Goal: Task Accomplishment & Management: Manage account settings

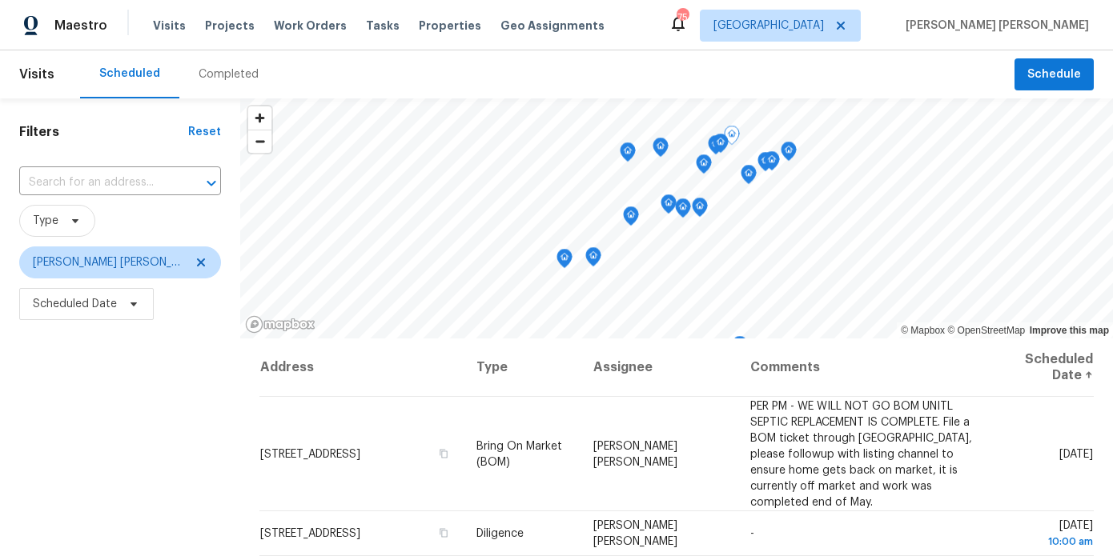
scroll to position [179, 0]
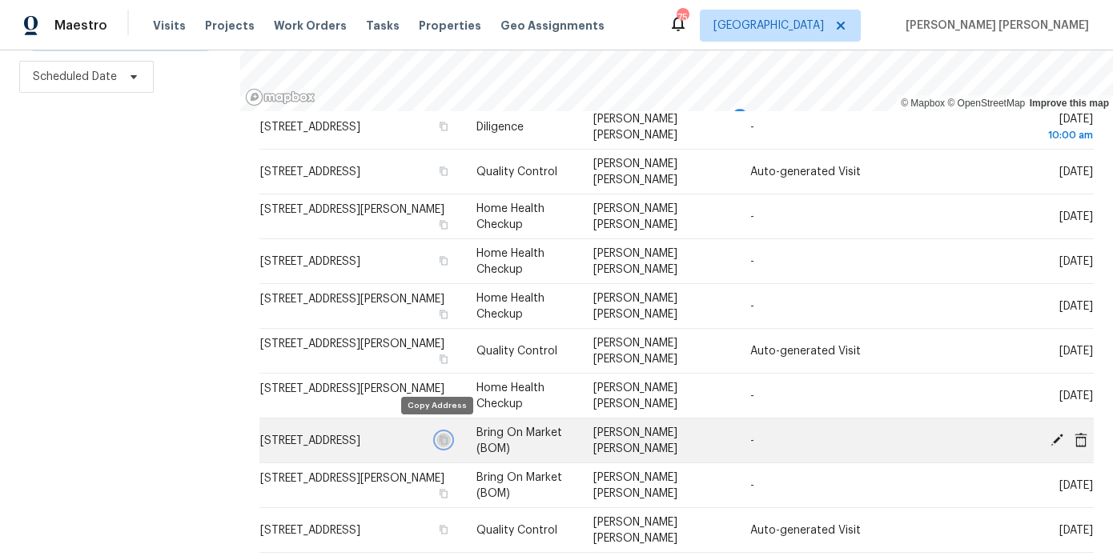
click at [439, 435] on icon "button" at bounding box center [444, 440] width 10 height 10
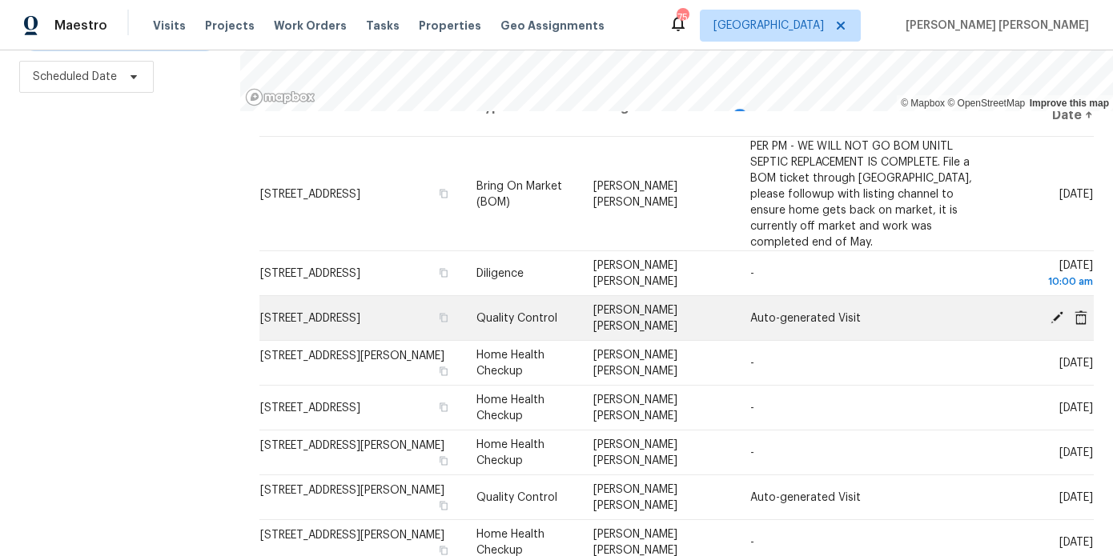
scroll to position [22, 0]
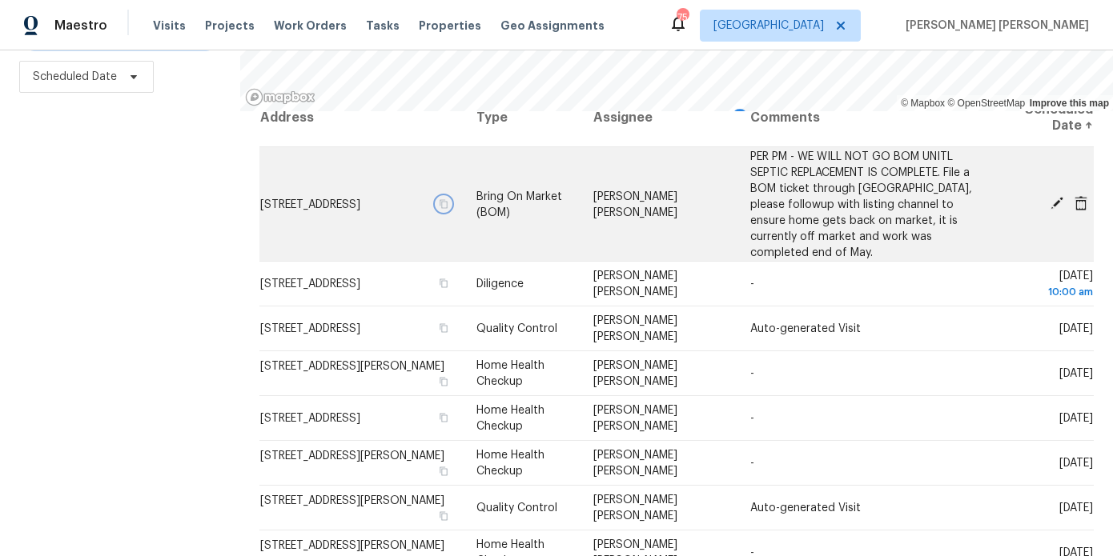
click at [441, 202] on button "button" at bounding box center [443, 203] width 14 height 14
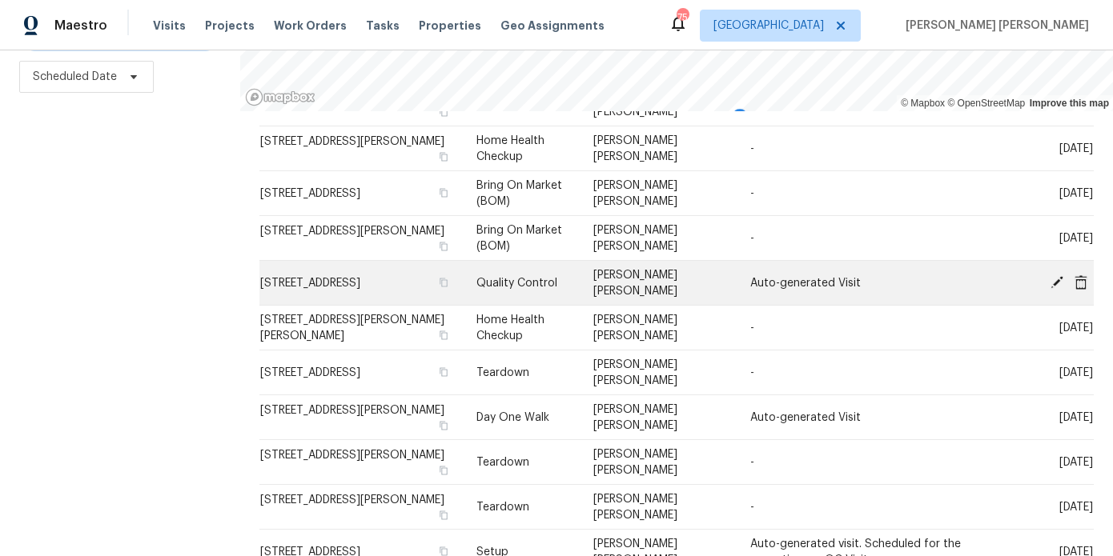
scroll to position [453, 0]
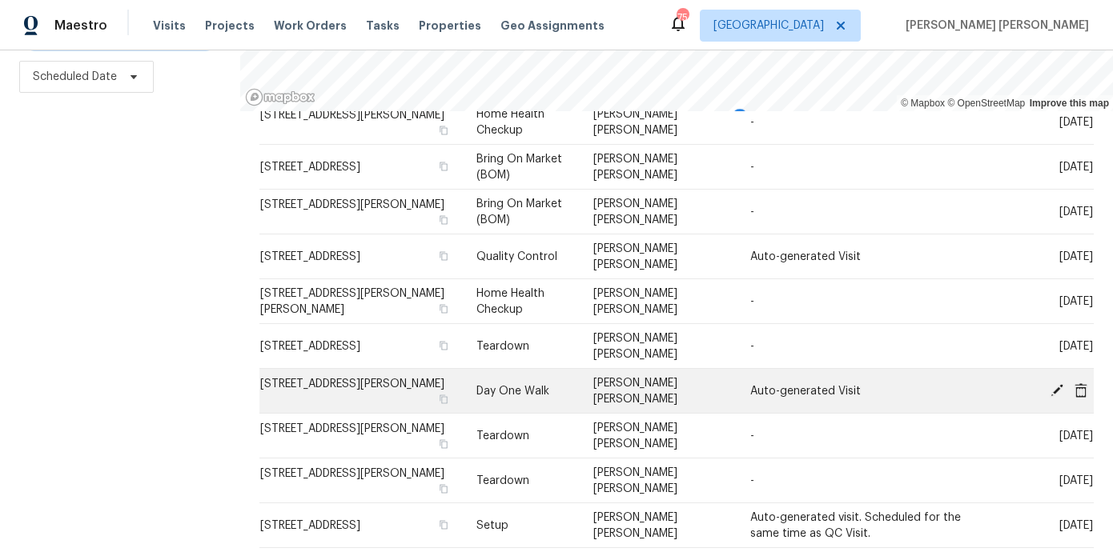
click at [1056, 383] on icon at bounding box center [1056, 389] width 13 height 13
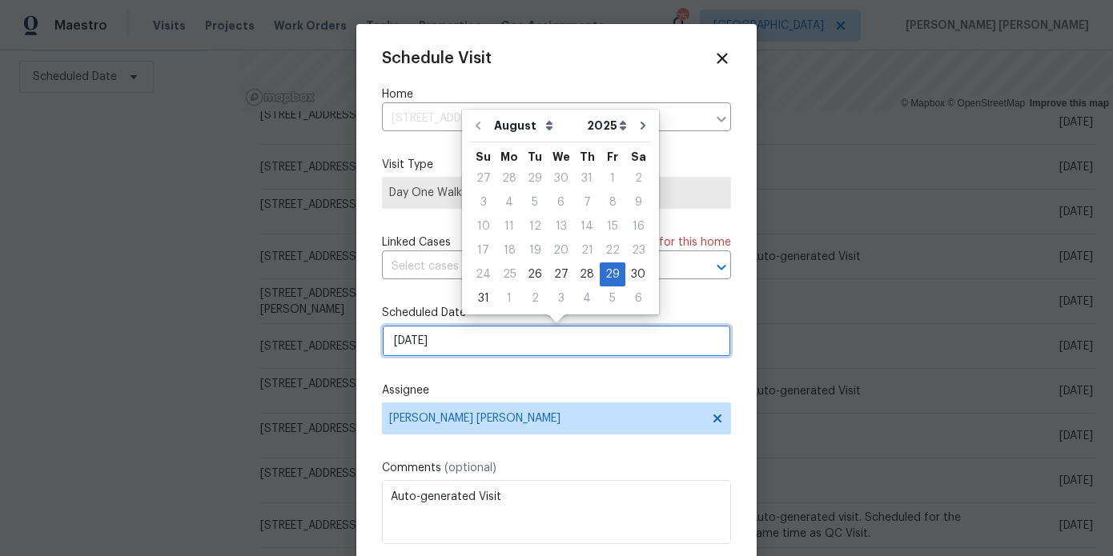
click at [463, 343] on input "8/29/2025" at bounding box center [556, 341] width 349 height 32
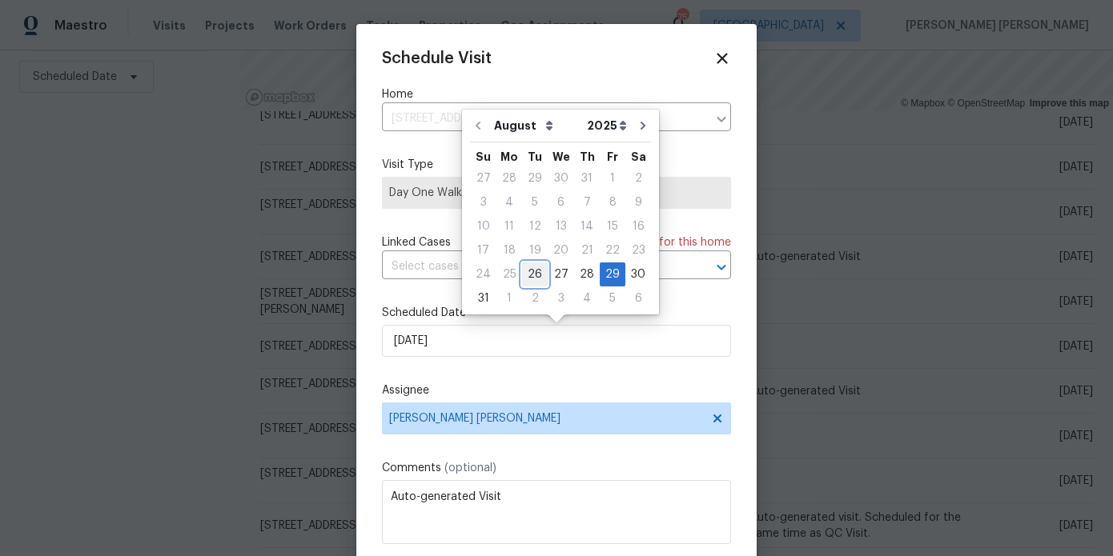
click at [528, 273] on div "26" at bounding box center [535, 274] width 26 height 22
type input "8/26/2025"
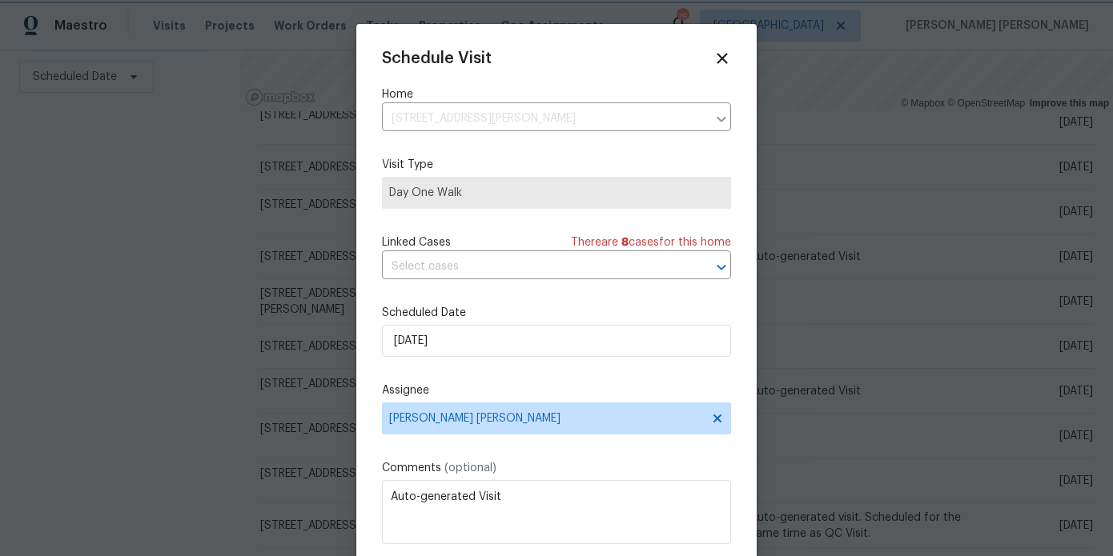
scroll to position [29, 0]
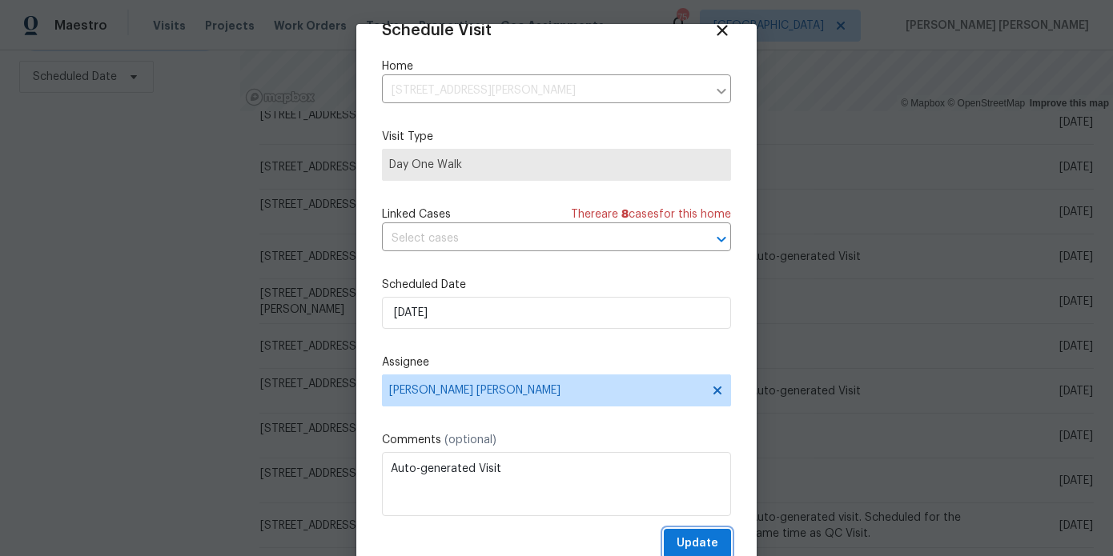
click at [703, 552] on span "Update" at bounding box center [697, 544] width 42 height 20
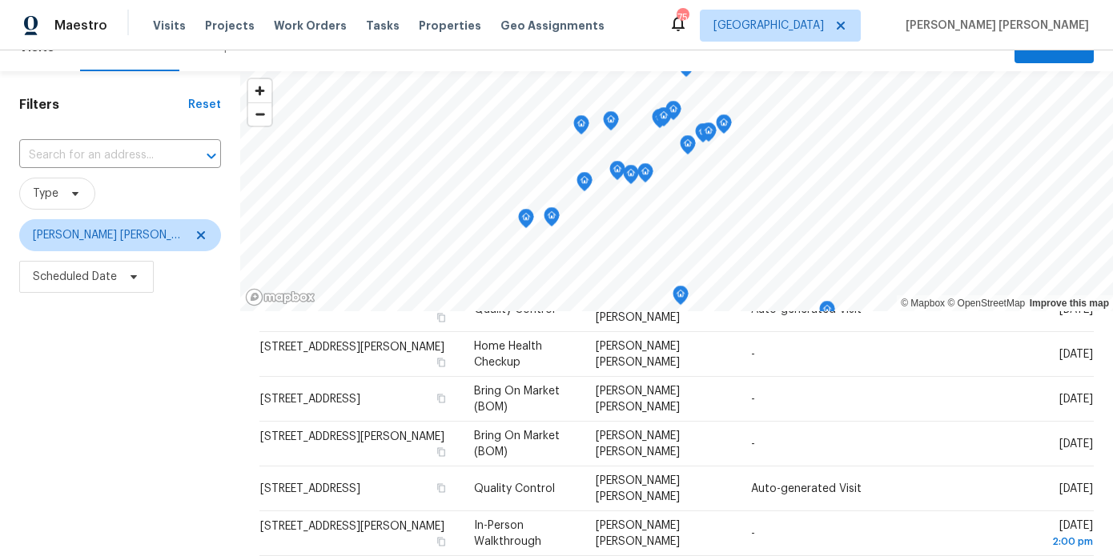
scroll to position [24, 0]
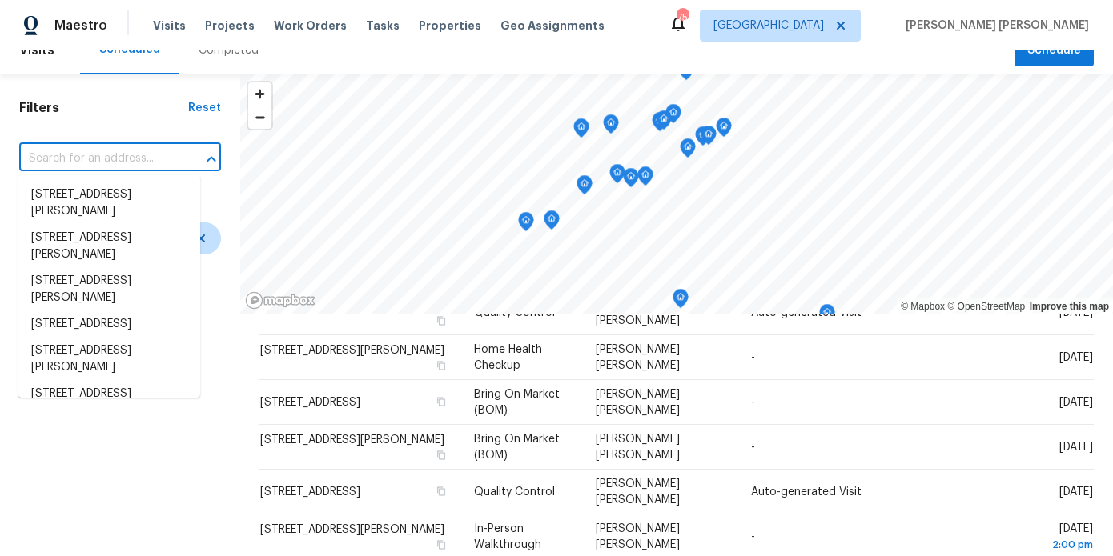
click at [77, 156] on input "text" at bounding box center [97, 158] width 157 height 25
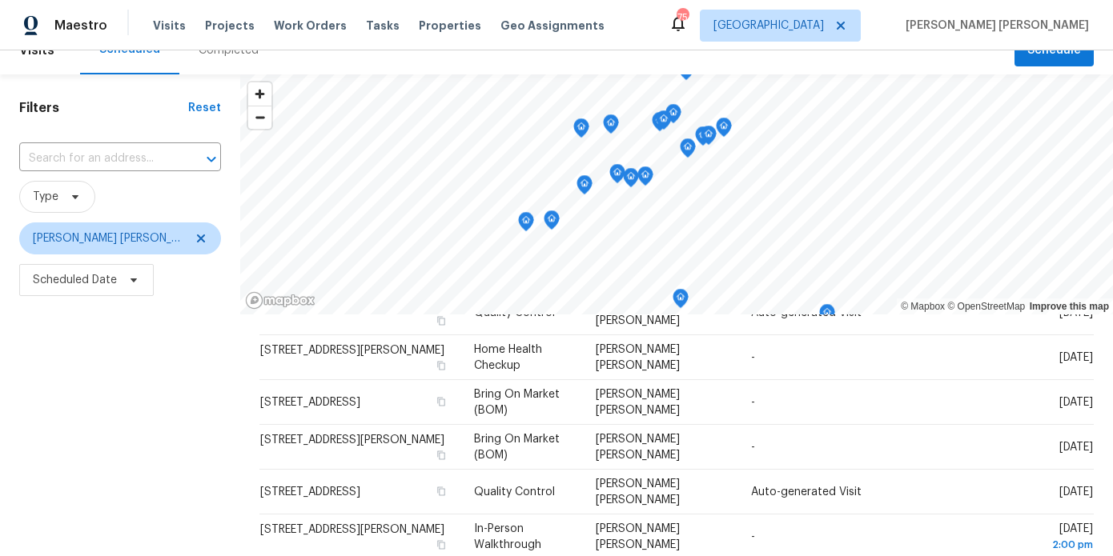
click at [40, 121] on div "Filters Reset ​ Type Marcos Ricardo Resendiz Scheduled Date" at bounding box center [120, 416] width 240 height 685
click at [41, 204] on span "Type" at bounding box center [46, 197] width 26 height 16
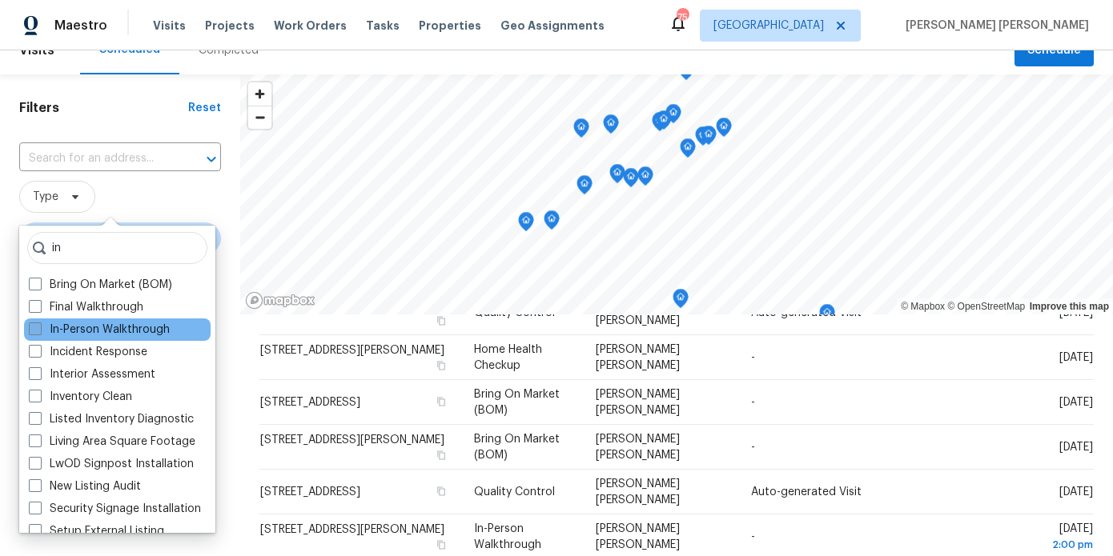
type input "in"
click at [98, 330] on label "In-Person Walkthrough" at bounding box center [99, 330] width 141 height 16
click at [39, 330] on input "In-Person Walkthrough" at bounding box center [34, 327] width 10 height 10
checkbox input "true"
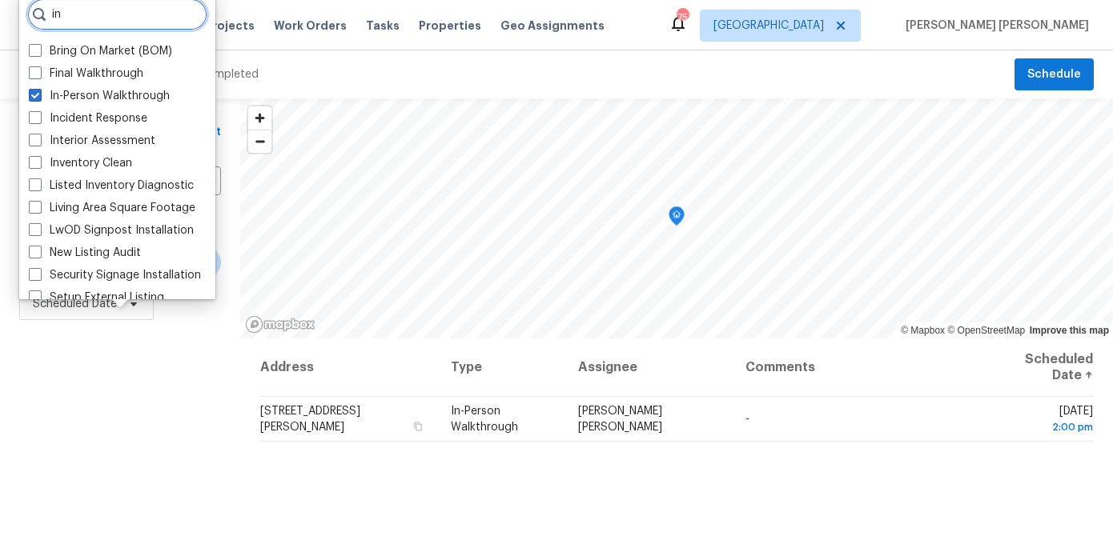
click at [95, 9] on input "in" at bounding box center [117, 14] width 180 height 32
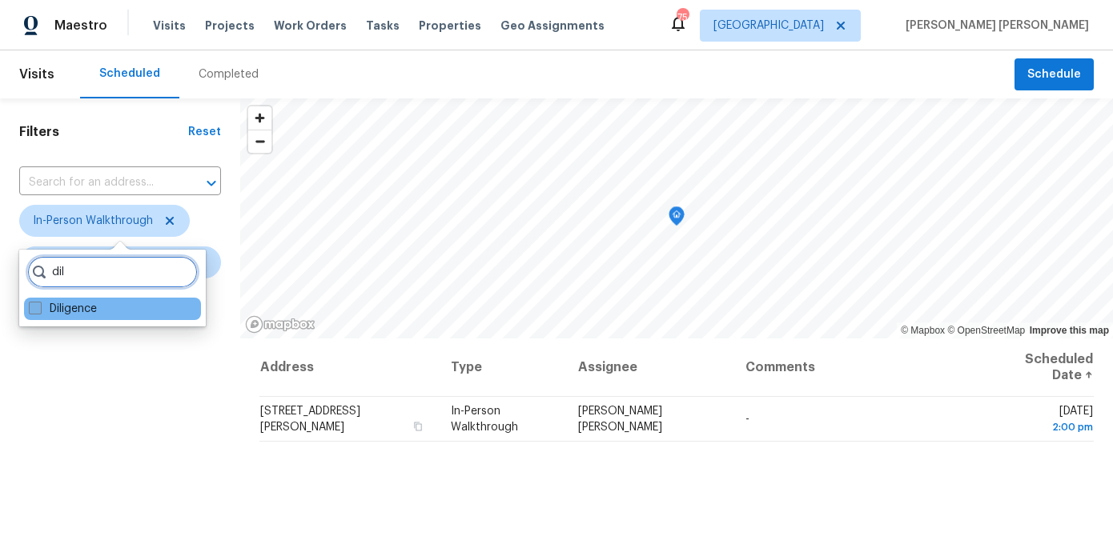
type input "dil"
click at [66, 312] on label "Diligence" at bounding box center [63, 309] width 68 height 16
click at [39, 311] on input "Diligence" at bounding box center [34, 306] width 10 height 10
checkbox input "true"
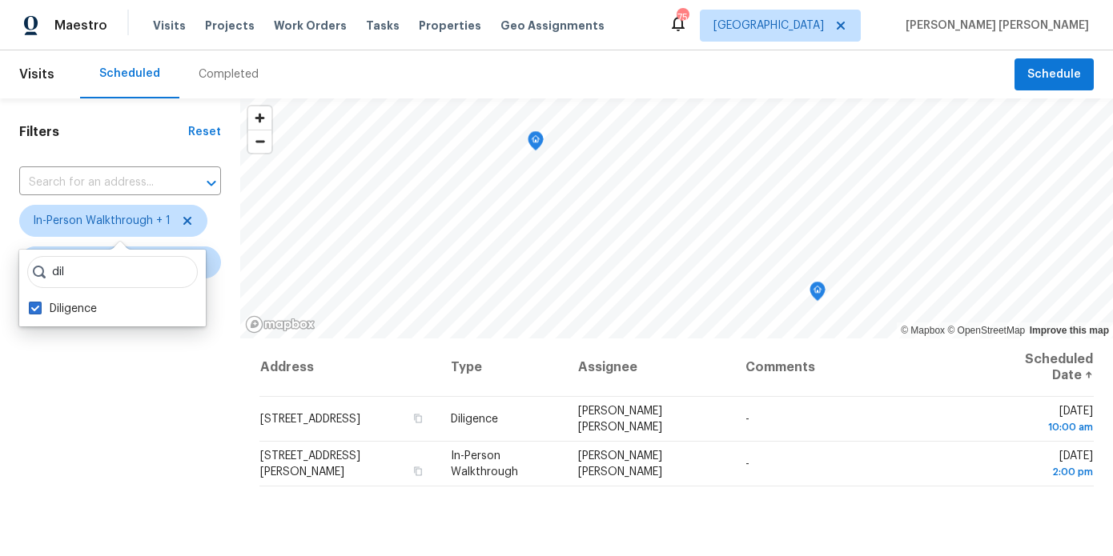
click at [162, 391] on div "Filters Reset ​ In-Person Walkthrough + 1 Marcos Ricardo Resendiz Scheduled Date" at bounding box center [120, 440] width 240 height 685
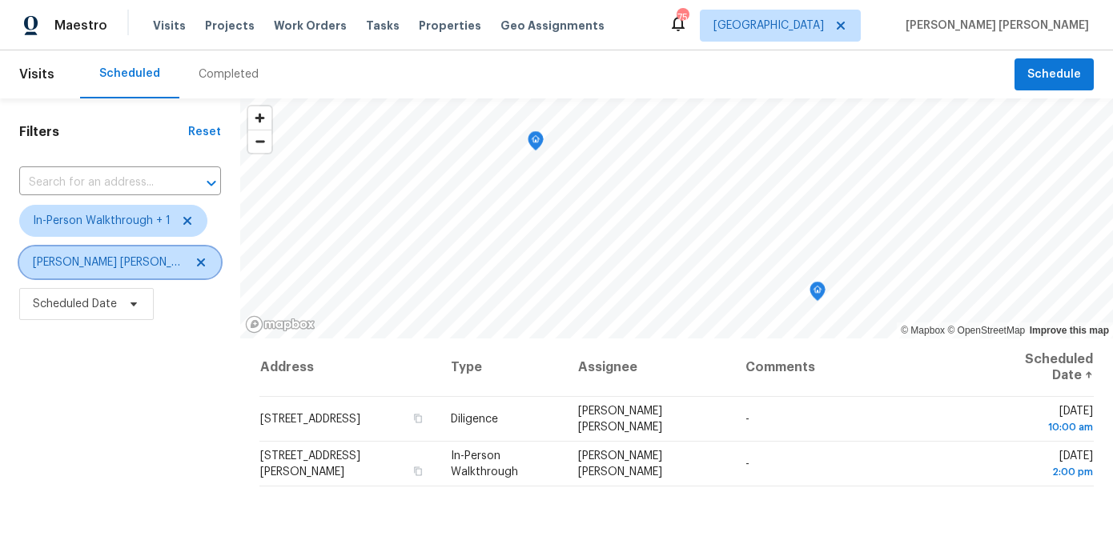
click at [195, 267] on icon at bounding box center [201, 262] width 13 height 13
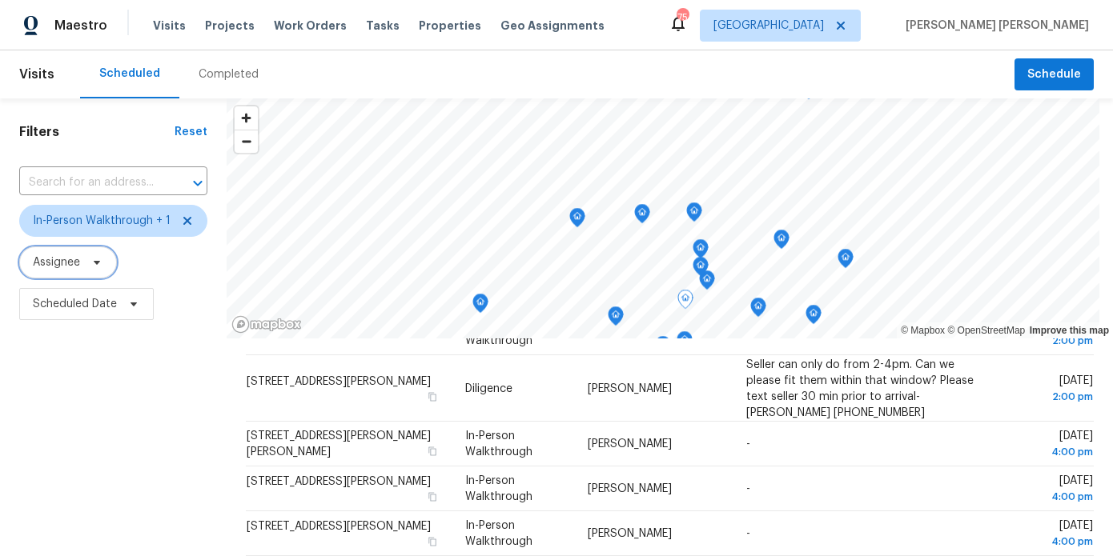
scroll to position [227, 0]
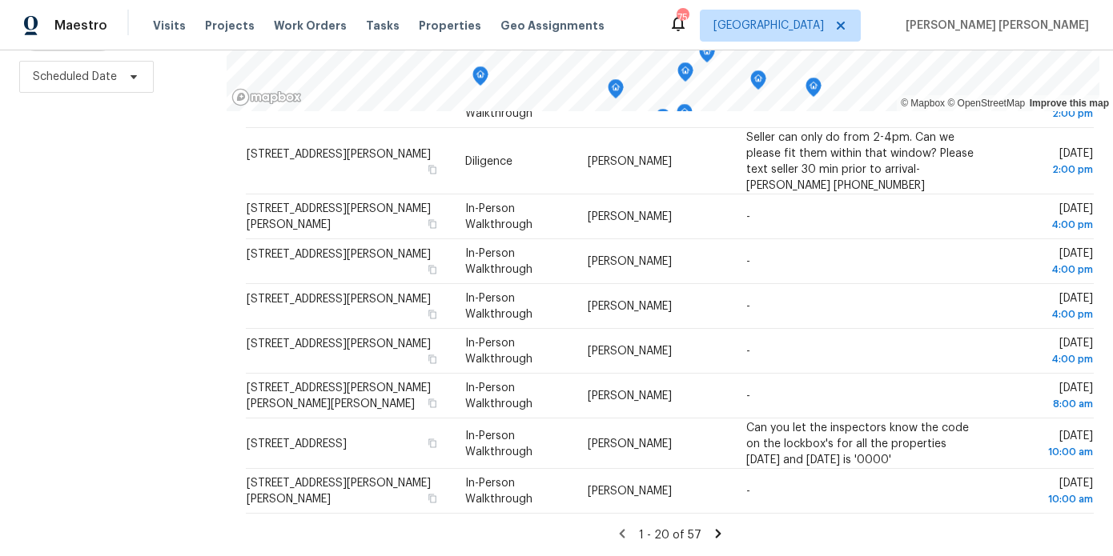
click at [717, 532] on icon at bounding box center [718, 534] width 14 height 14
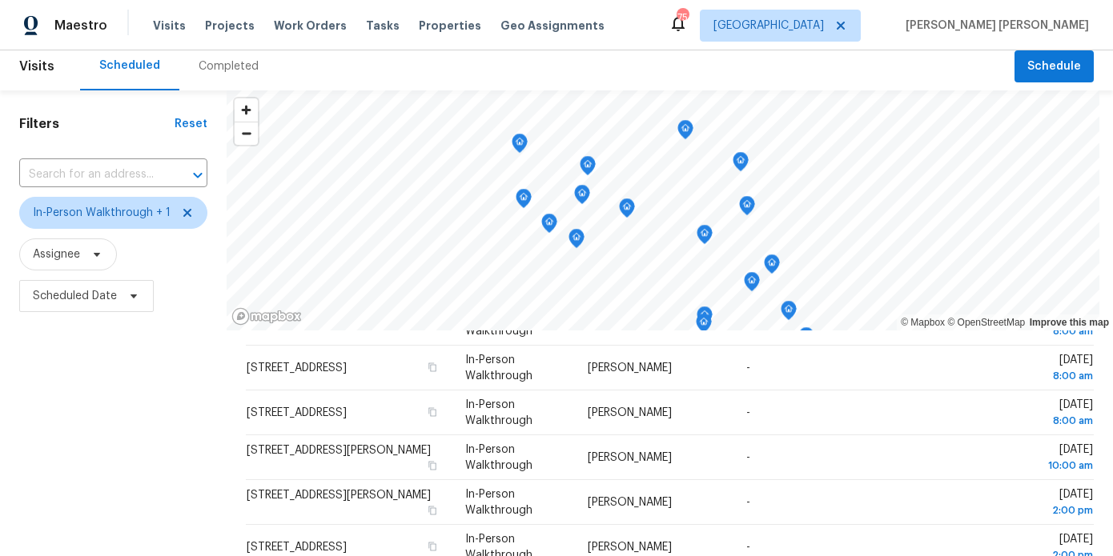
scroll to position [16, 0]
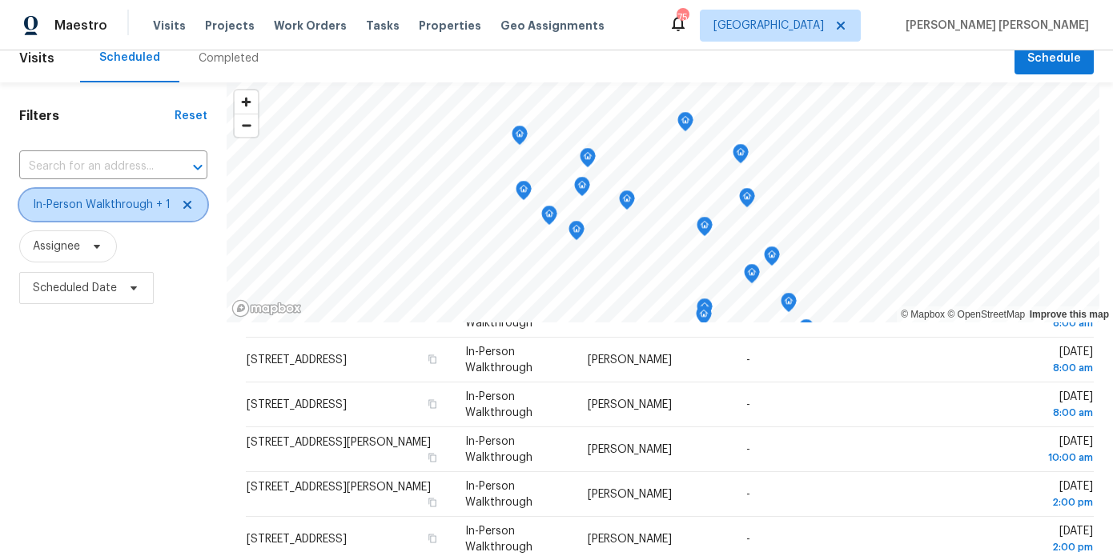
click at [187, 208] on icon at bounding box center [187, 205] width 8 height 8
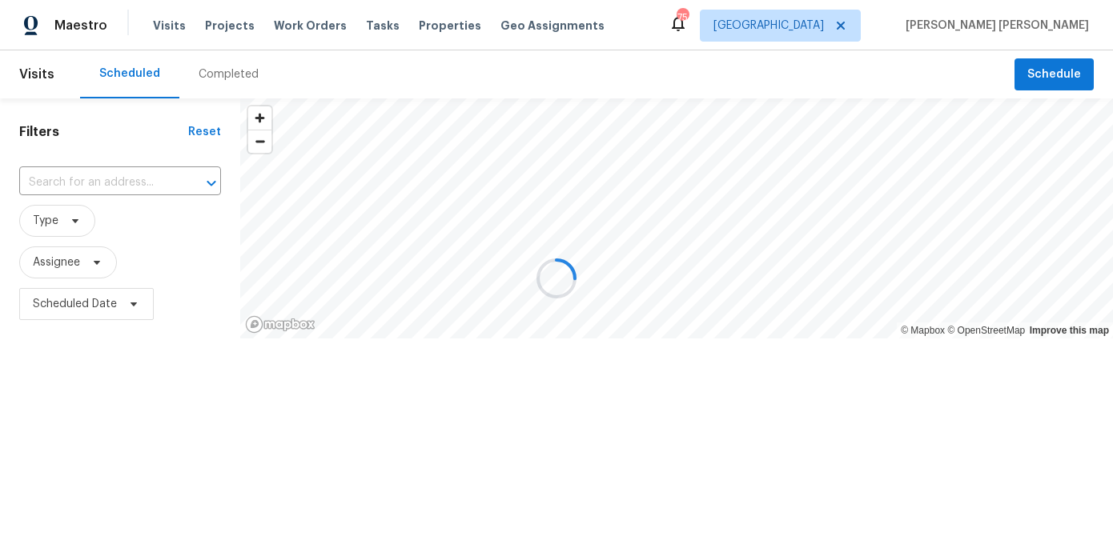
click at [105, 254] on div at bounding box center [556, 278] width 1113 height 556
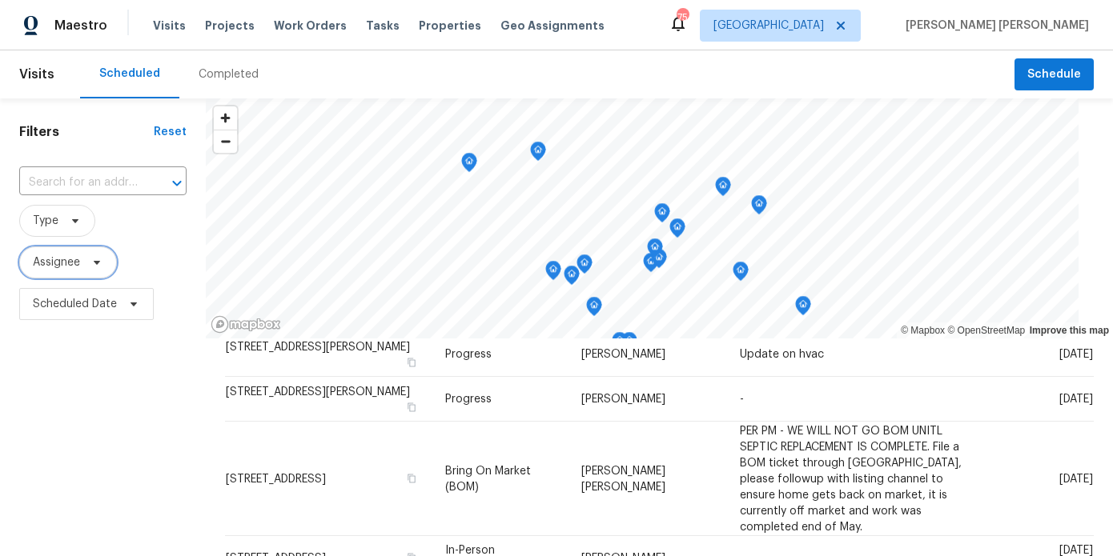
click at [96, 266] on icon at bounding box center [96, 262] width 13 height 13
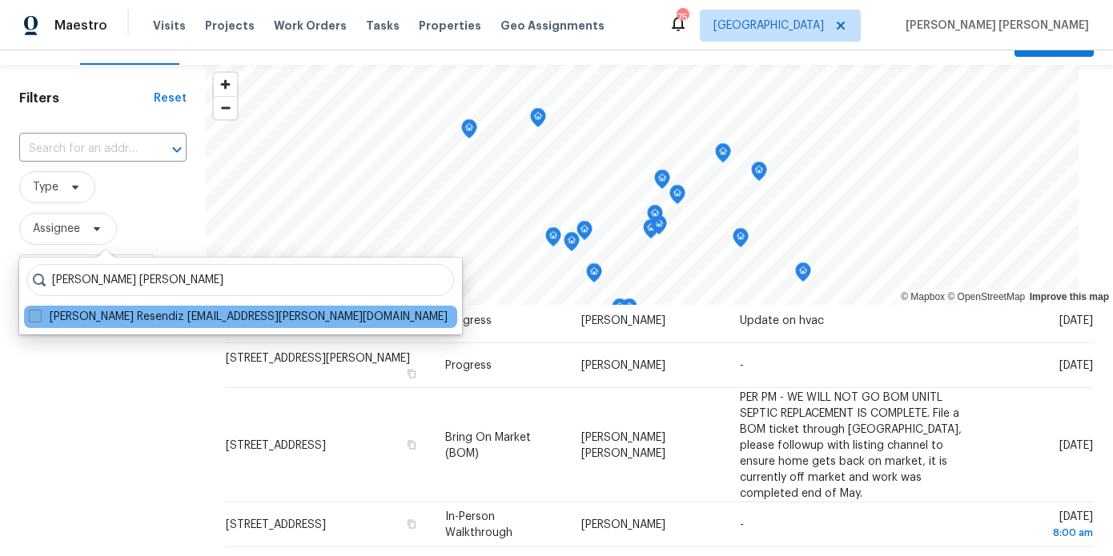
type input "[PERSON_NAME] [PERSON_NAME]"
click at [34, 311] on span at bounding box center [35, 316] width 13 height 13
click at [34, 311] on input "Marcos Ricardo Resendiz marcos.resendiz@opendoor.com" at bounding box center [34, 314] width 10 height 10
checkbox input "true"
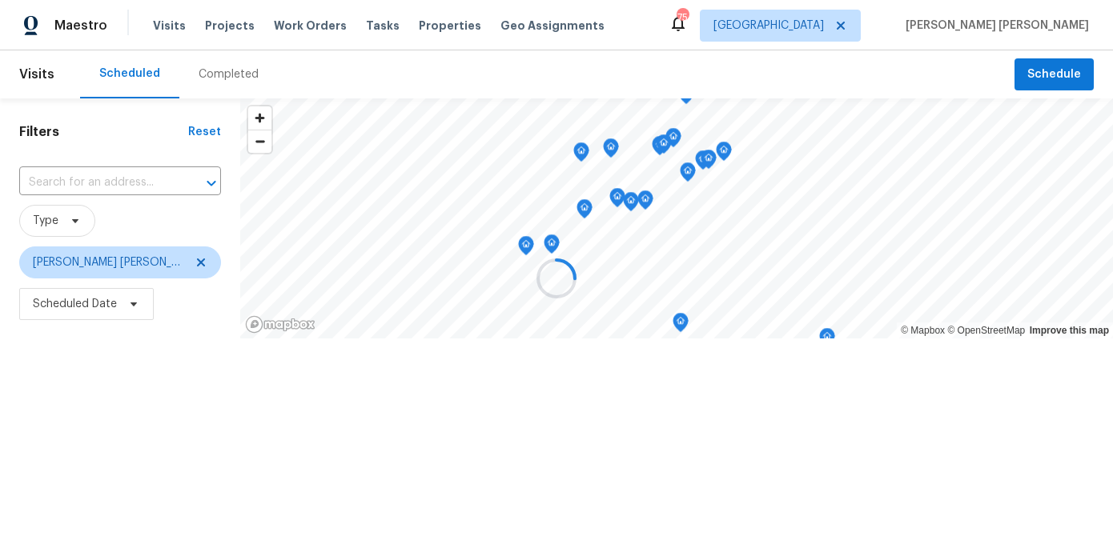
scroll to position [606, 0]
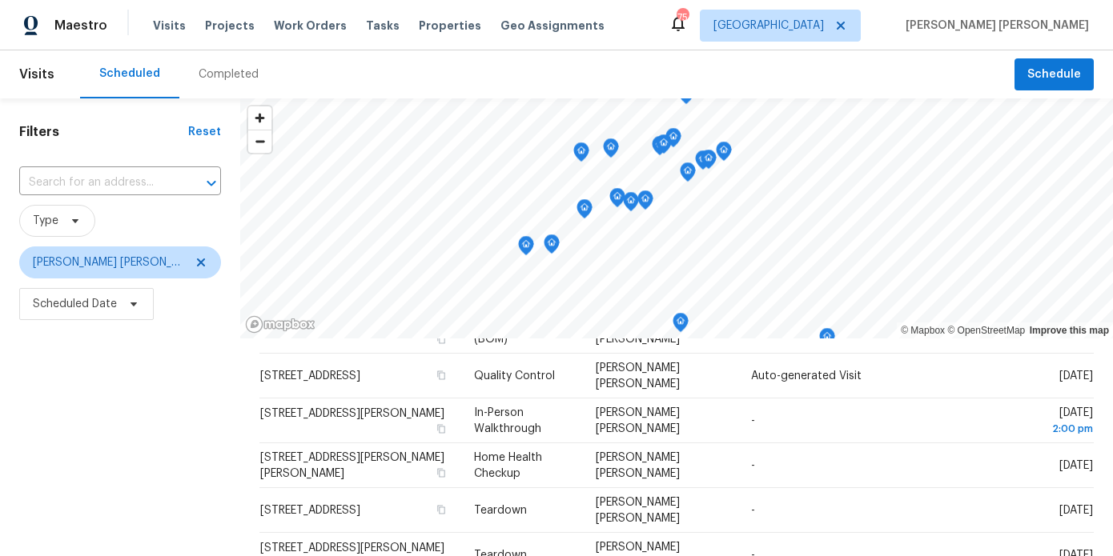
click at [64, 409] on div "Filters Reset ​ Type Marcos Ricardo Resendiz Scheduled Date" at bounding box center [120, 440] width 240 height 685
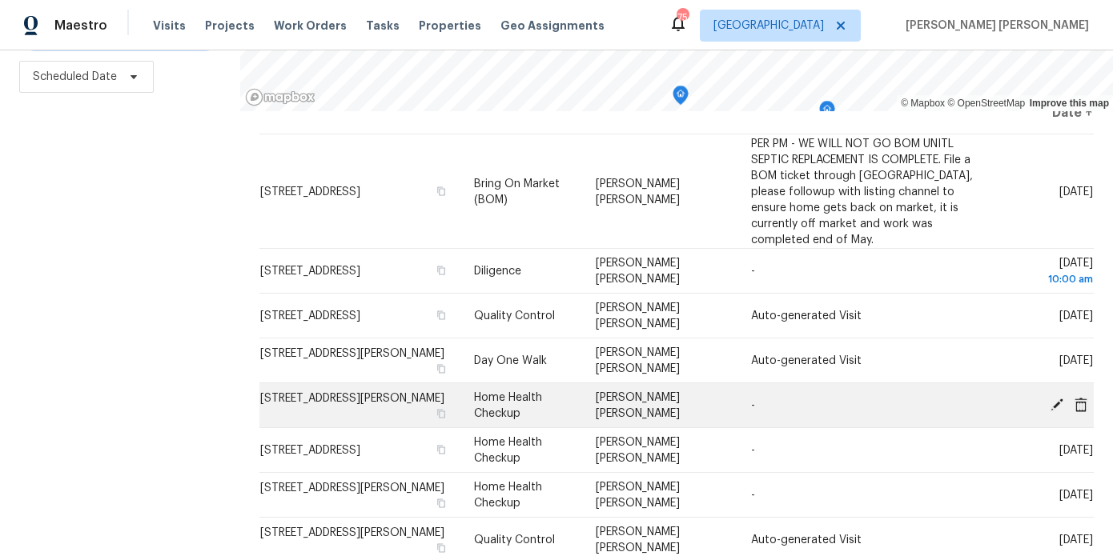
scroll to position [55, 0]
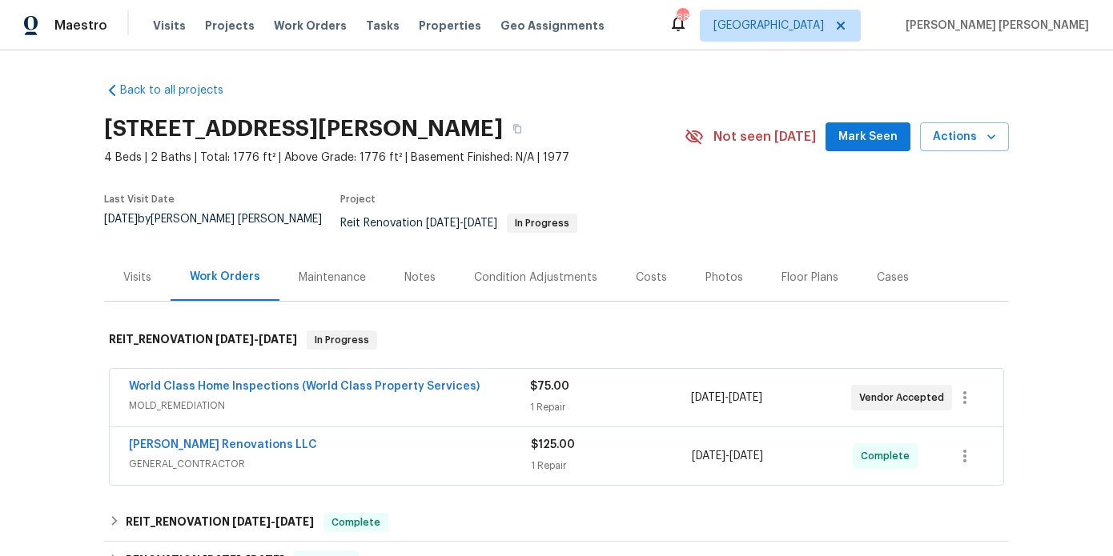
scroll to position [33, 0]
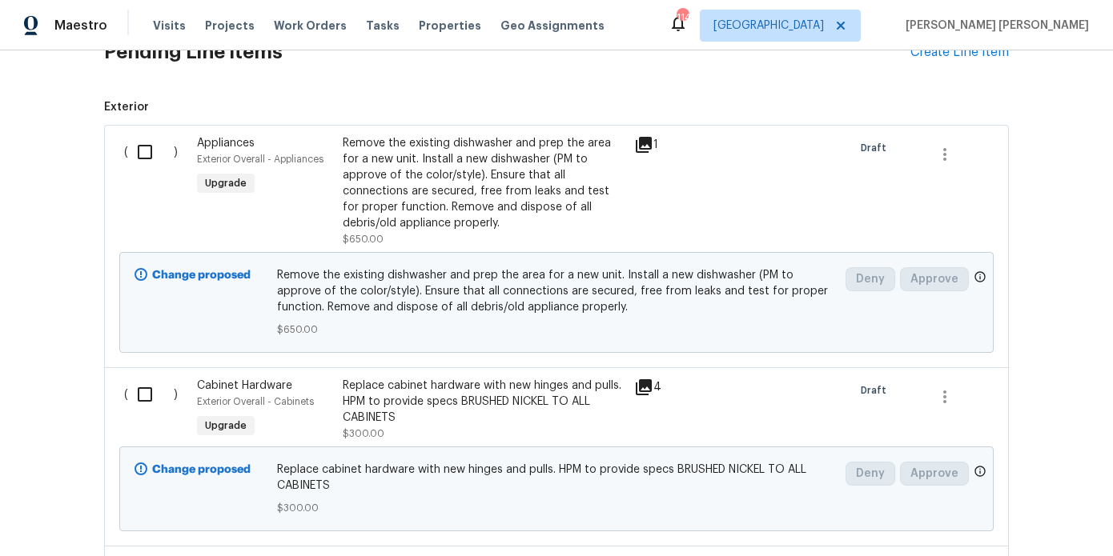
scroll to position [481, 0]
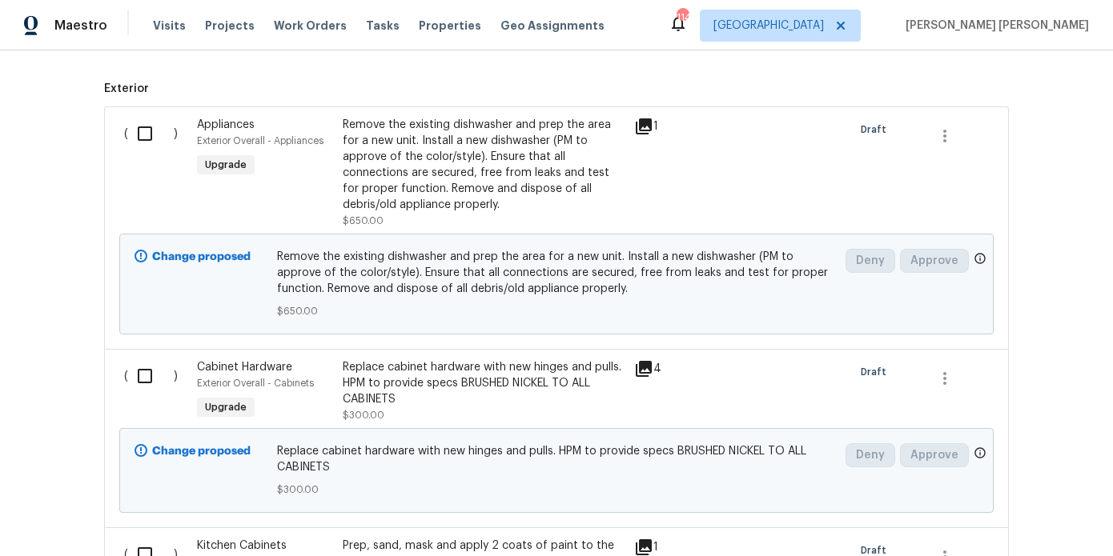
click at [137, 118] on input "checkbox" at bounding box center [151, 134] width 46 height 34
checkbox input "true"
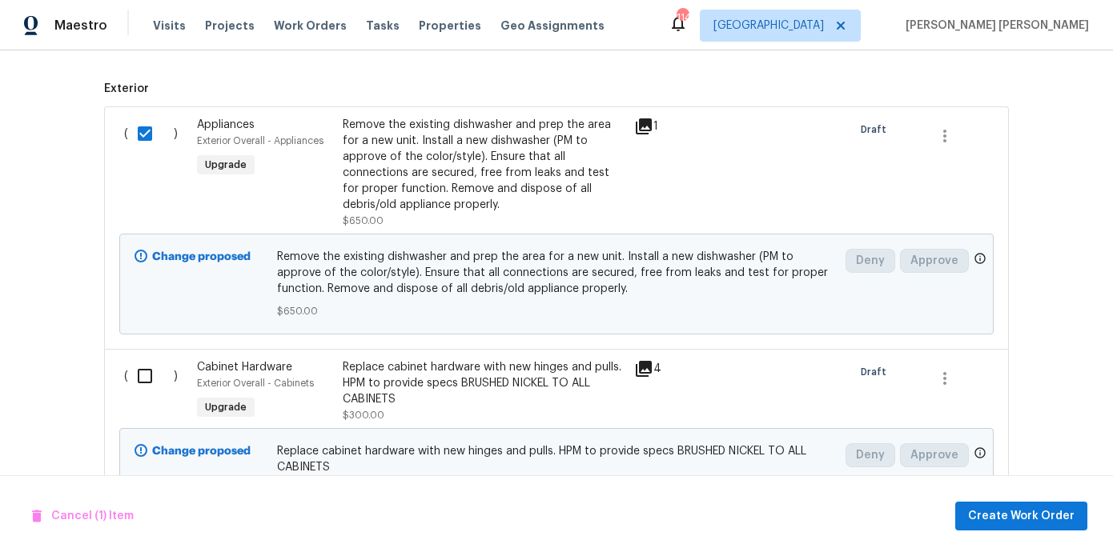
click at [136, 366] on input "checkbox" at bounding box center [151, 376] width 46 height 34
checkbox input "true"
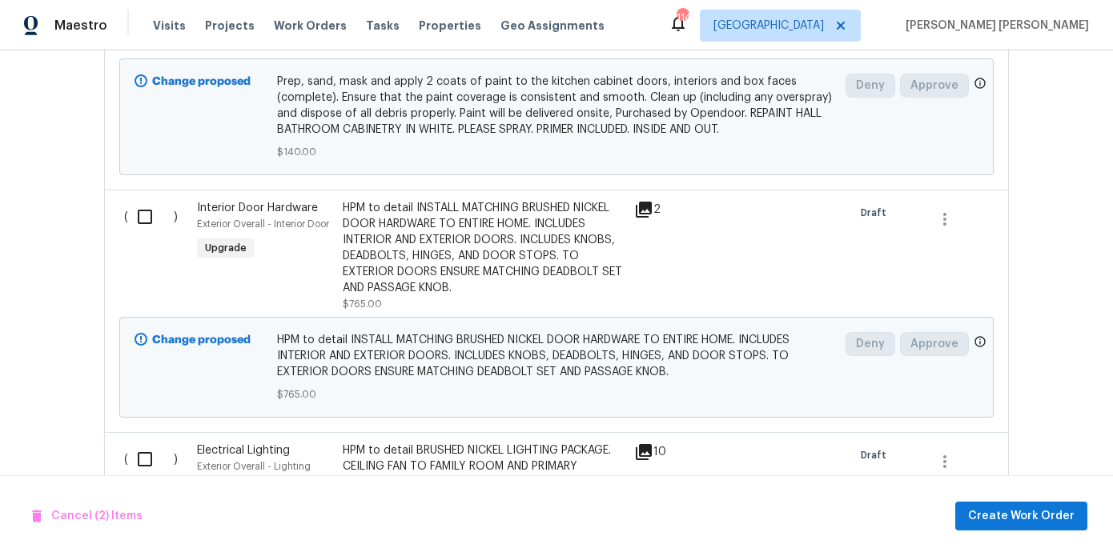
scroll to position [1120, 0]
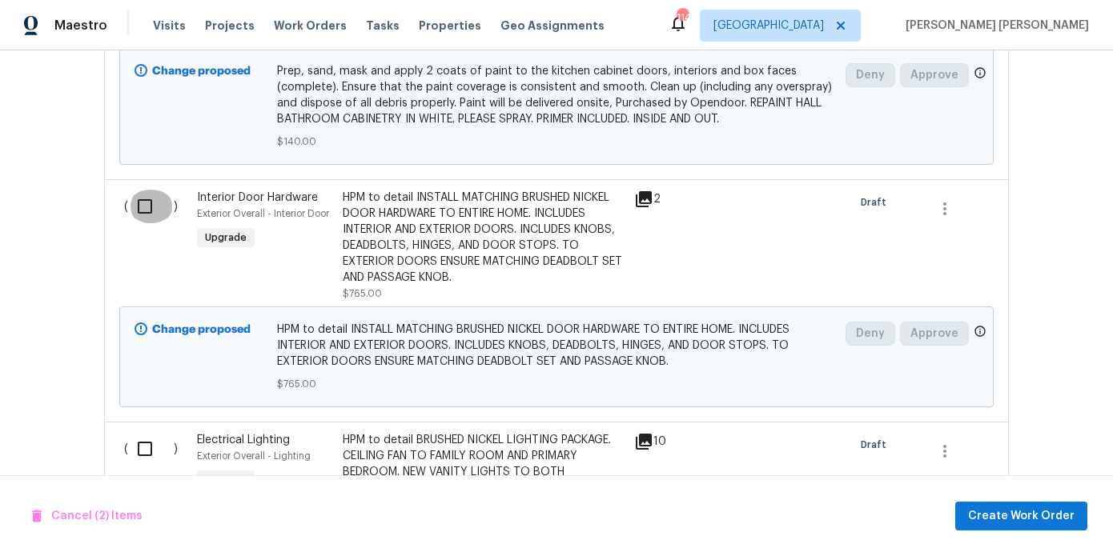
click at [149, 195] on input "checkbox" at bounding box center [151, 207] width 46 height 34
checkbox input "true"
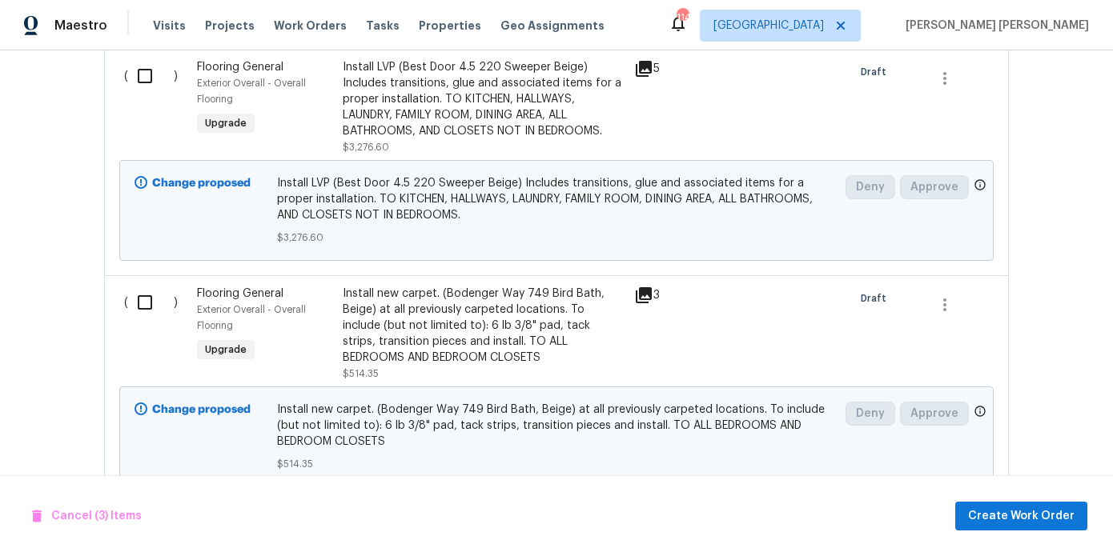
scroll to position [1974, 0]
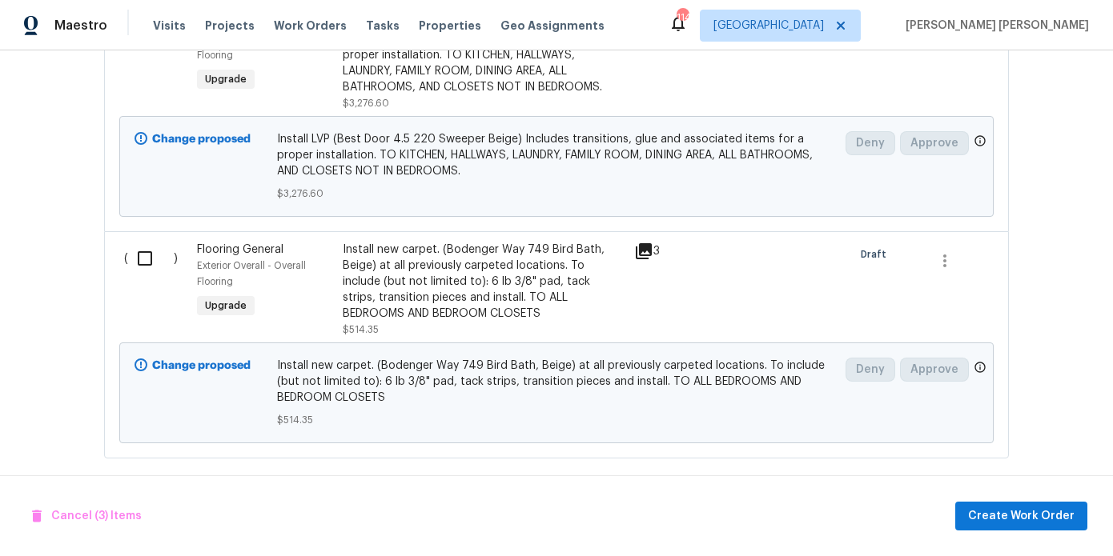
click at [137, 247] on input "checkbox" at bounding box center [151, 259] width 46 height 34
checkbox input "false"
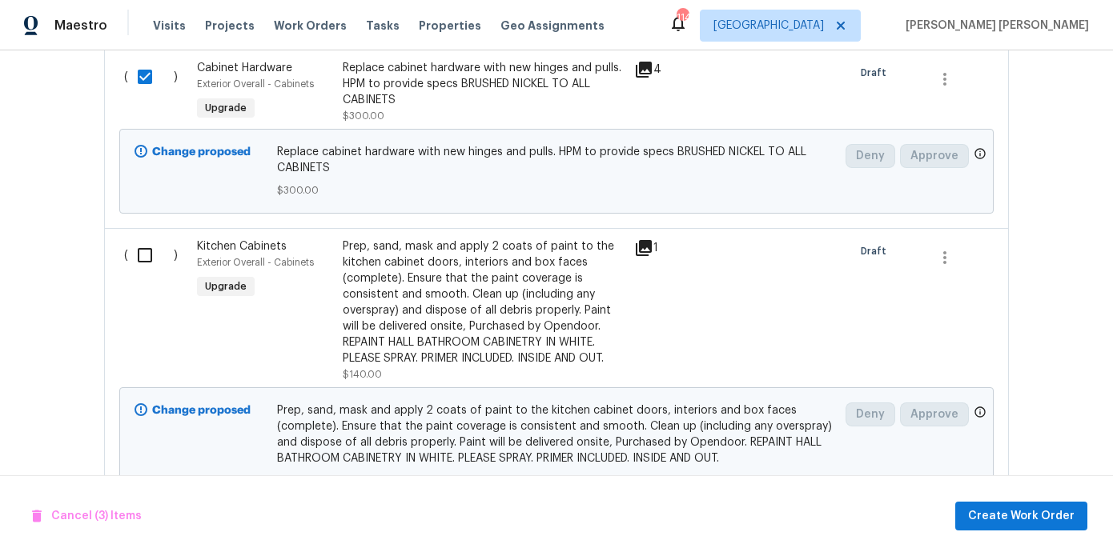
scroll to position [776, 0]
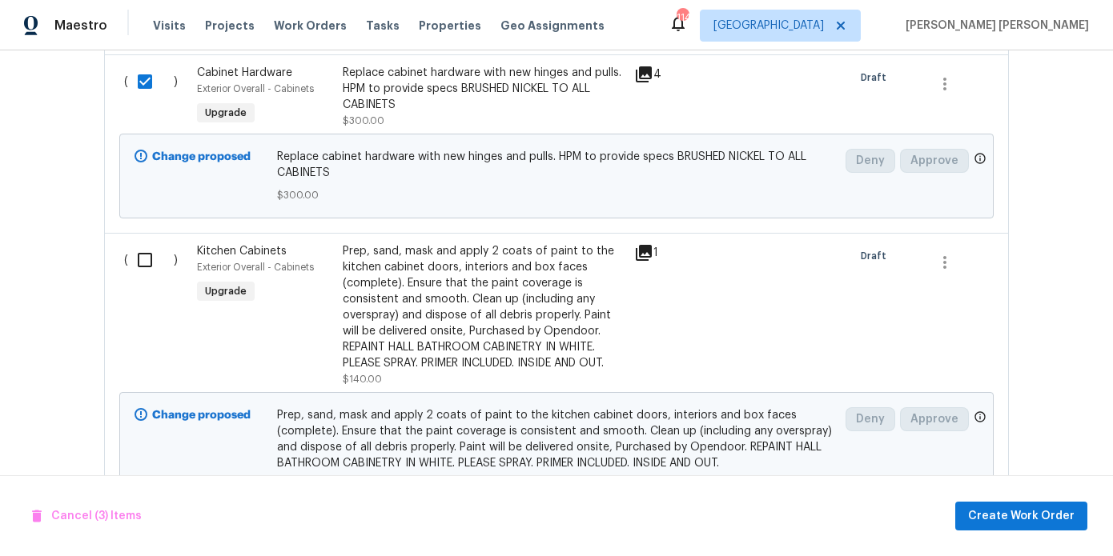
click at [154, 247] on input "checkbox" at bounding box center [151, 260] width 46 height 34
checkbox input "true"
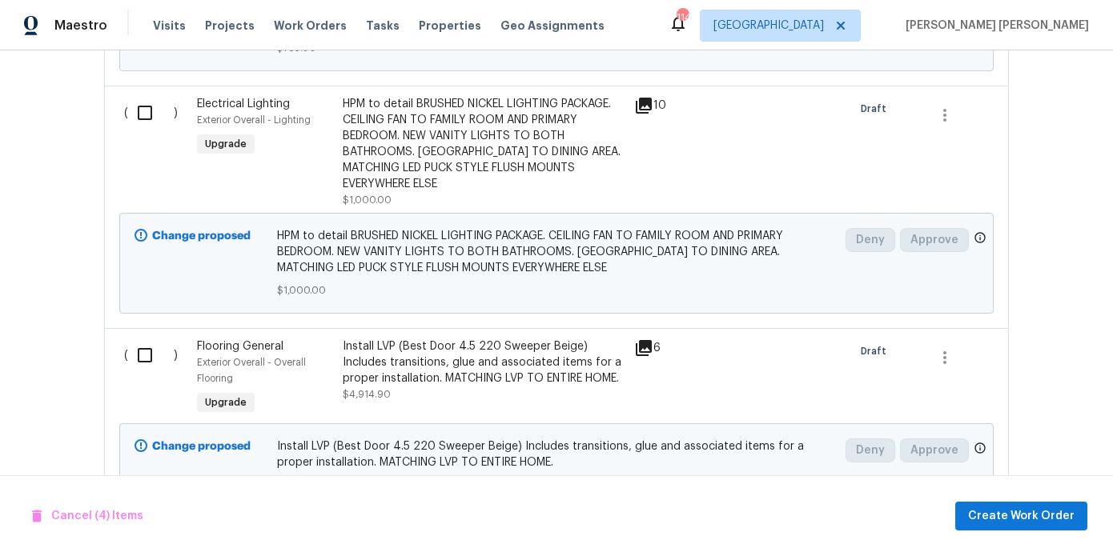
scroll to position [1458, 0]
click at [144, 94] on input "checkbox" at bounding box center [151, 111] width 46 height 34
checkbox input "true"
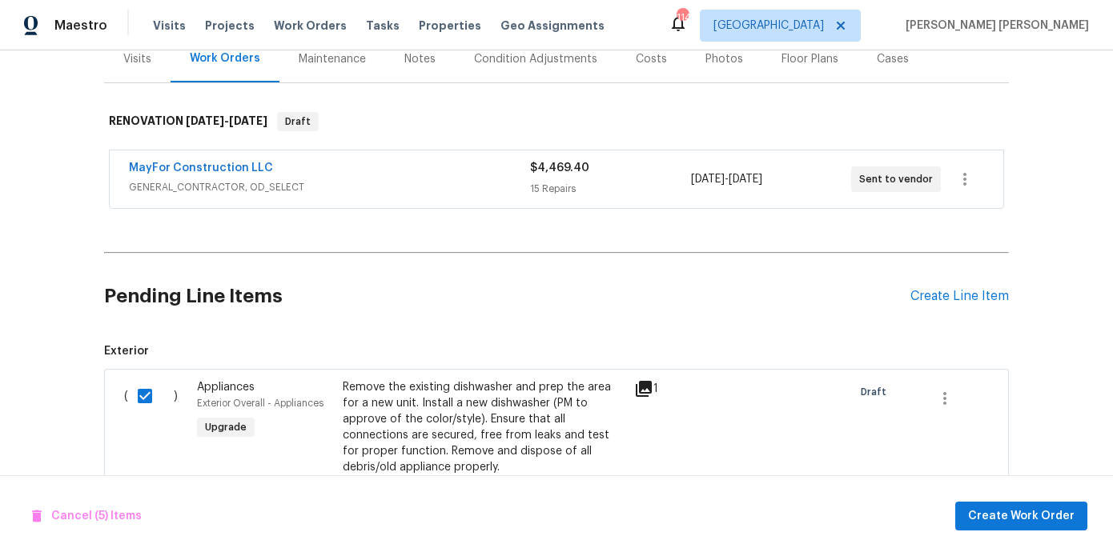
scroll to position [221, 0]
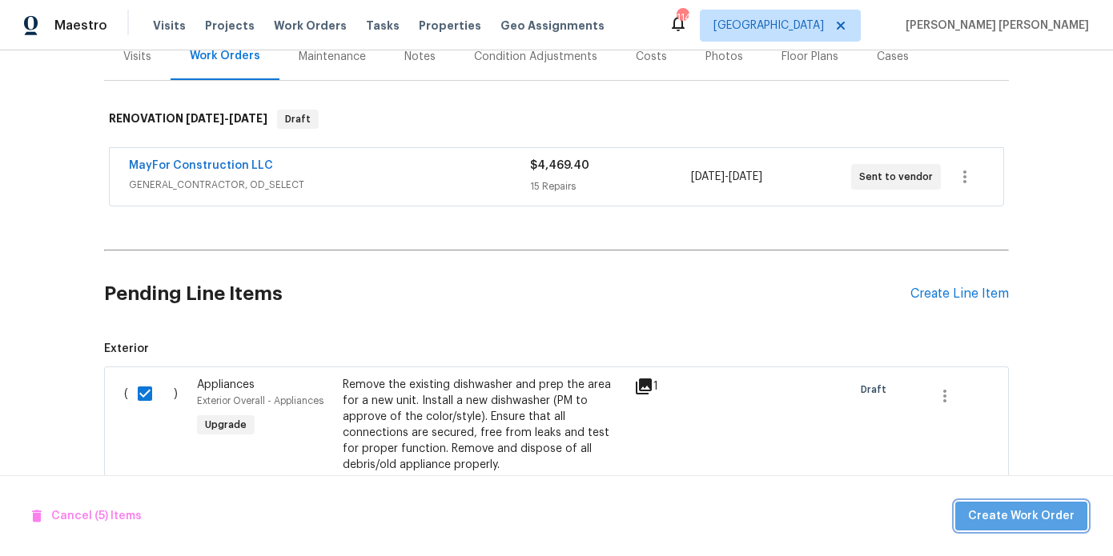
click at [1037, 515] on span "Create Work Order" at bounding box center [1021, 517] width 106 height 20
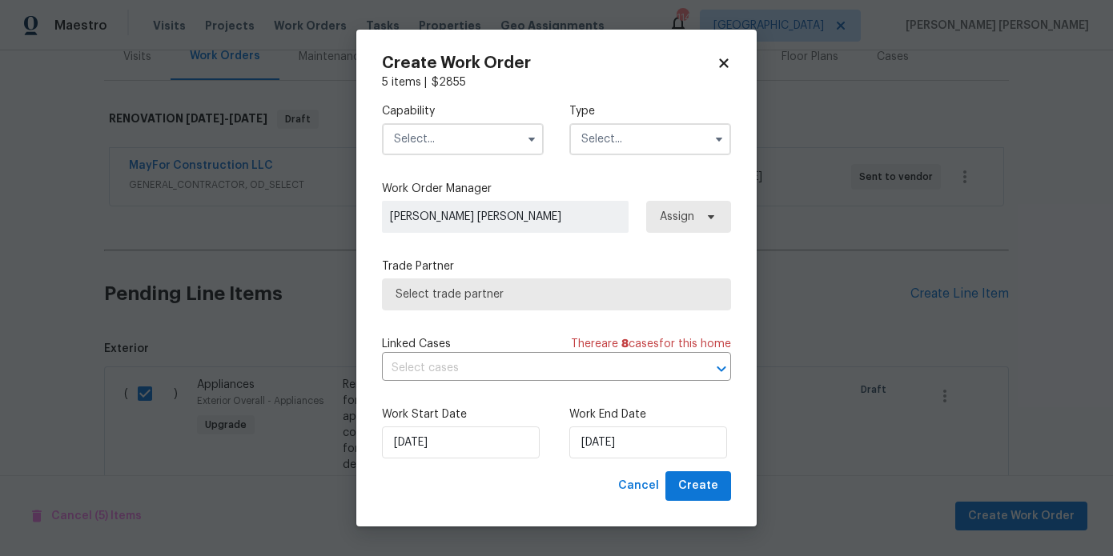
checkbox input "false"
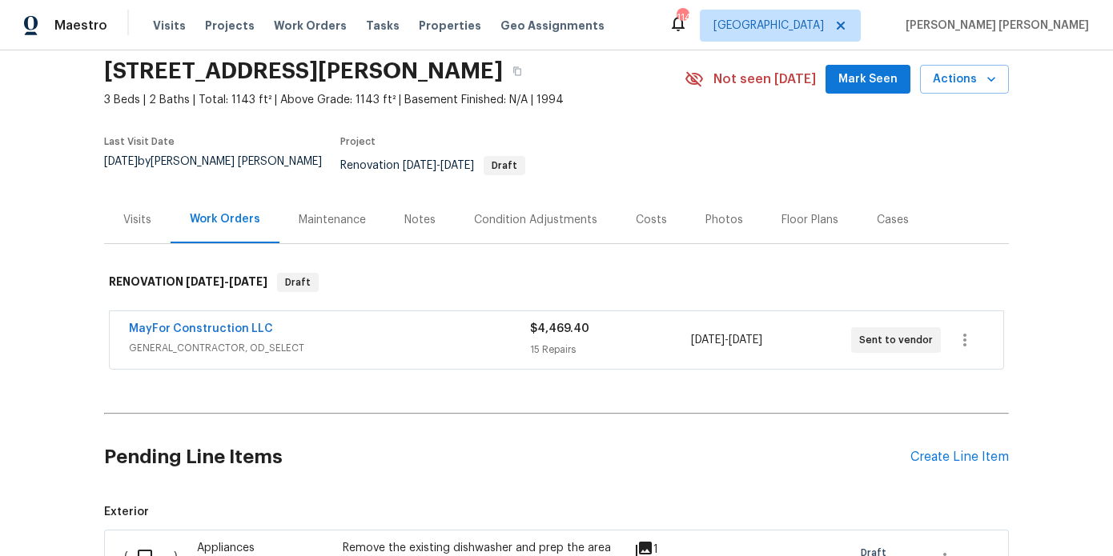
scroll to position [0, 0]
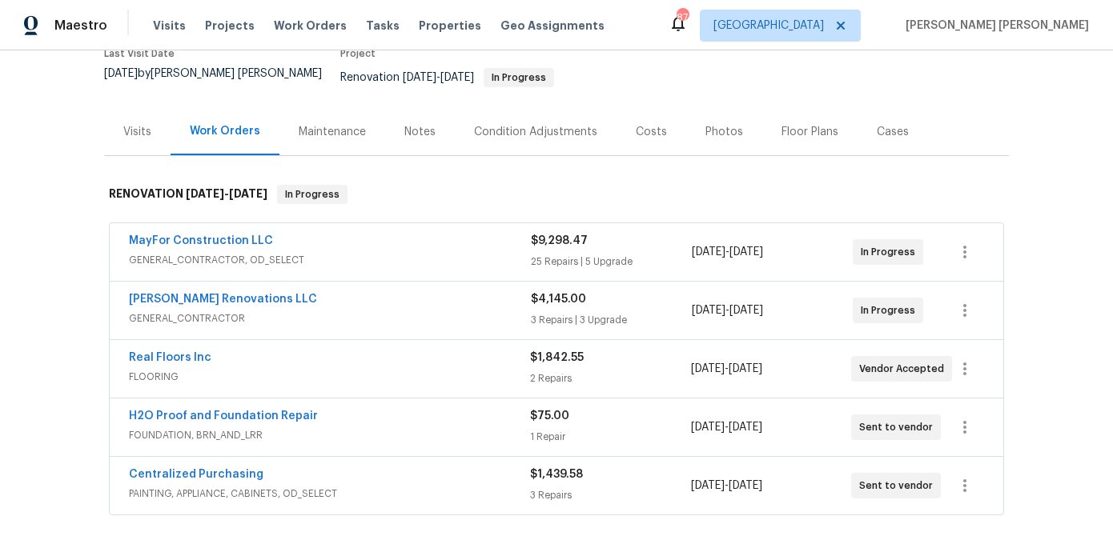
scroll to position [159, 0]
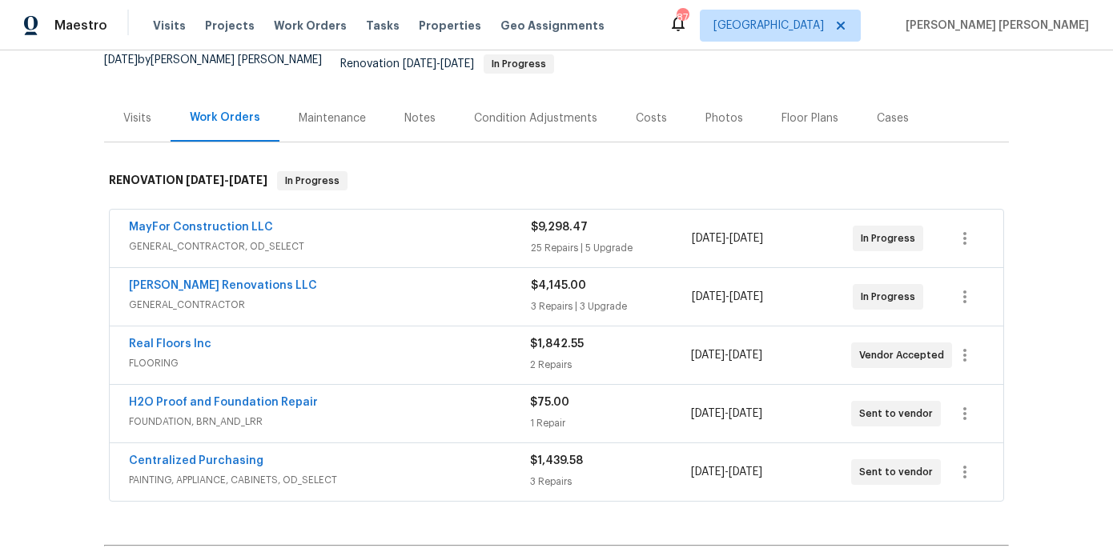
click at [347, 414] on span "FOUNDATION, BRN_AND_LRR" at bounding box center [329, 422] width 401 height 16
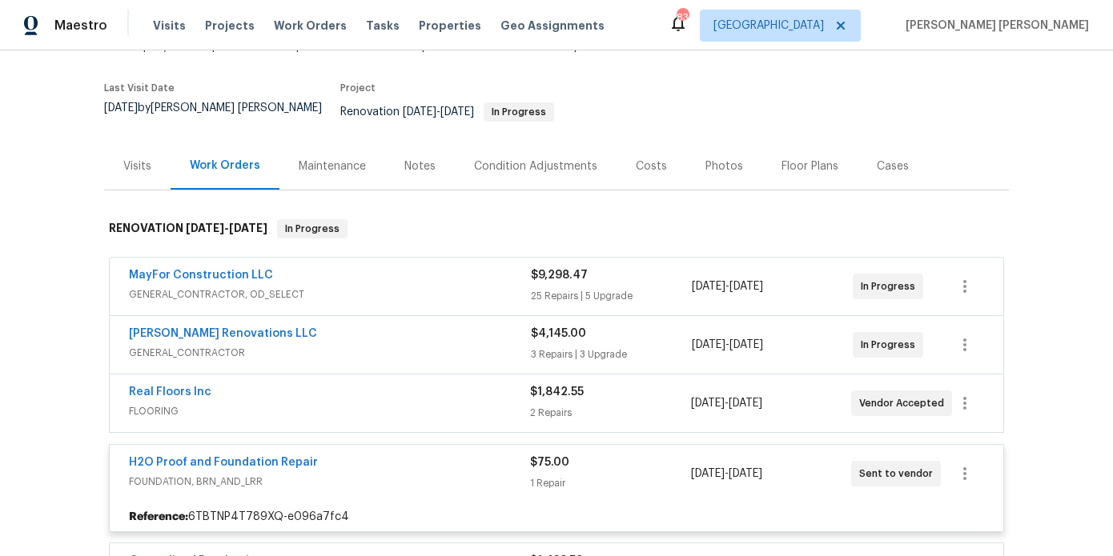
scroll to position [0, 0]
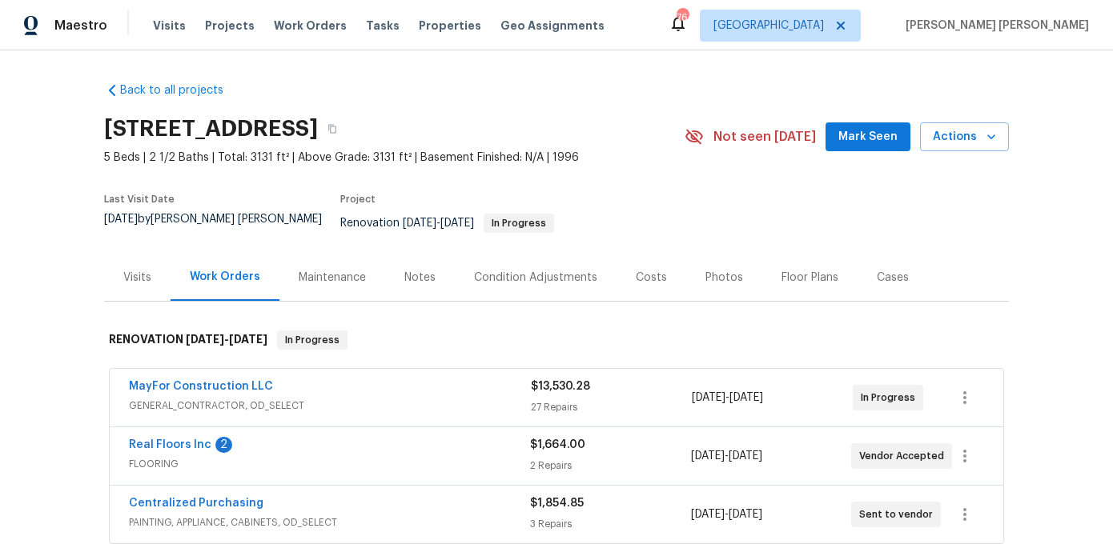
click at [435, 267] on div "Notes" at bounding box center [420, 277] width 70 height 47
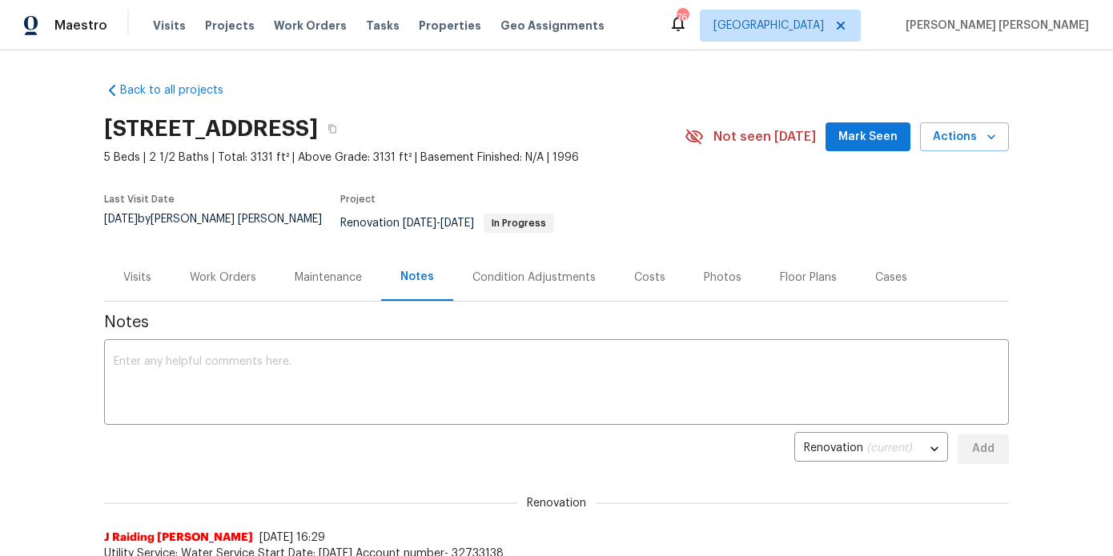
click at [235, 270] on div "Work Orders" at bounding box center [223, 278] width 66 height 16
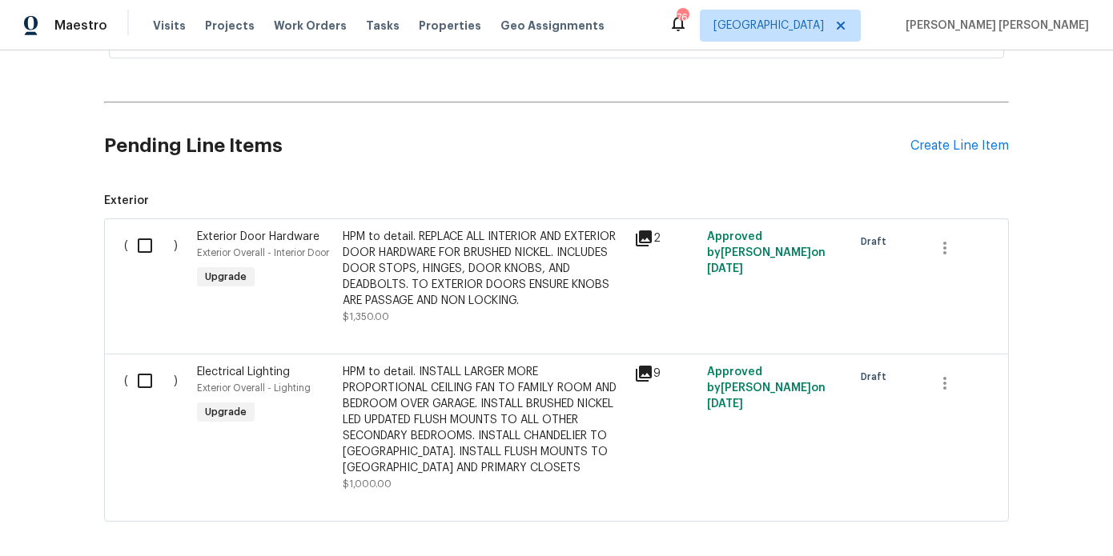
scroll to position [493, 0]
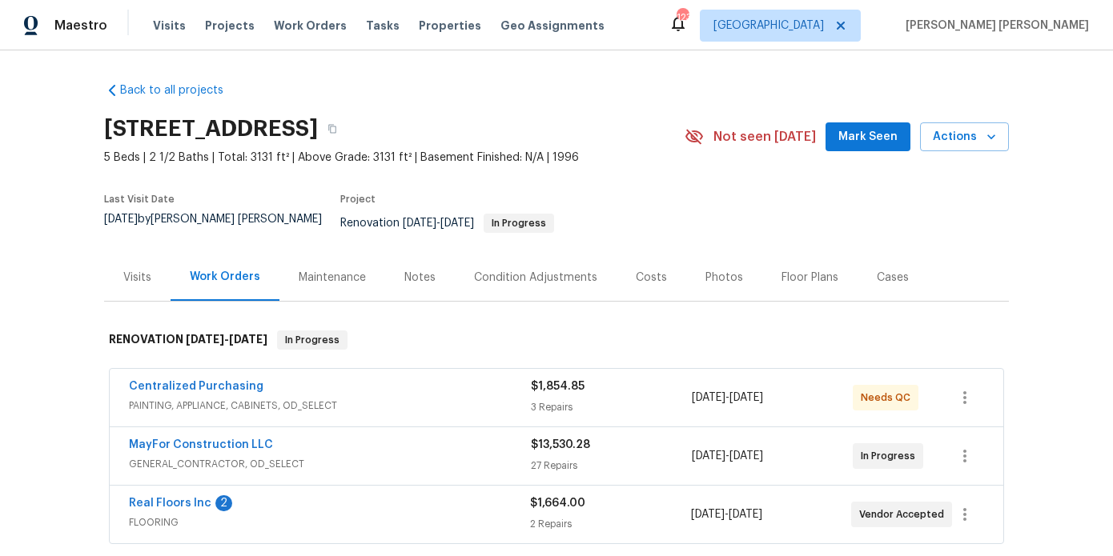
click at [815, 270] on div "Floor Plans" at bounding box center [809, 278] width 57 height 16
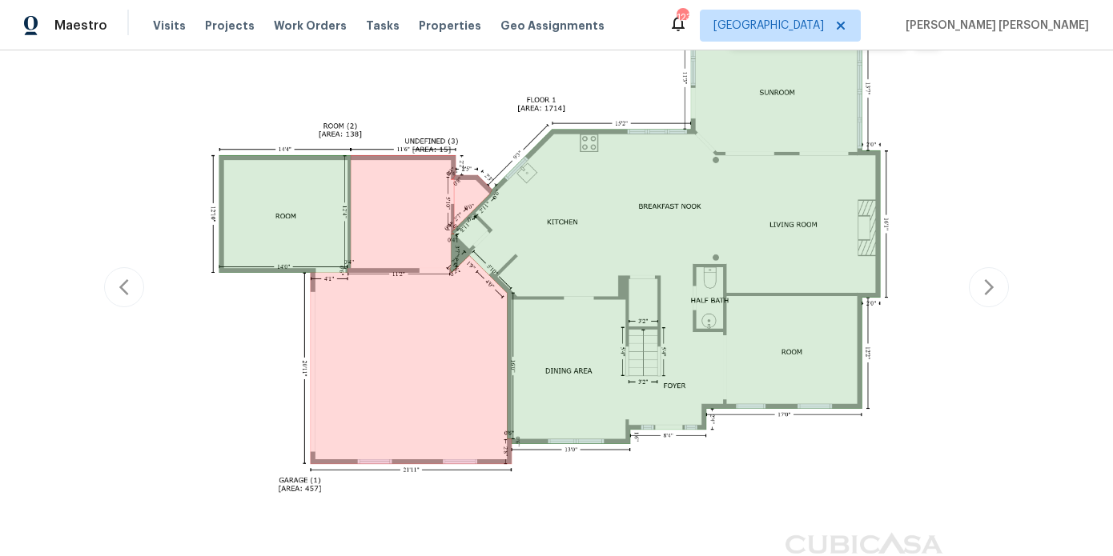
scroll to position [190, 0]
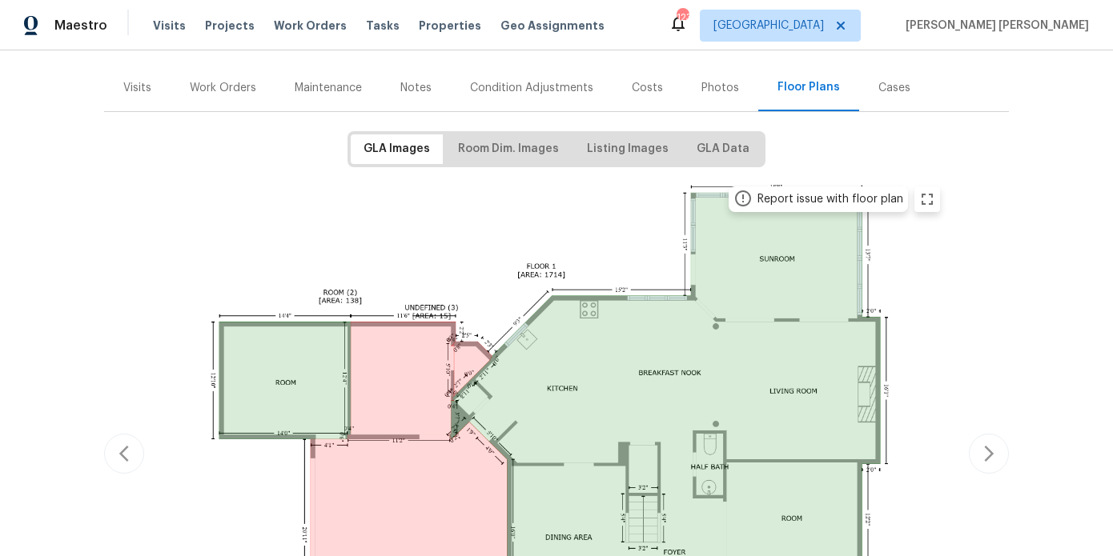
click at [411, 90] on div "Notes" at bounding box center [416, 87] width 70 height 47
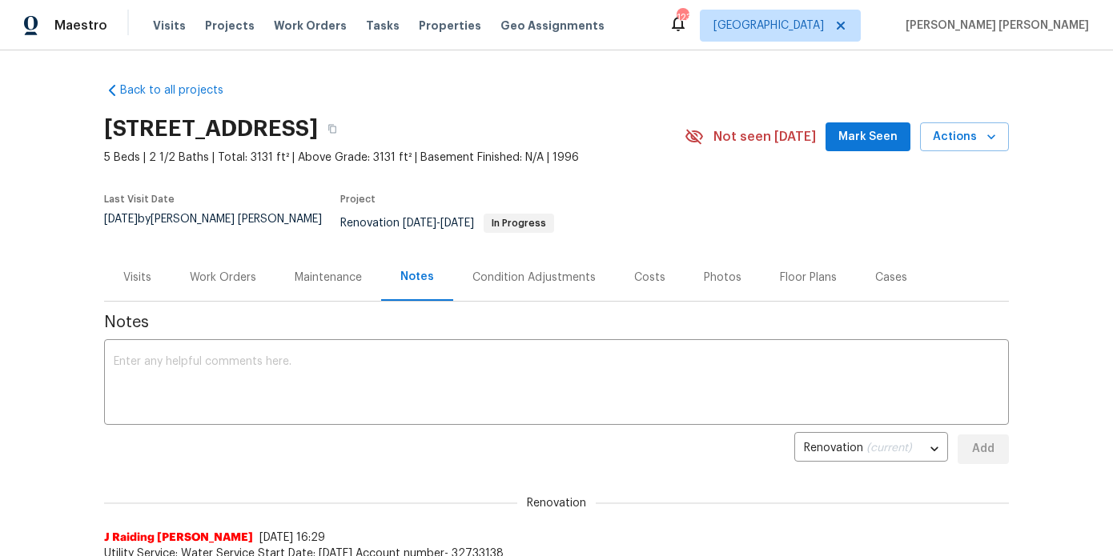
scroll to position [51, 0]
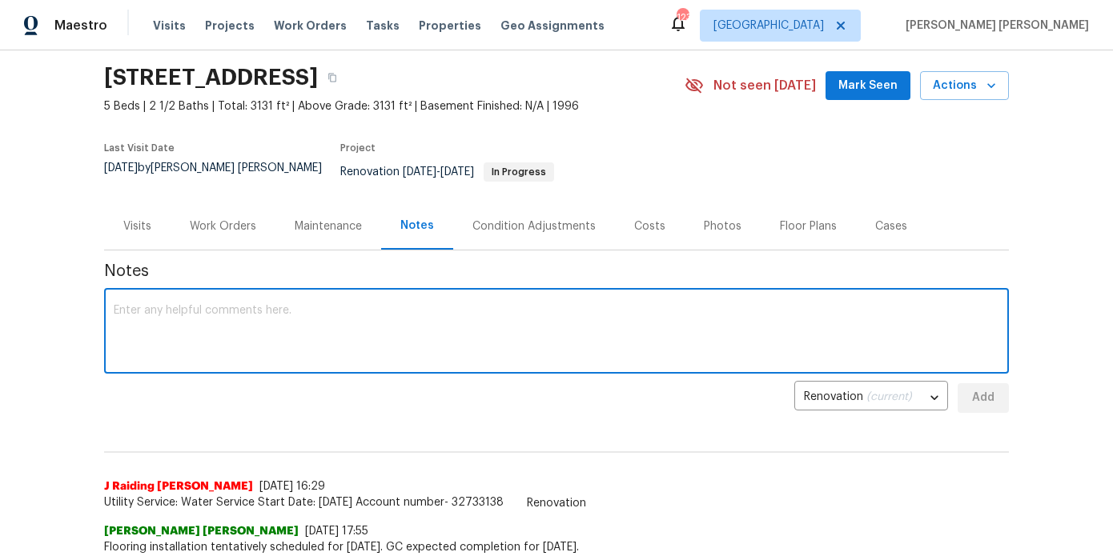
click at [336, 321] on textarea at bounding box center [556, 333] width 885 height 56
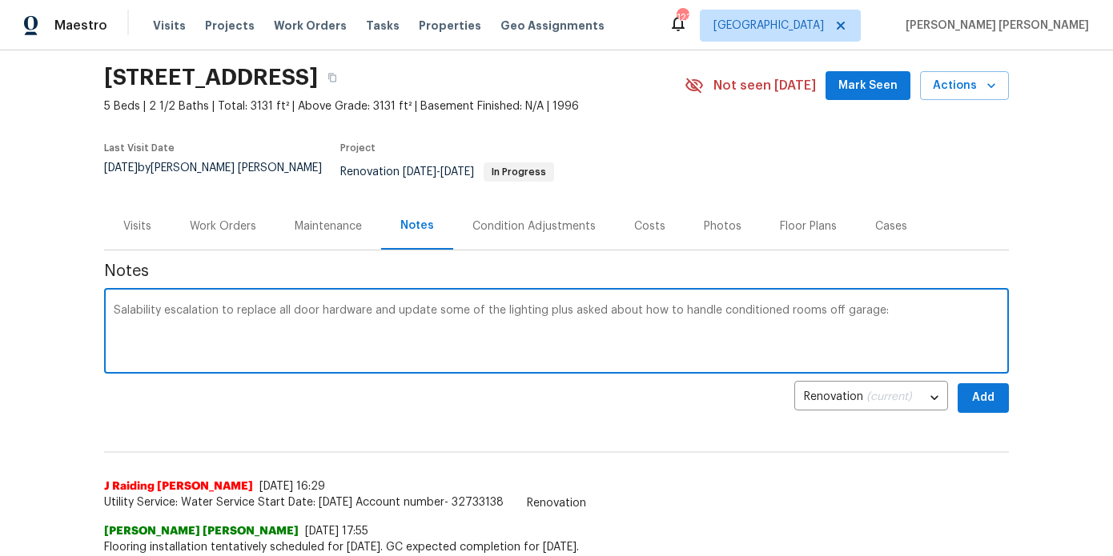
paste textarea "https://opendoor.slack.com/archives/C02LGTRN7JT/p1756236100436729"
type textarea "Salability escalation to replace all door hardware and update some of the light…"
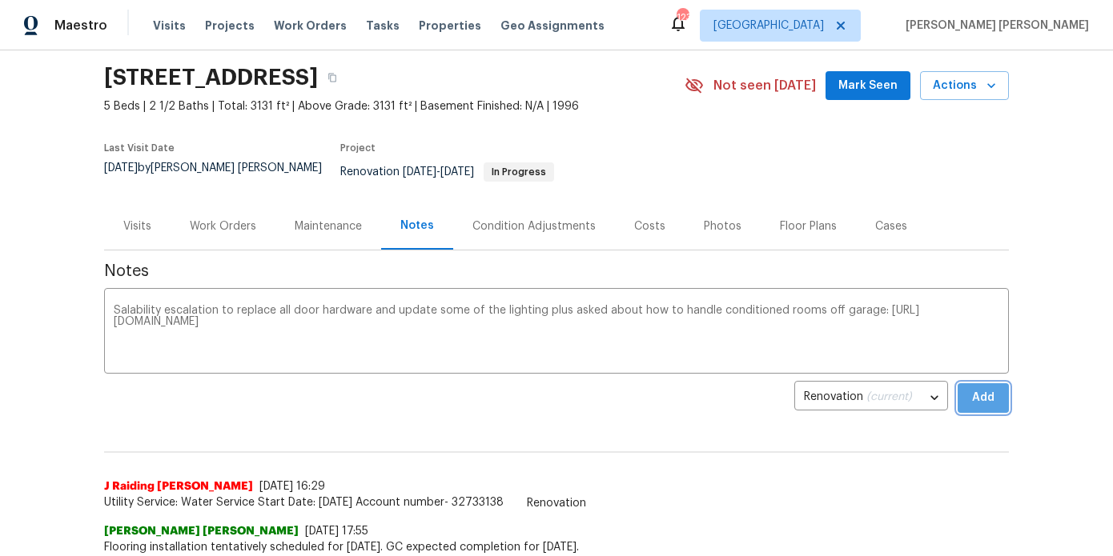
click at [960, 385] on button "Add" at bounding box center [982, 398] width 51 height 30
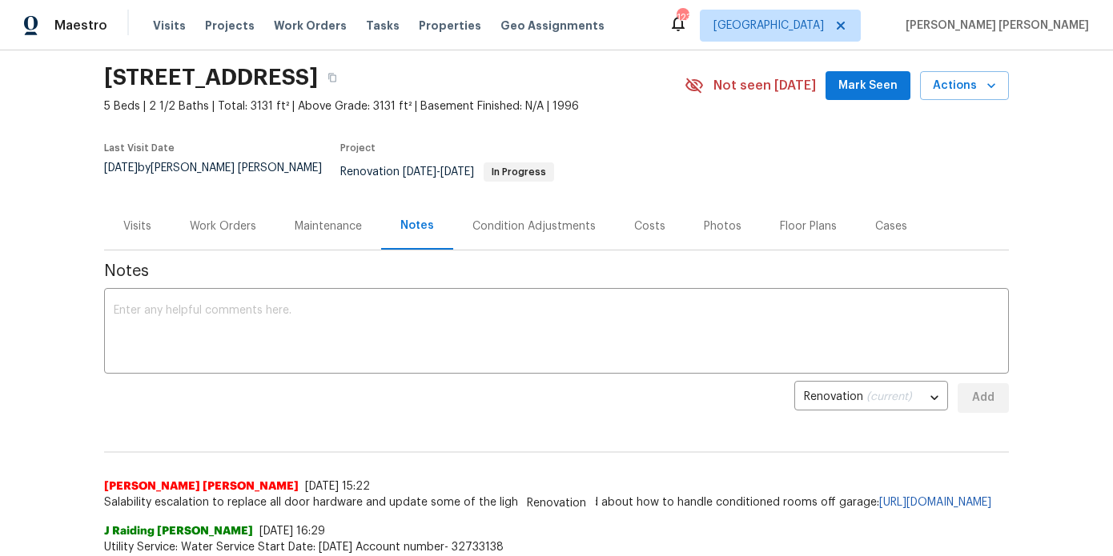
click at [203, 227] on div "Work Orders" at bounding box center [223, 226] width 105 height 47
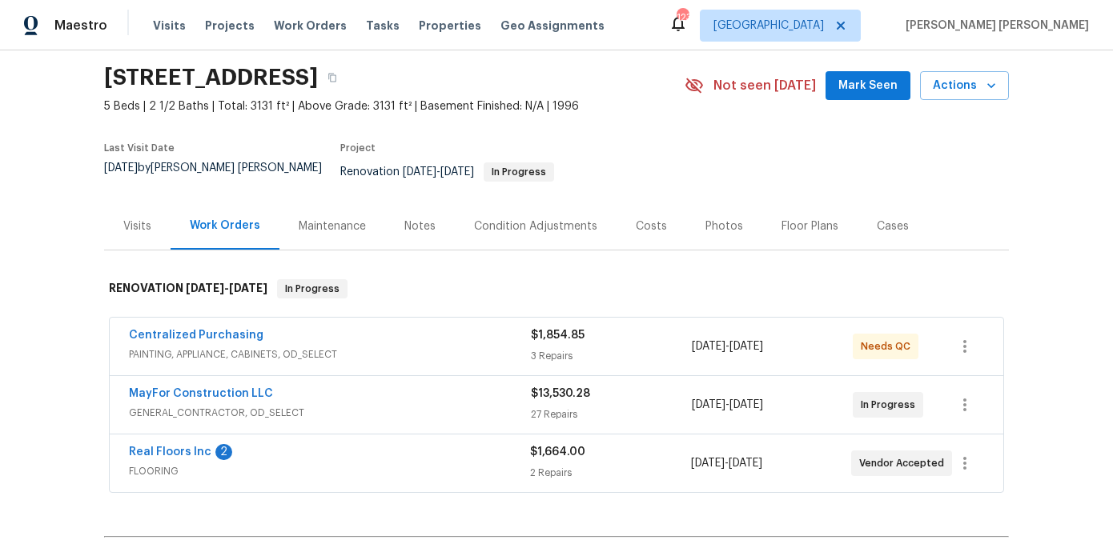
scroll to position [550, 0]
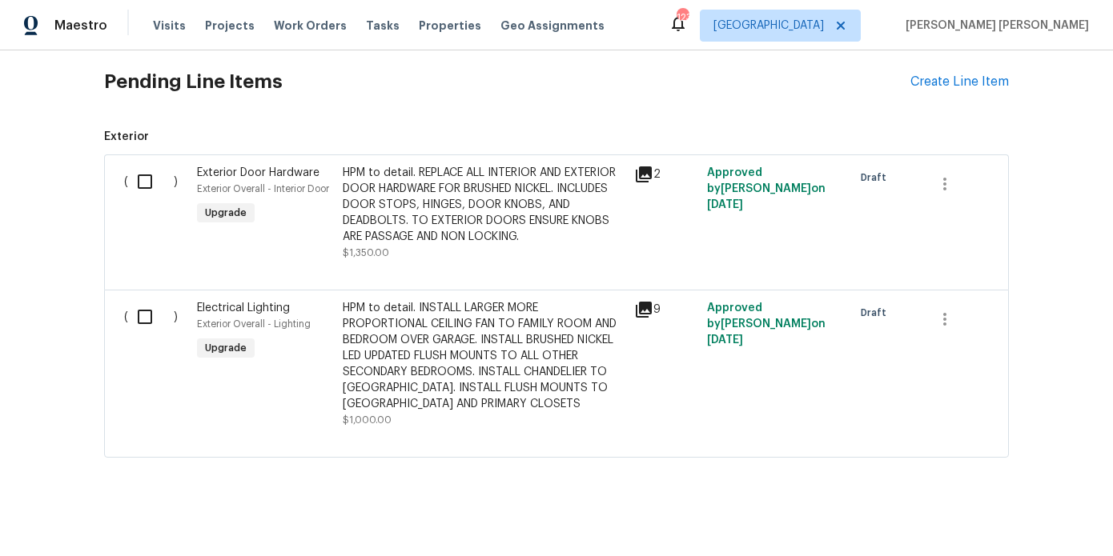
click at [501, 184] on div "HPM to detail. REPLACE ALL INTERIOR AND EXTERIOR DOOR HARDWARE FOR BRUSHED NICK…" at bounding box center [484, 205] width 282 height 80
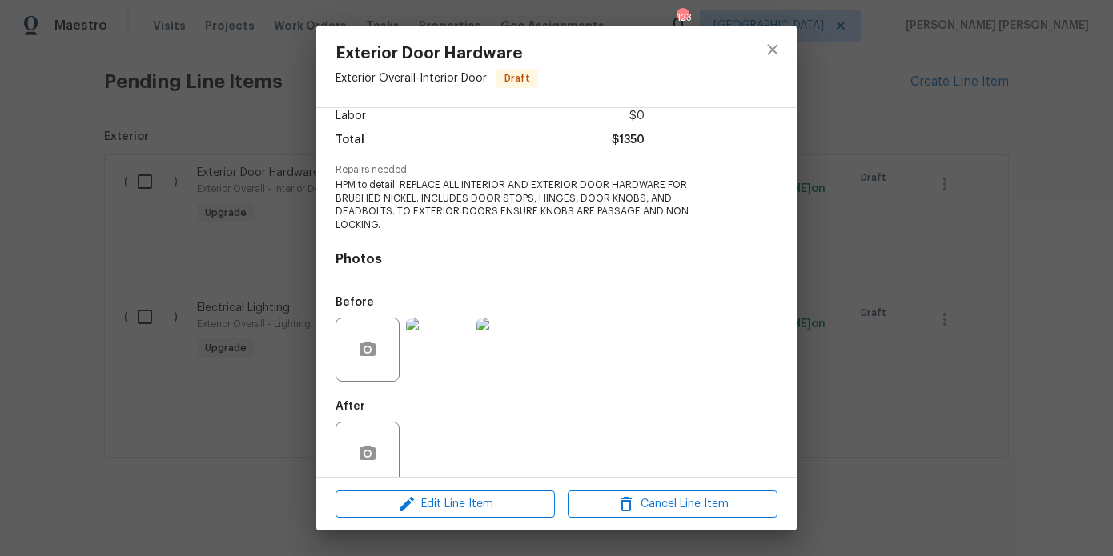
scroll to position [127, 0]
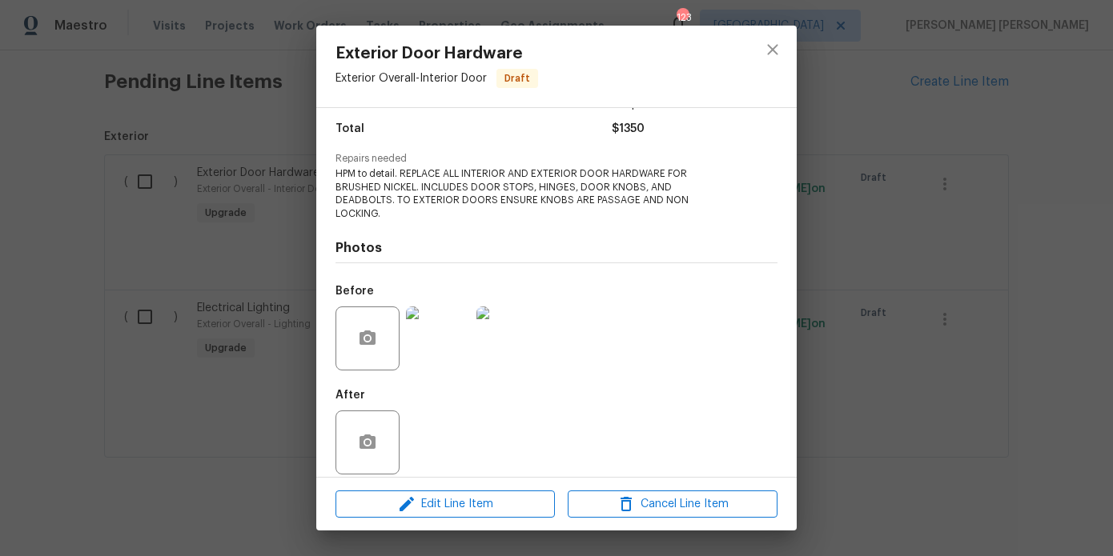
click at [452, 320] on img at bounding box center [438, 339] width 64 height 64
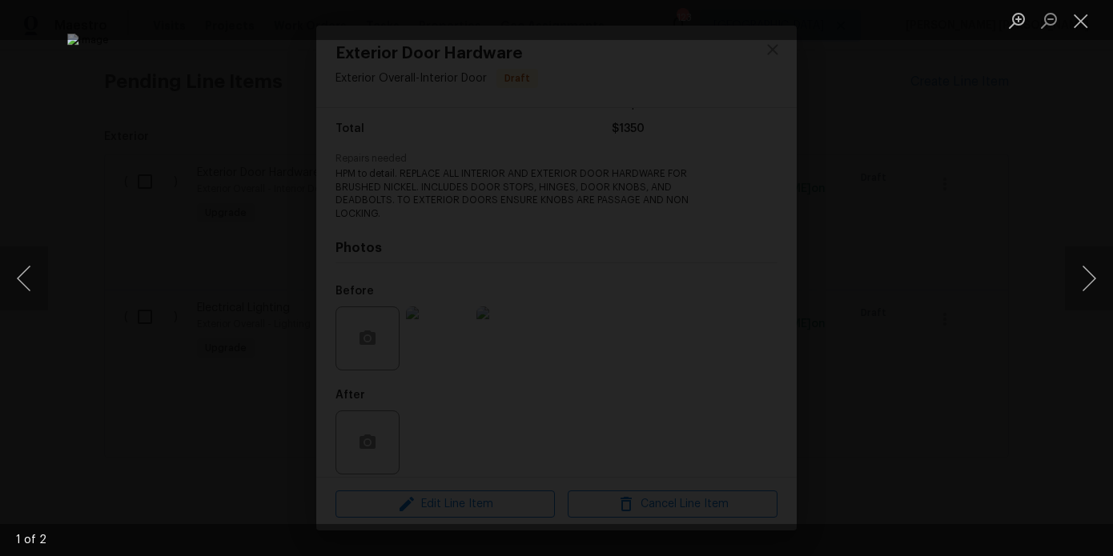
click at [997, 202] on div "Lightbox" at bounding box center [556, 278] width 1113 height 556
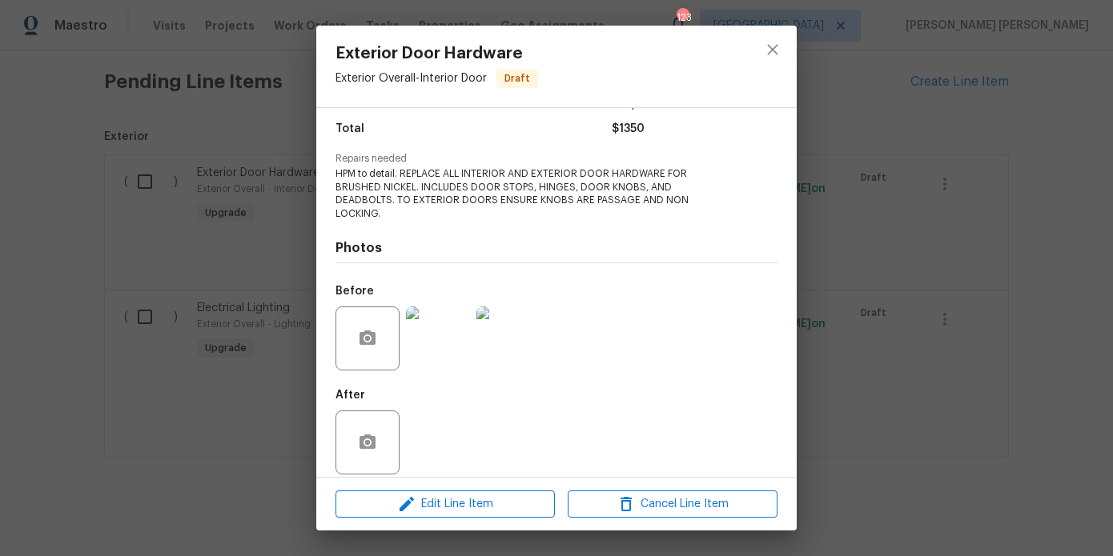
click at [997, 202] on div "Exterior Door Hardware Exterior Overall - Interior Door Draft Vendor No assigne…" at bounding box center [556, 278] width 1113 height 556
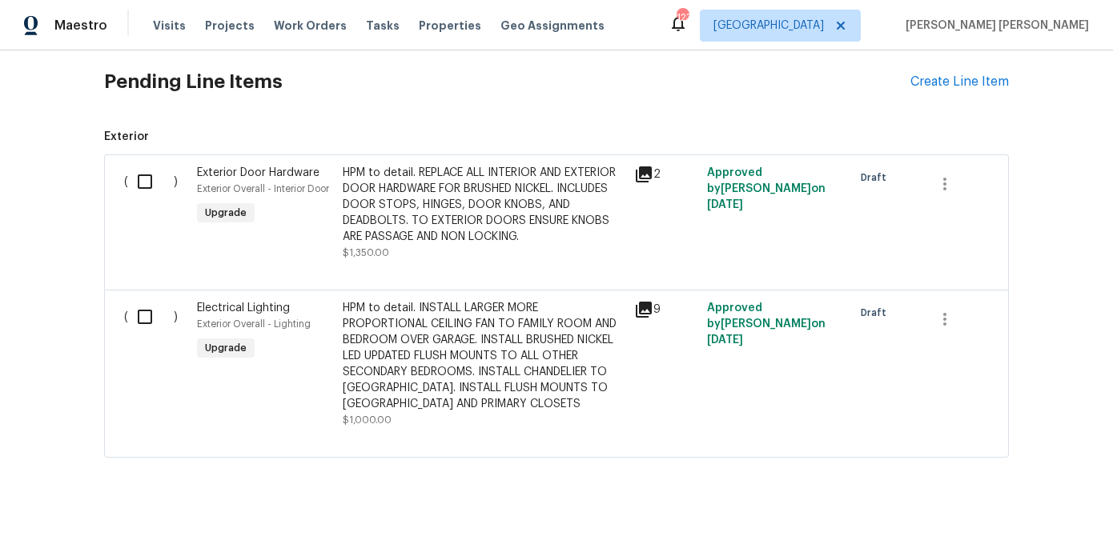
click at [420, 347] on div "HPM to detail. INSTALL LARGER MORE PROPORTIONAL CEILING FAN TO FAMILY ROOM AND …" at bounding box center [484, 356] width 282 height 112
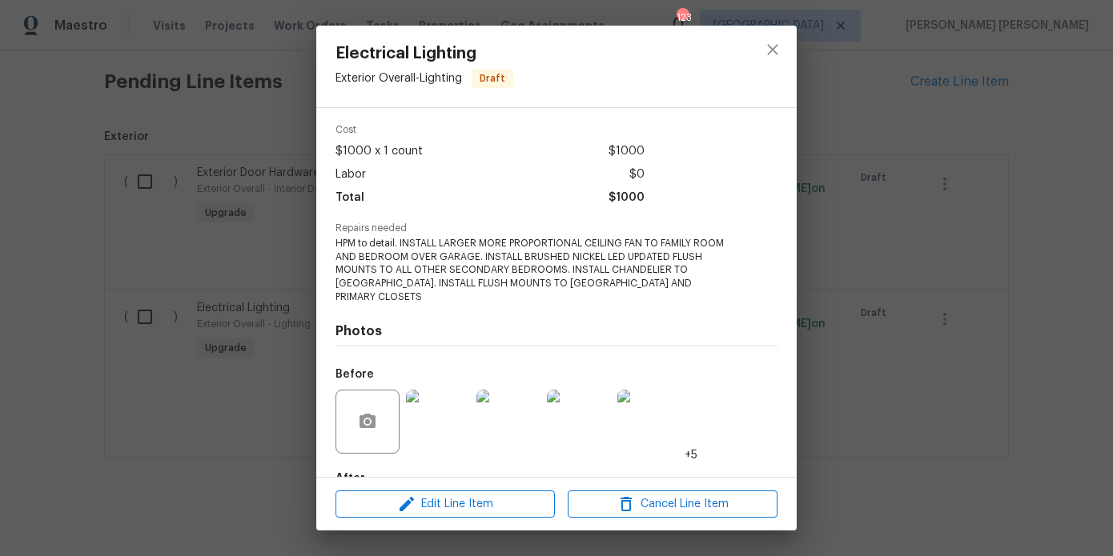
scroll to position [141, 0]
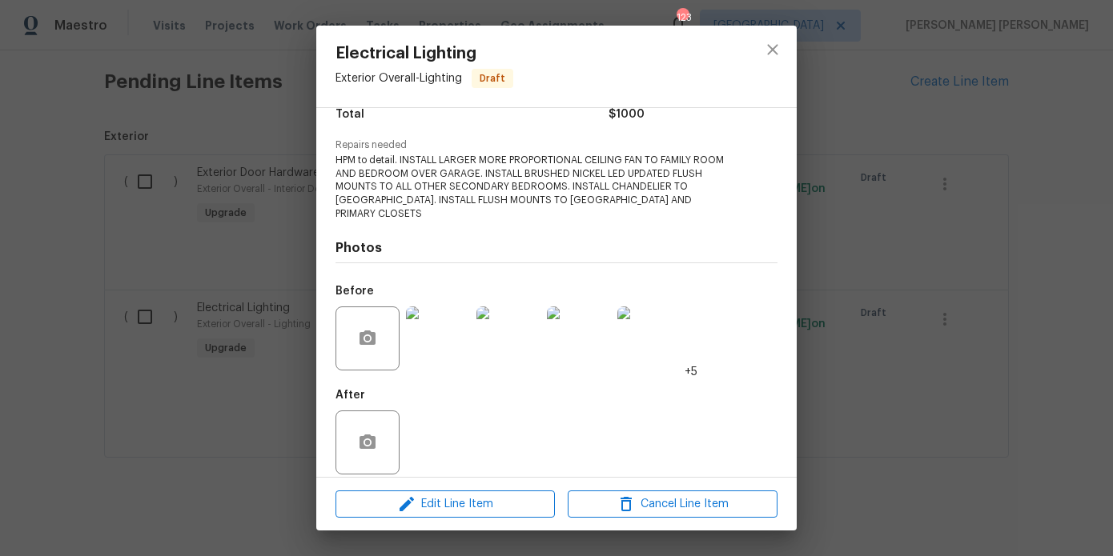
click at [442, 329] on img at bounding box center [438, 339] width 64 height 64
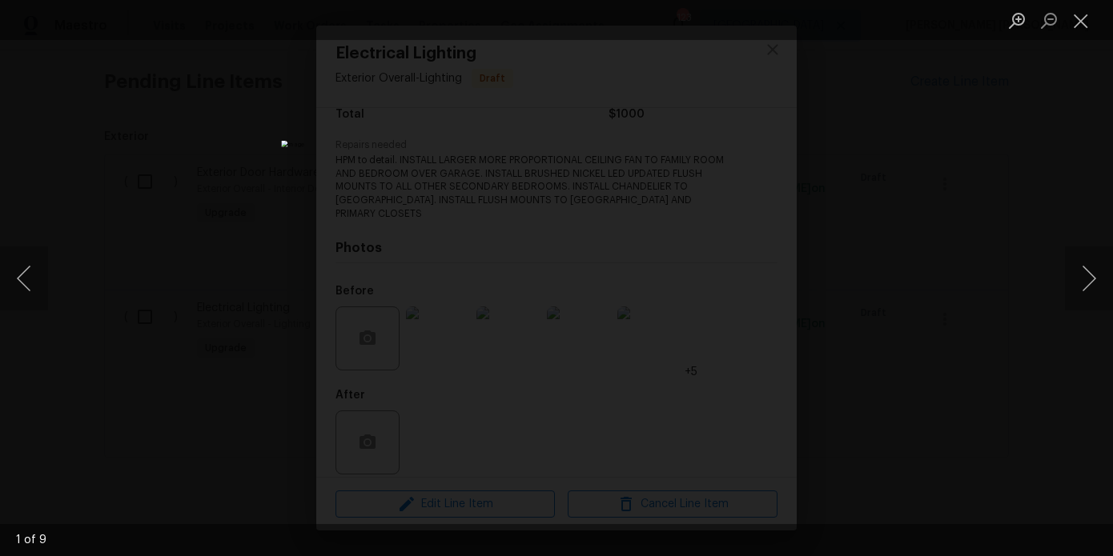
click at [1005, 193] on div "Lightbox" at bounding box center [556, 278] width 1113 height 556
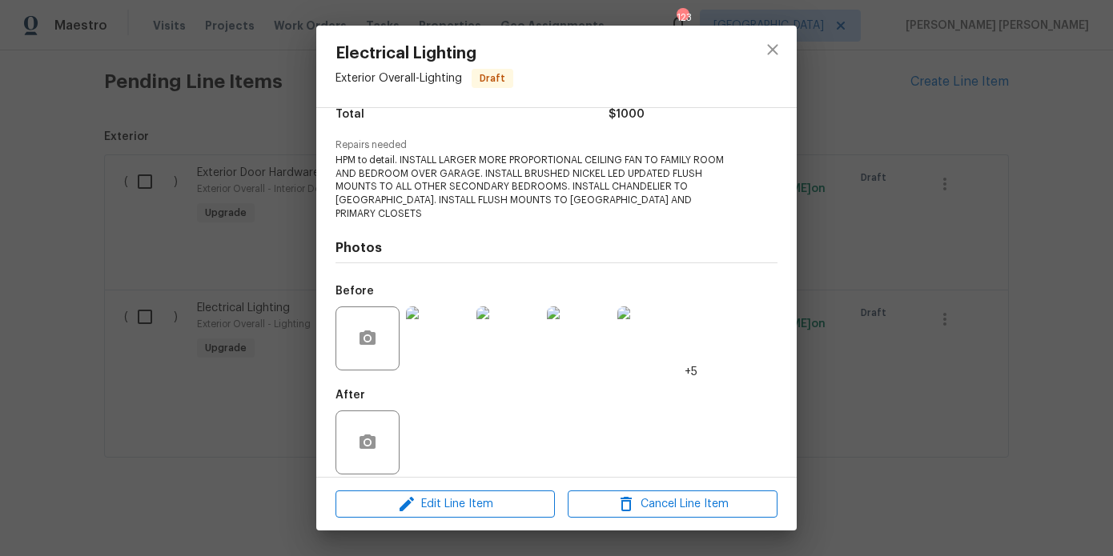
click at [503, 311] on img at bounding box center [508, 339] width 64 height 64
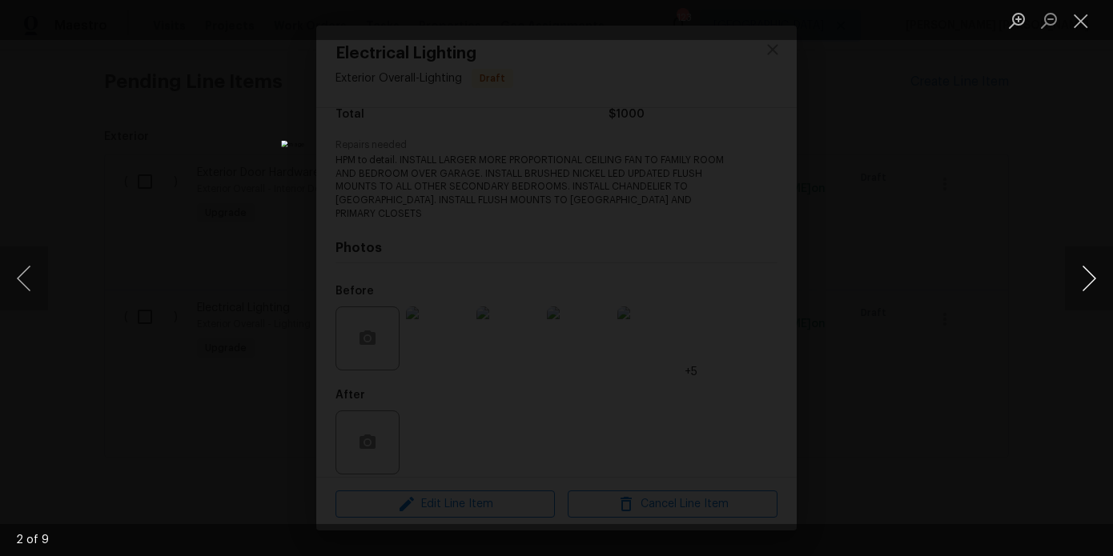
click at [1109, 265] on button "Next image" at bounding box center [1089, 279] width 48 height 64
click at [1081, 275] on button "Next image" at bounding box center [1089, 279] width 48 height 64
click at [1097, 281] on button "Next image" at bounding box center [1089, 279] width 48 height 64
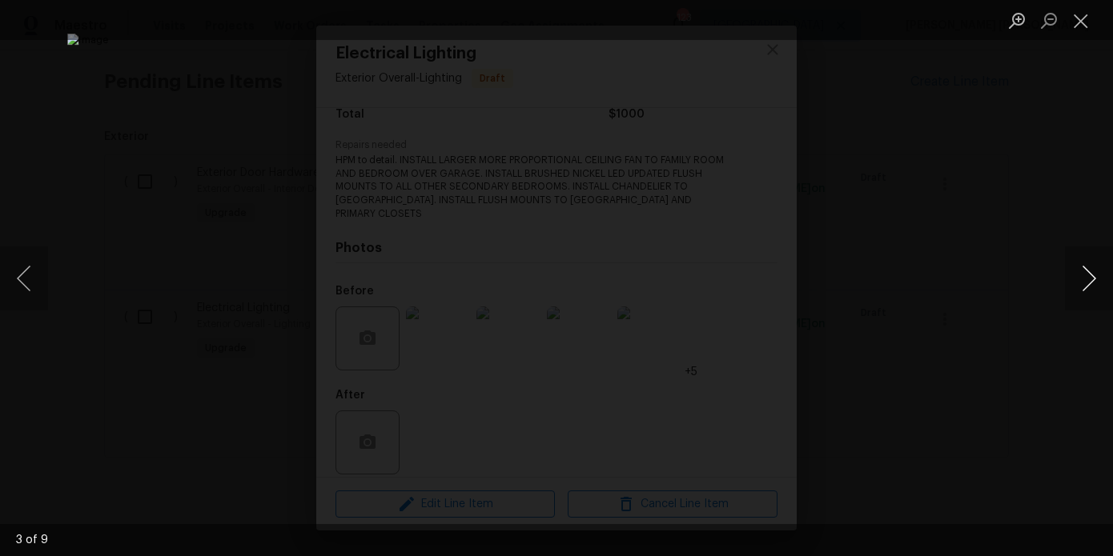
click at [1097, 281] on button "Next image" at bounding box center [1089, 279] width 48 height 64
click at [1033, 310] on div "Lightbox" at bounding box center [556, 278] width 1113 height 556
click at [1077, 279] on button "Next image" at bounding box center [1089, 279] width 48 height 64
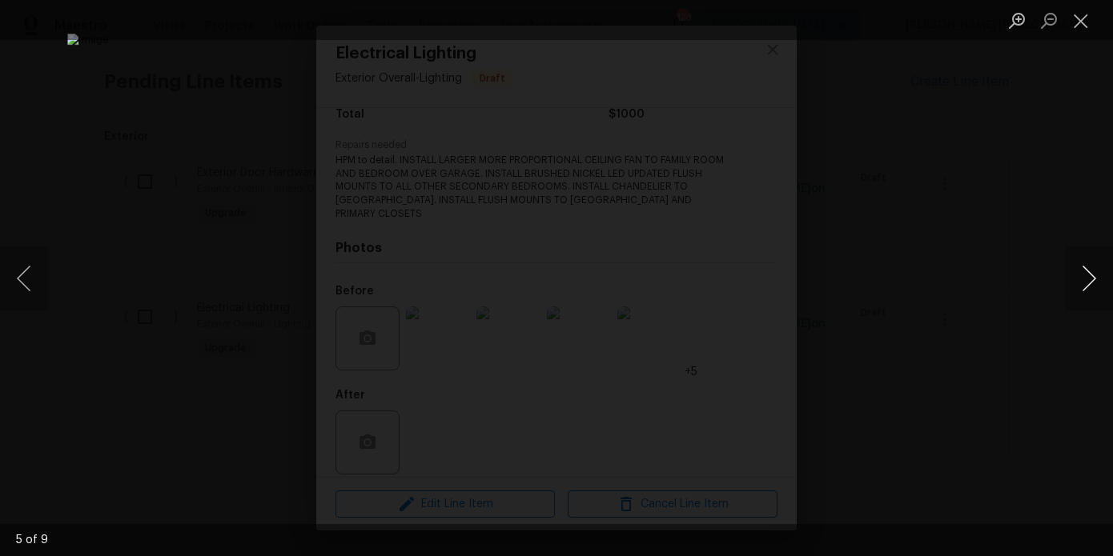
click at [1077, 279] on button "Next image" at bounding box center [1089, 279] width 48 height 64
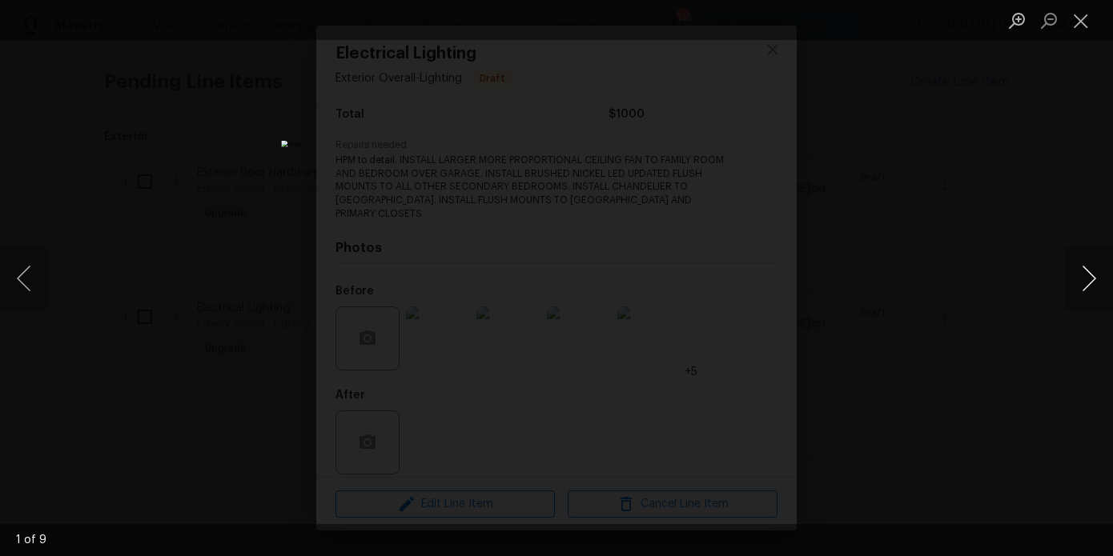
click at [1077, 279] on button "Next image" at bounding box center [1089, 279] width 48 height 64
click at [953, 224] on div "Lightbox" at bounding box center [556, 278] width 1113 height 556
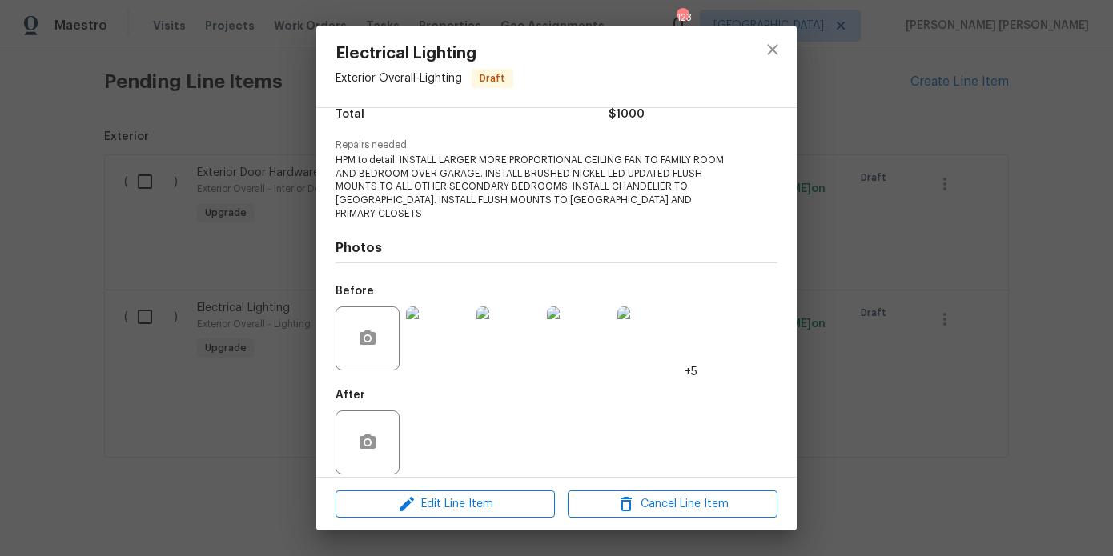
click at [925, 203] on div "Electrical Lighting Exterior Overall - Lighting Draft Vendor No assigned vendor…" at bounding box center [556, 278] width 1113 height 556
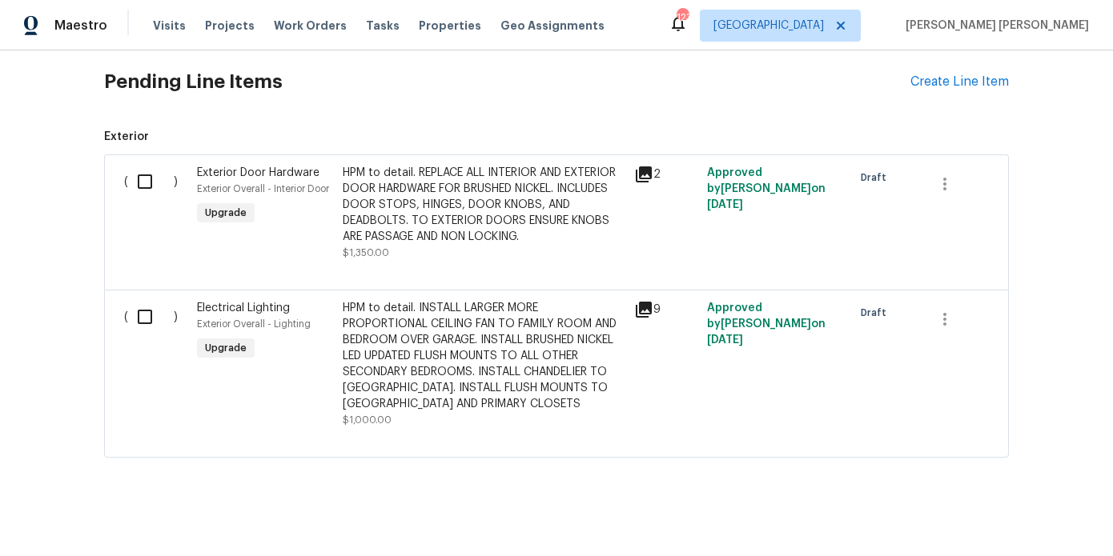
scroll to position [0, 0]
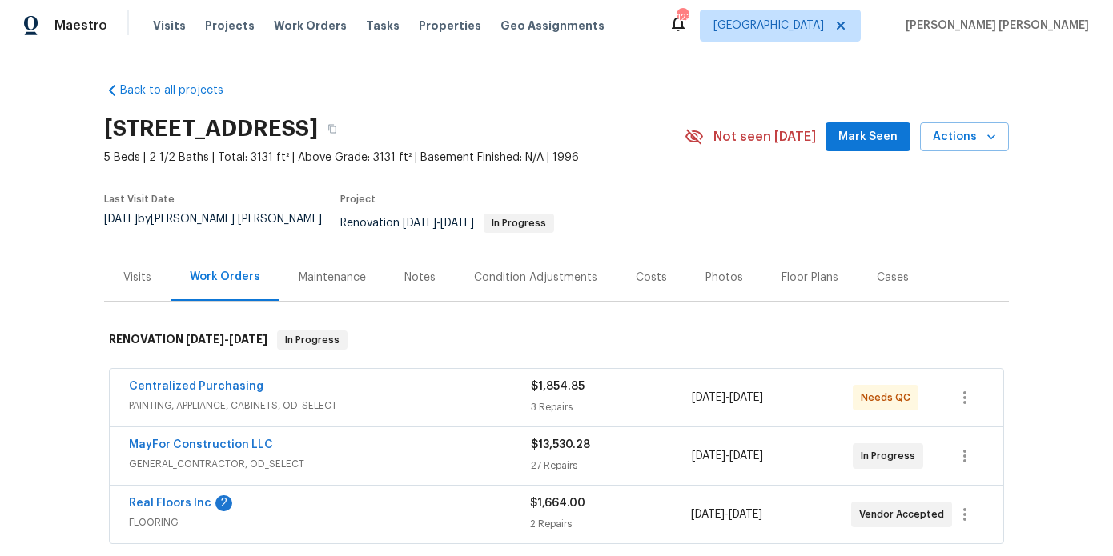
click at [812, 270] on div "Floor Plans" at bounding box center [809, 278] width 57 height 16
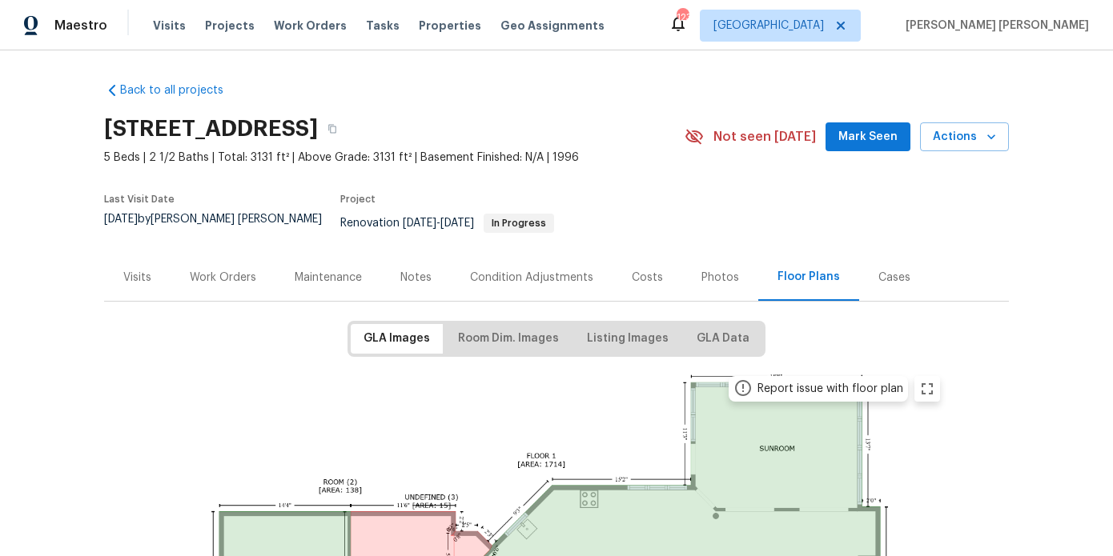
click at [224, 270] on div "Work Orders" at bounding box center [223, 278] width 66 height 16
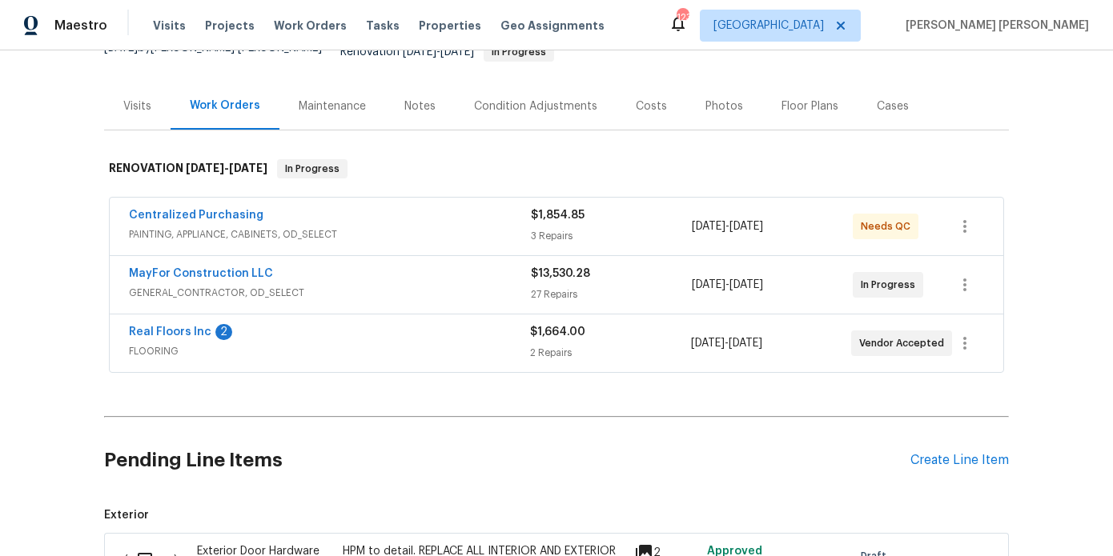
scroll to position [195, 0]
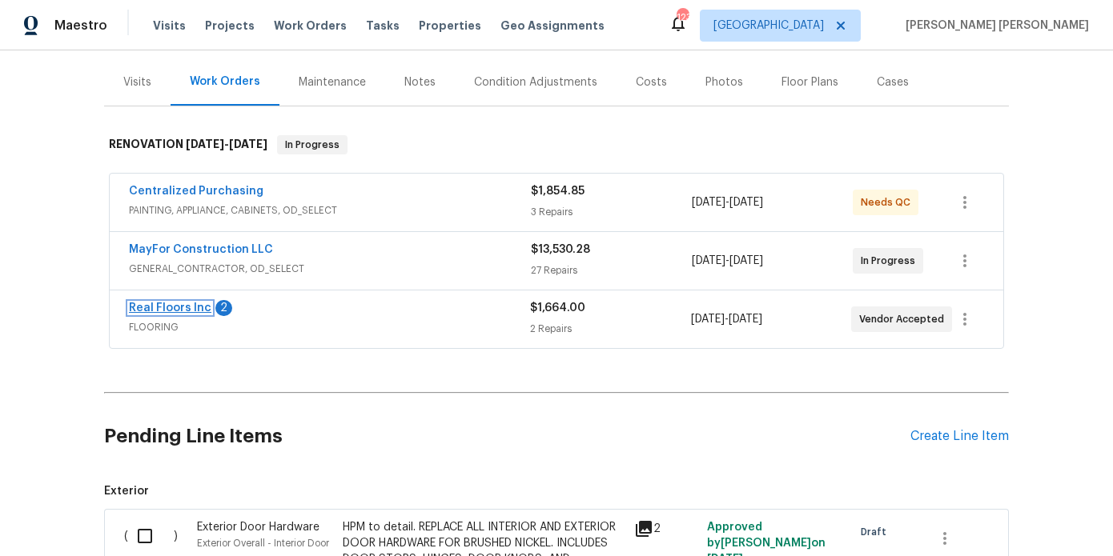
click at [181, 303] on link "Real Floors Inc" at bounding box center [170, 308] width 82 height 11
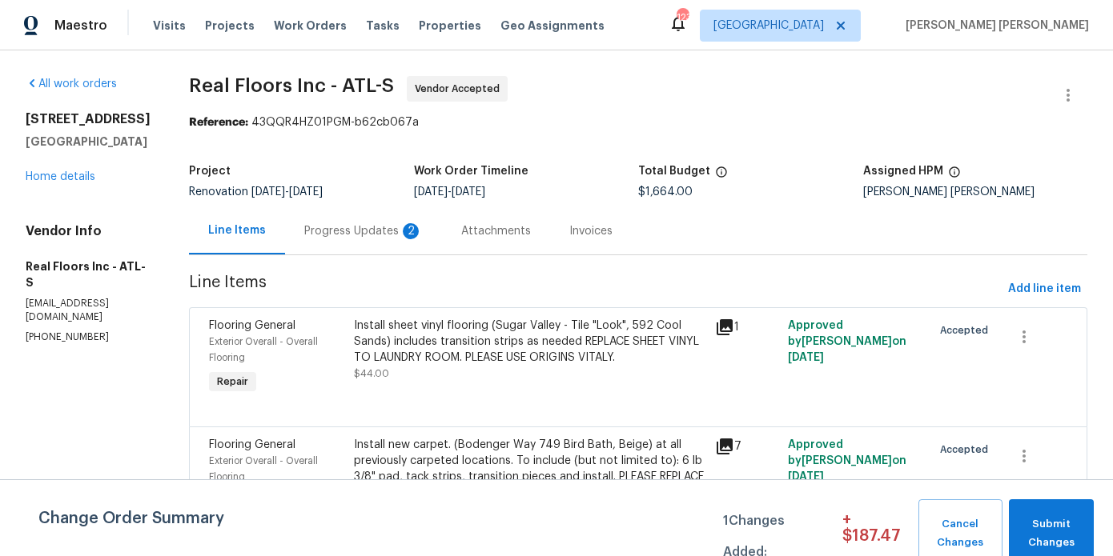
click at [78, 162] on div "2318 Fairwood Cir Jonesboro, GA 30236 Home details" at bounding box center [88, 148] width 125 height 74
click at [74, 179] on link "Home details" at bounding box center [61, 176] width 70 height 11
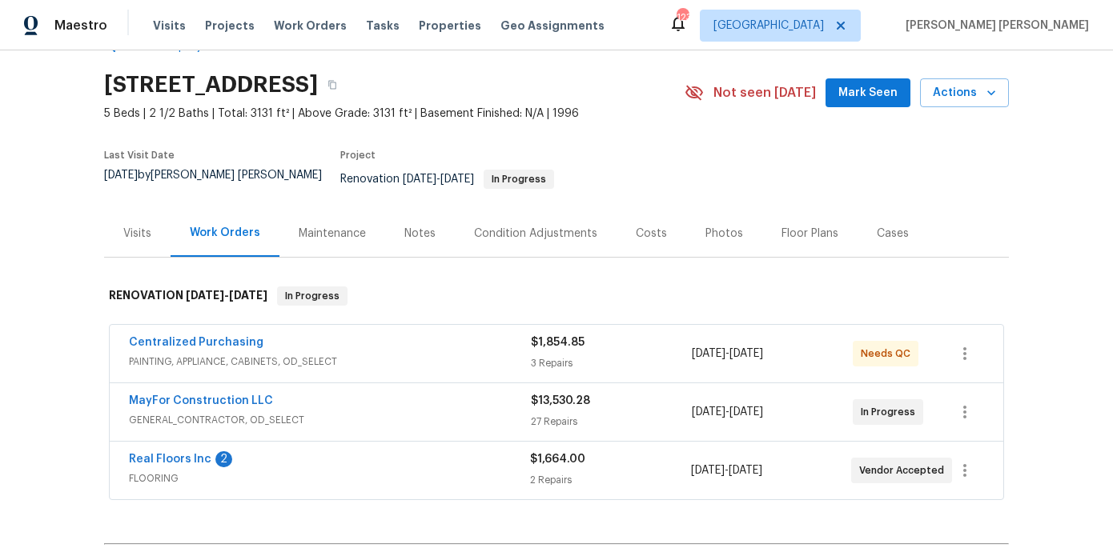
scroll to position [62, 0]
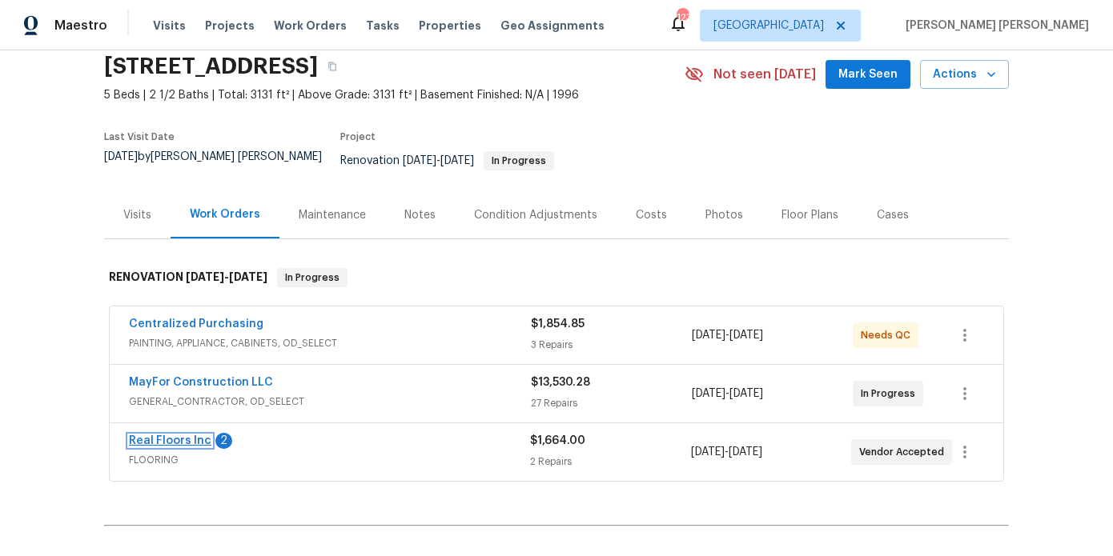
click at [200, 435] on link "Real Floors Inc" at bounding box center [170, 440] width 82 height 11
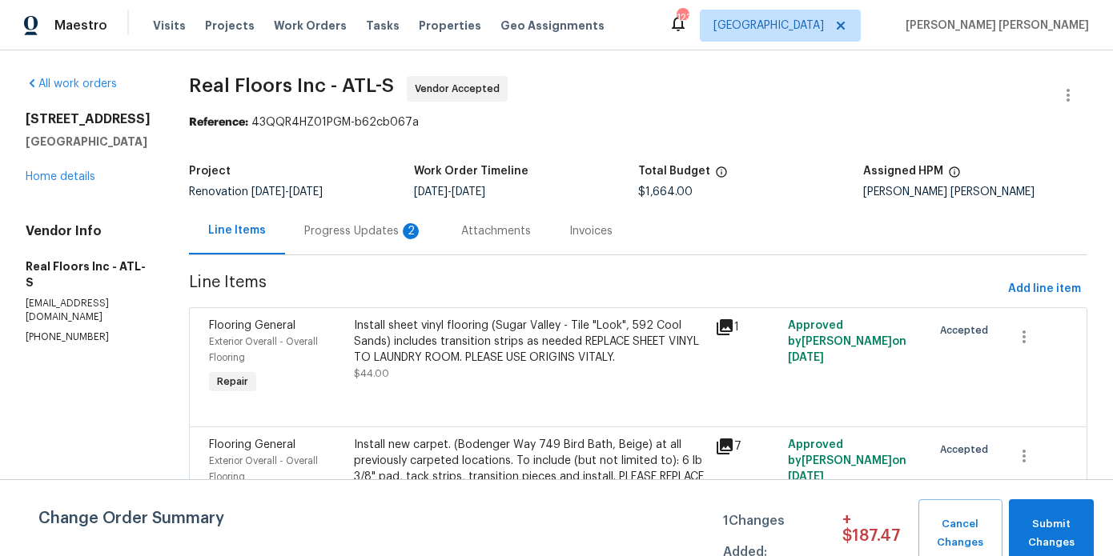
click at [314, 241] on div "Progress Updates 2" at bounding box center [363, 230] width 157 height 47
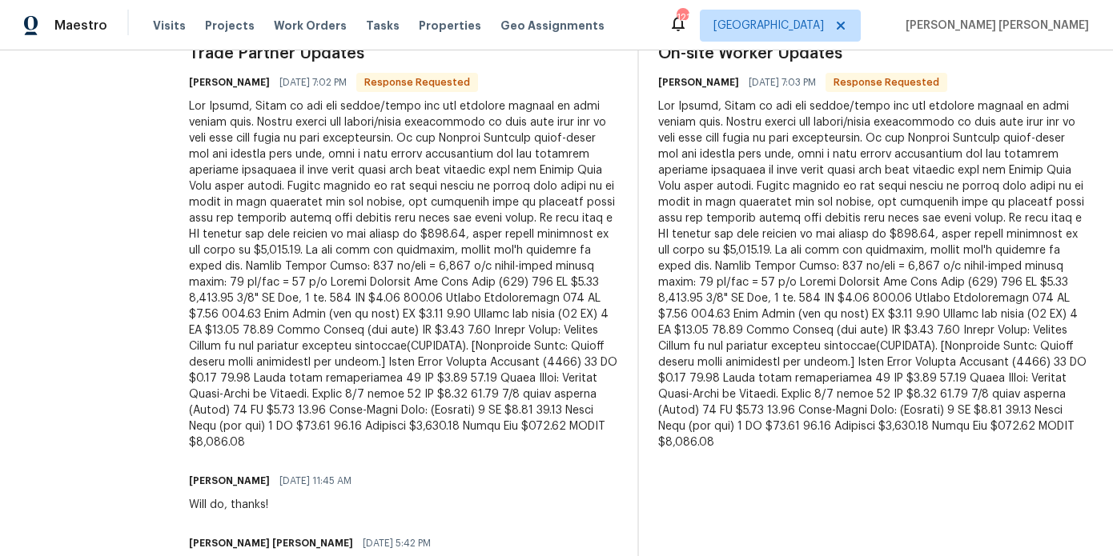
scroll to position [500, 0]
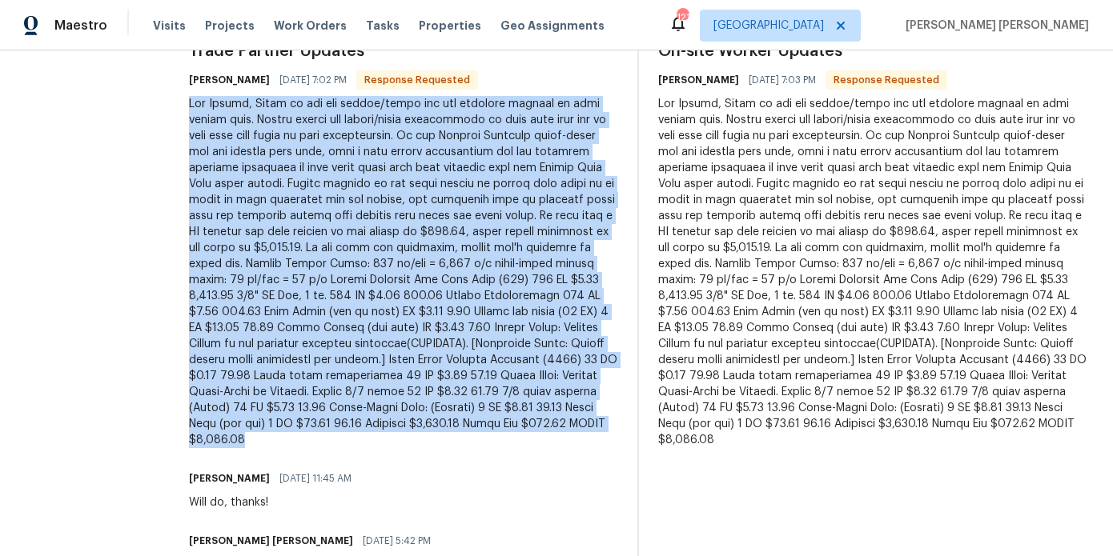
drag, startPoint x: 444, startPoint y: 431, endPoint x: 191, endPoint y: 105, distance: 412.5
click at [191, 105] on div at bounding box center [403, 272] width 429 height 352
copy div "Hey Marcos, Below is the pdf layout/quote for the flooring install at this vaca…"
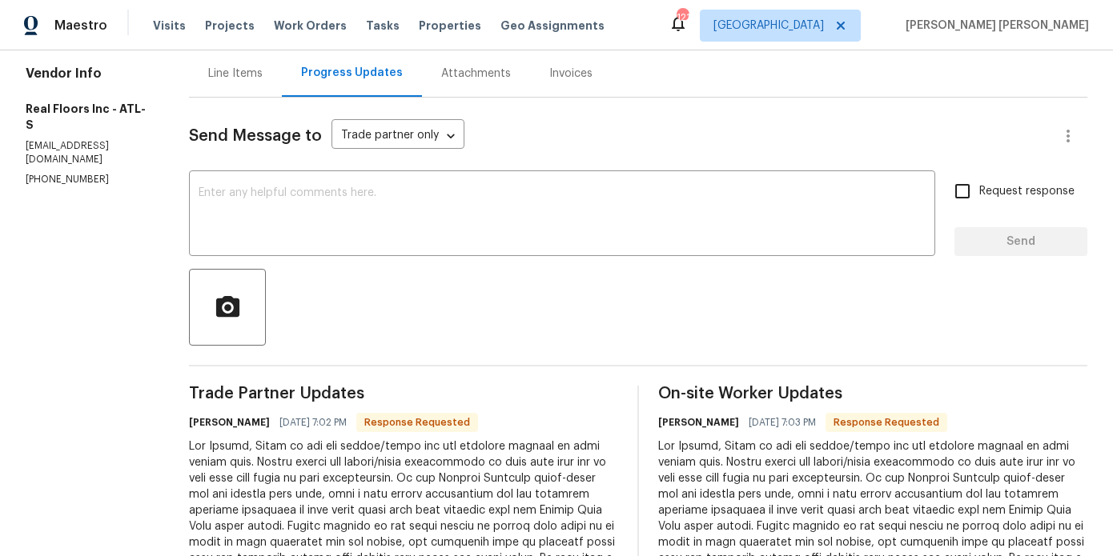
click at [256, 76] on div "Line Items" at bounding box center [235, 74] width 54 height 16
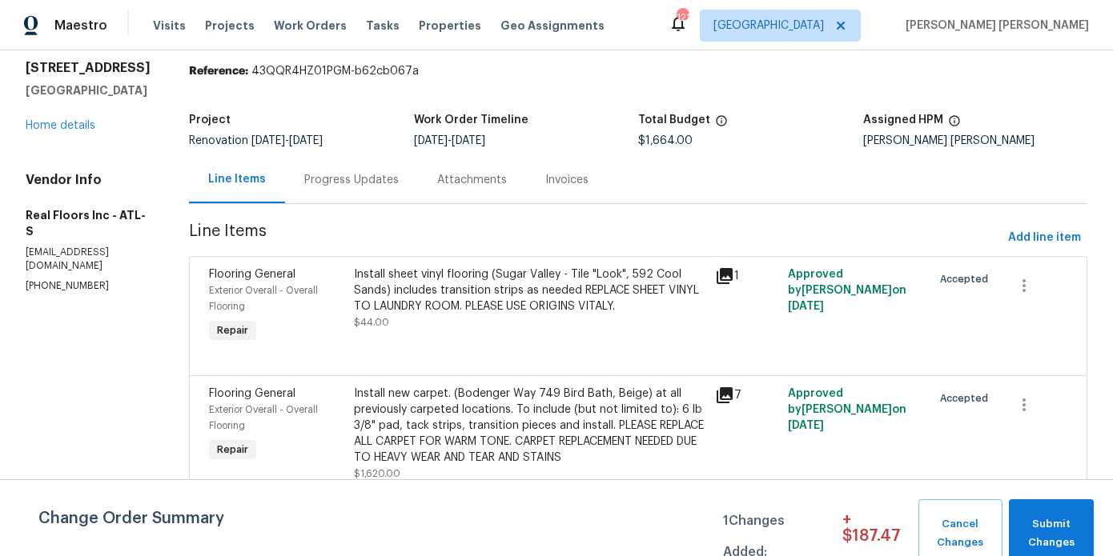
scroll to position [52, 0]
click at [1073, 239] on span "Add line item" at bounding box center [1044, 238] width 73 height 20
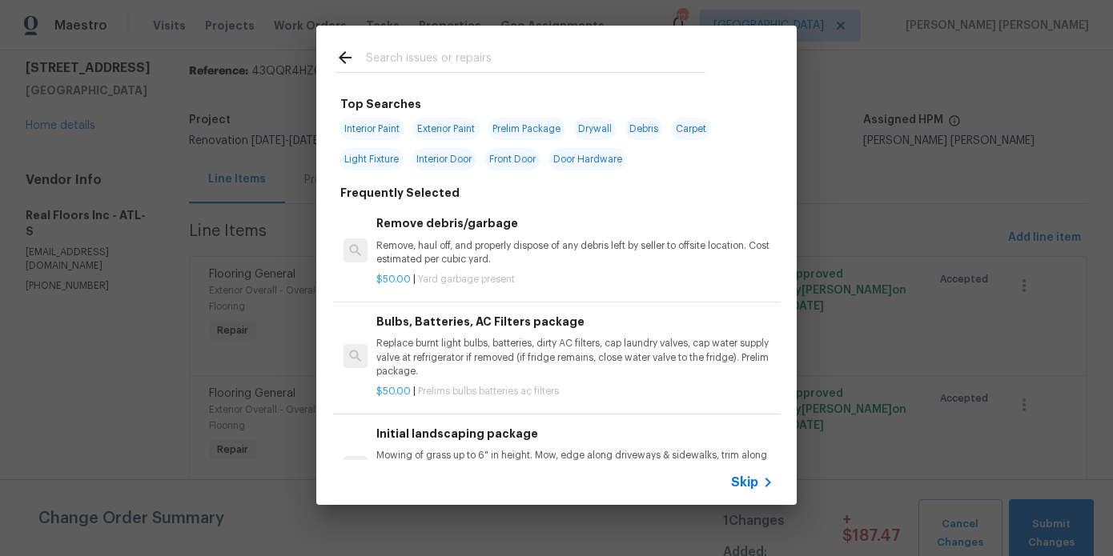
click at [498, 43] on div at bounding box center [520, 57] width 408 height 63
click at [477, 66] on input "text" at bounding box center [535, 60] width 339 height 24
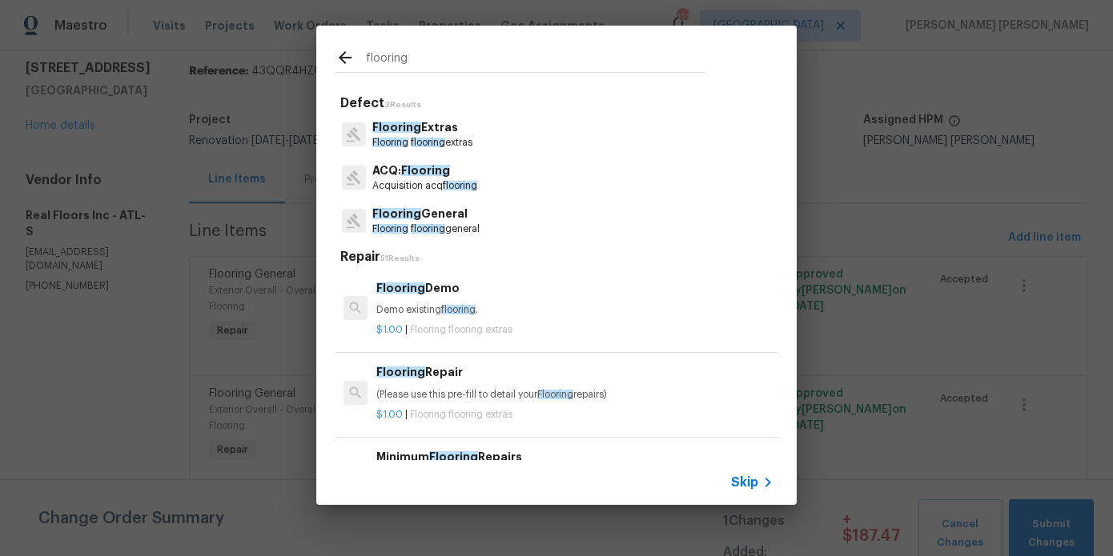
type input "flooring"
click at [456, 140] on p "Flooring flooring extras" at bounding box center [422, 143] width 100 height 14
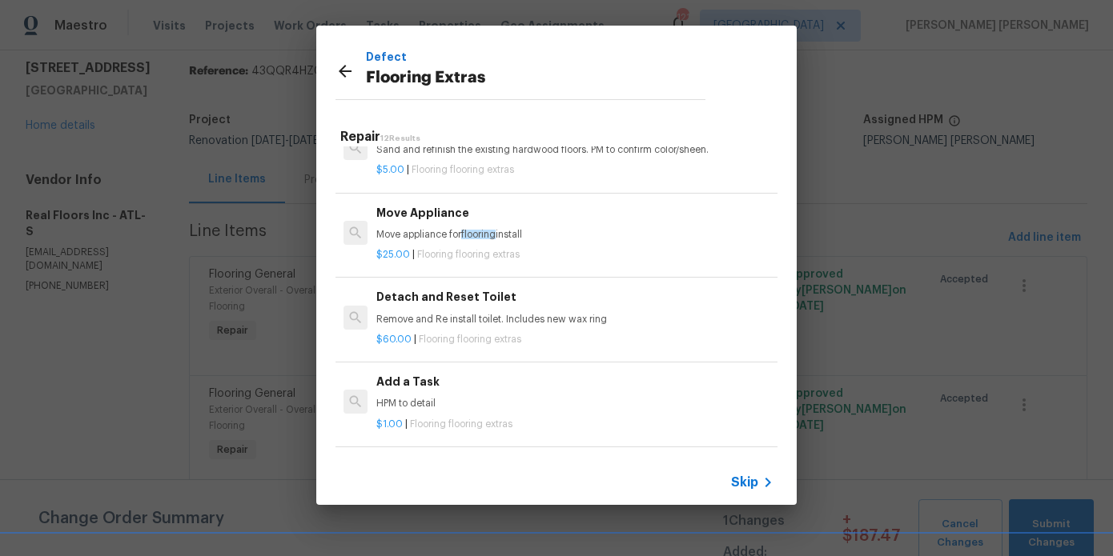
scroll to position [299, 0]
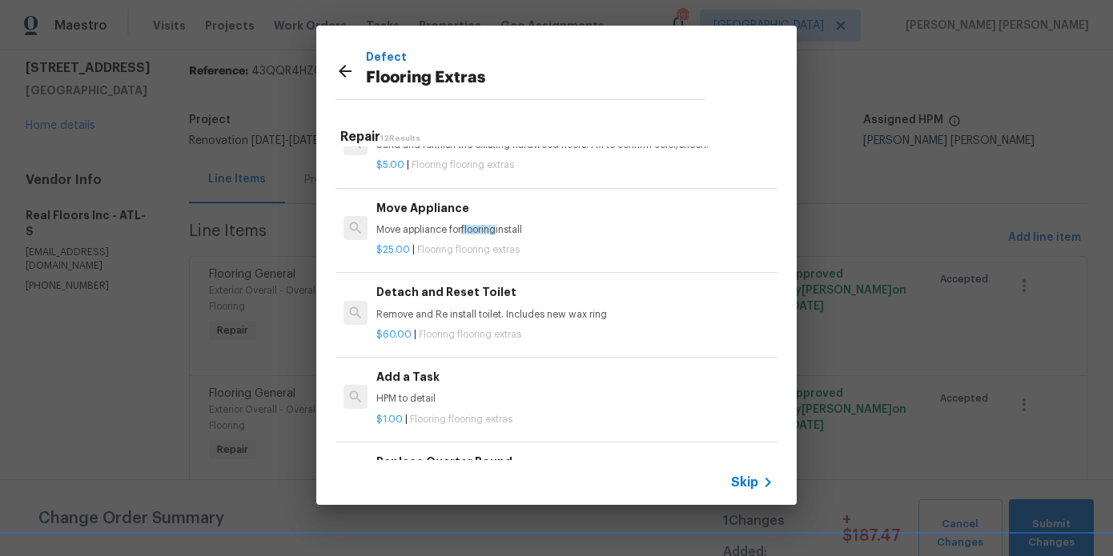
click at [387, 385] on h6 "Add a Task" at bounding box center [574, 377] width 397 height 18
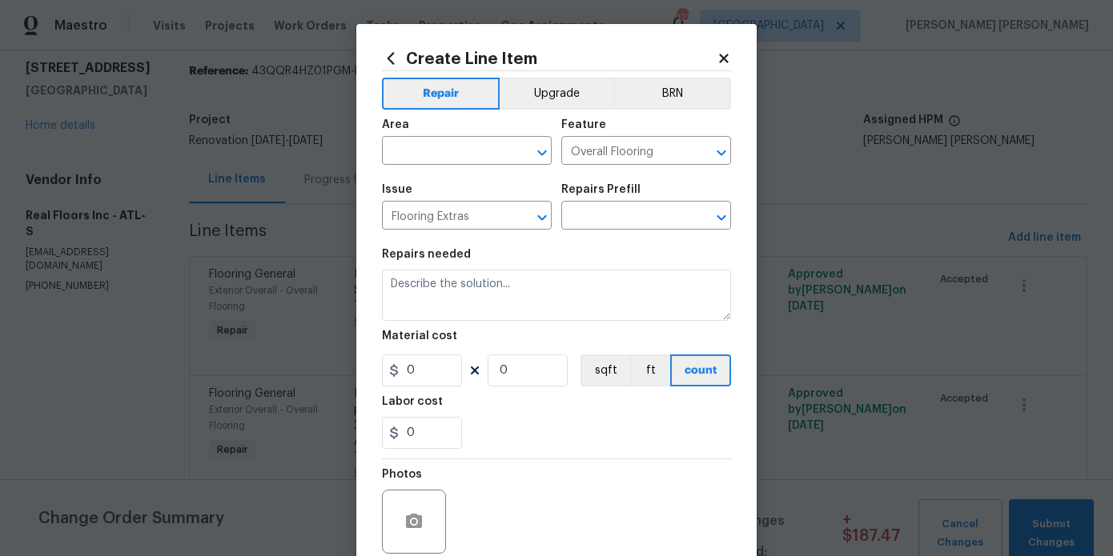
type textarea "HPM to detail"
type input "1"
type input "Add a Task $1.00"
type input "1"
click at [440, 157] on input "text" at bounding box center [444, 152] width 125 height 25
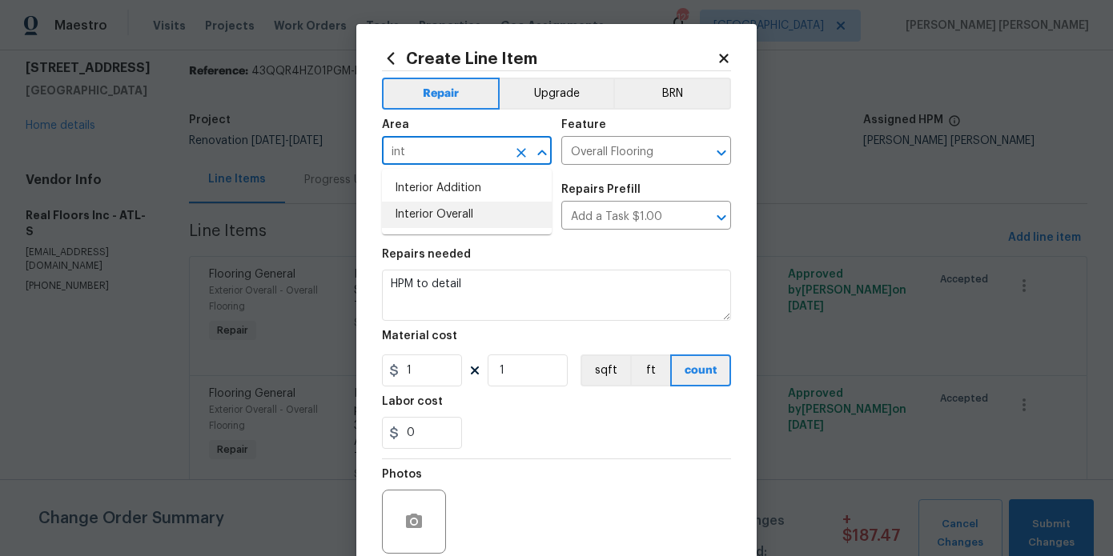
click at [457, 217] on li "Interior Overall" at bounding box center [467, 215] width 170 height 26
type input "Interior Overall"
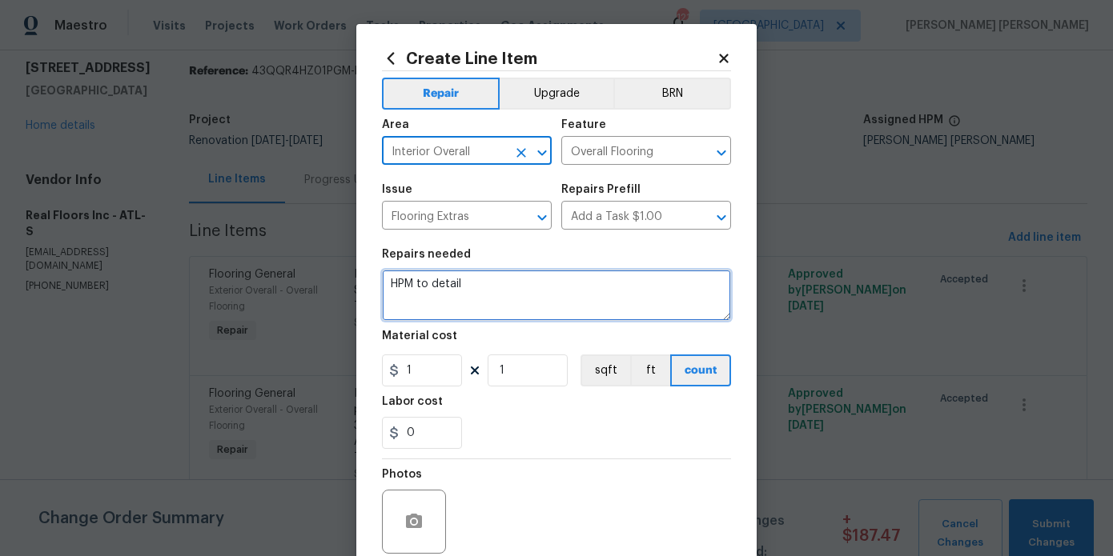
click at [438, 294] on textarea "HPM to detail" at bounding box center [556, 295] width 349 height 51
click at [437, 294] on textarea "HPM to CHAN" at bounding box center [556, 295] width 349 height 51
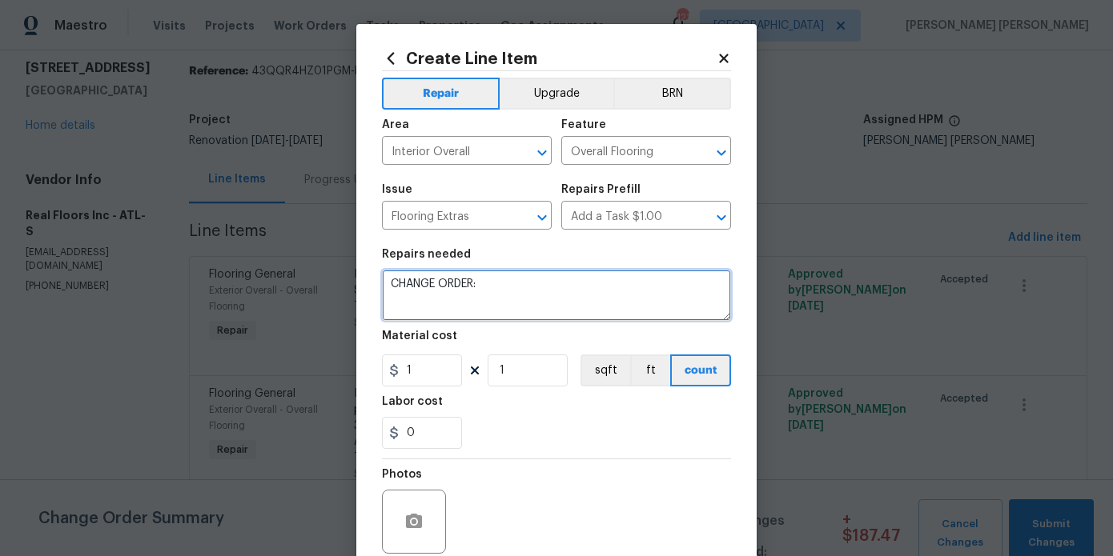
paste textarea "Hey Marcos, Below is the pdf layout/quote for the flooring install at this vaca…"
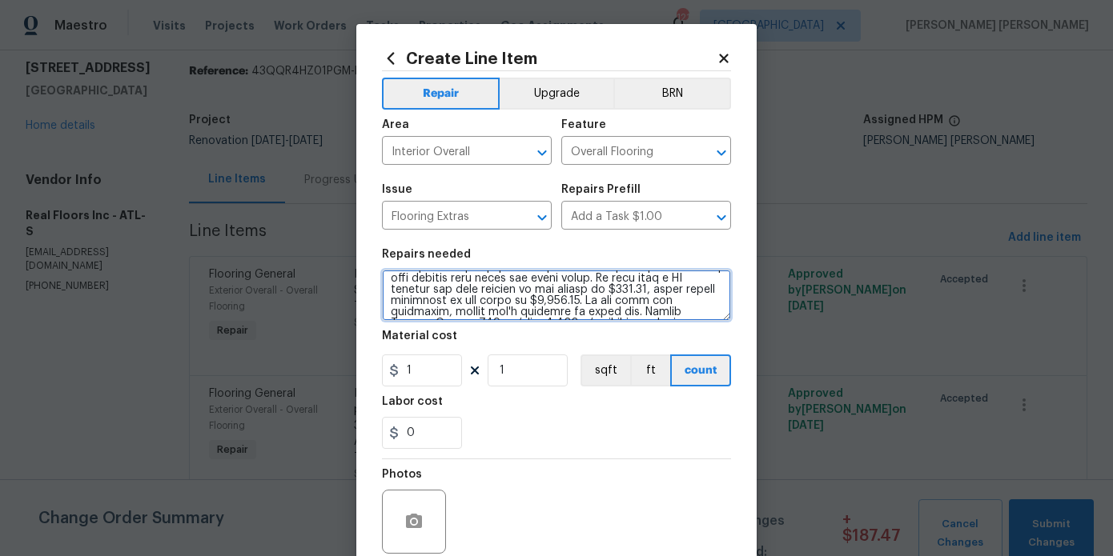
scroll to position [118, 0]
type textarea "CHANGE ORDER: Hey Marcos, Below is the pdf layout/quote for the flooring instal…"
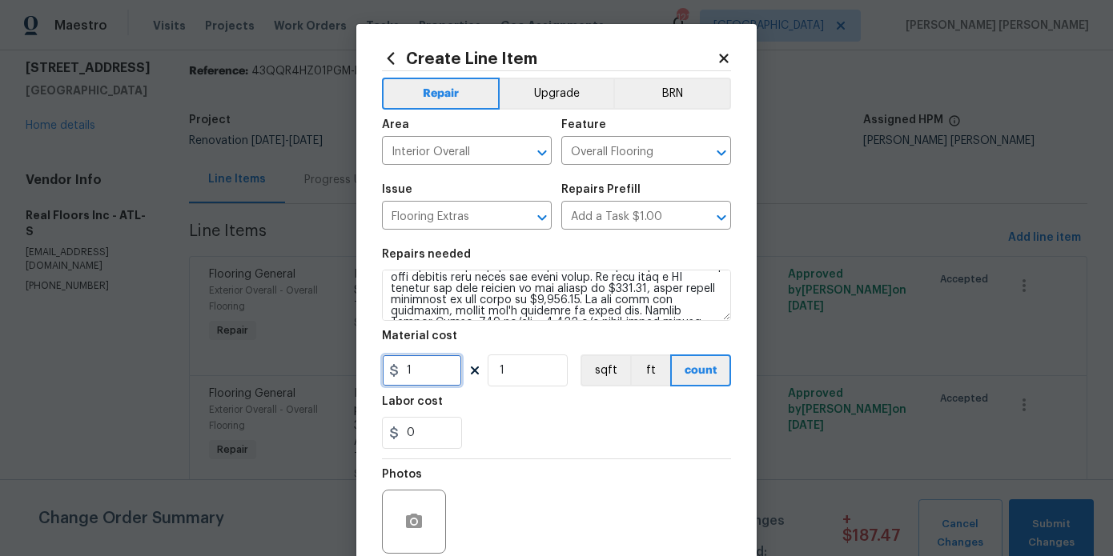
click at [446, 367] on input "1" at bounding box center [422, 371] width 80 height 32
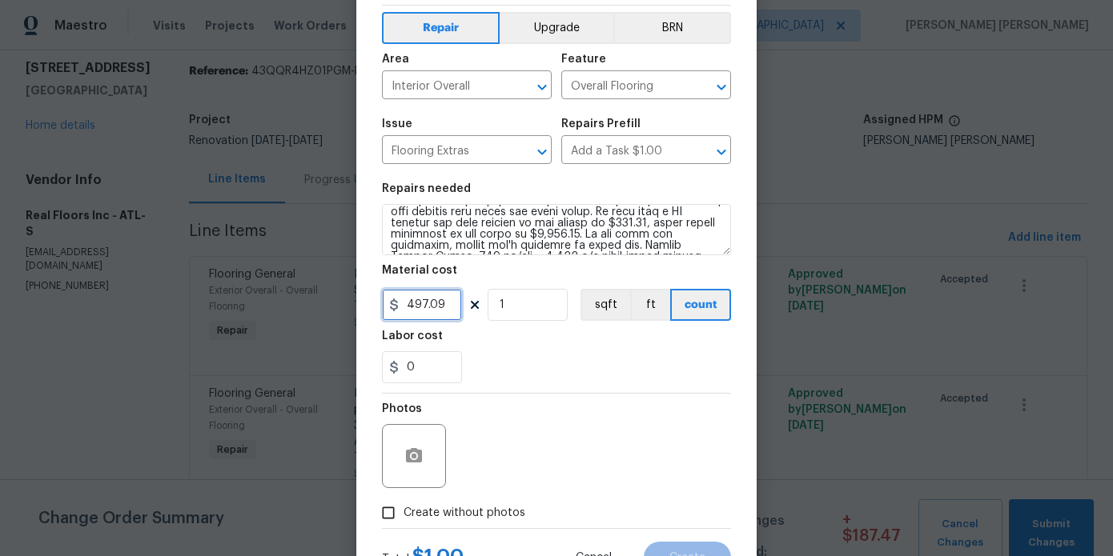
scroll to position [134, 0]
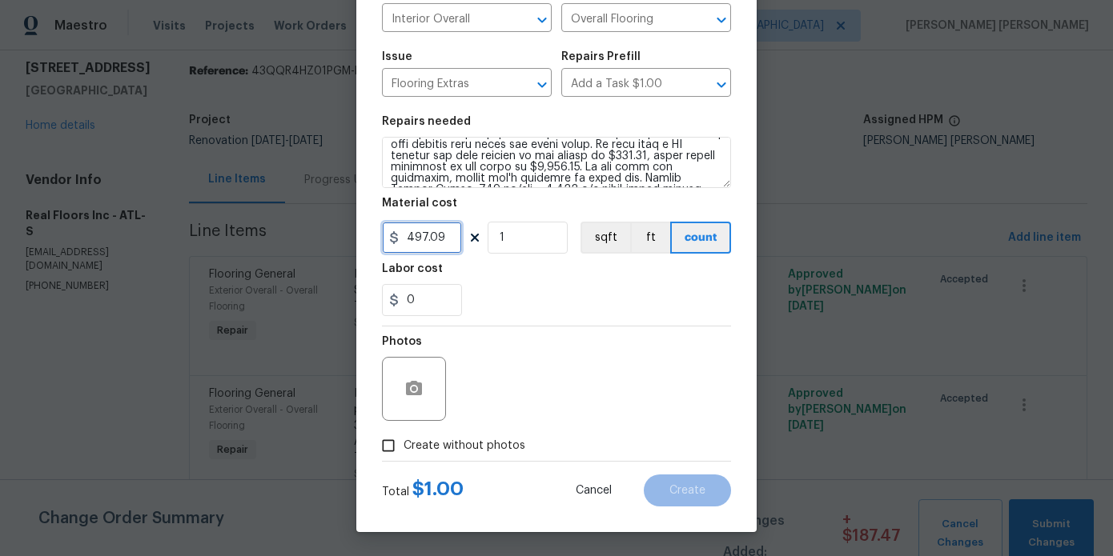
type input "497.09"
click at [467, 453] on span "Create without photos" at bounding box center [464, 446] width 122 height 17
click at [403, 453] on input "Create without photos" at bounding box center [388, 446] width 30 height 30
checkbox input "true"
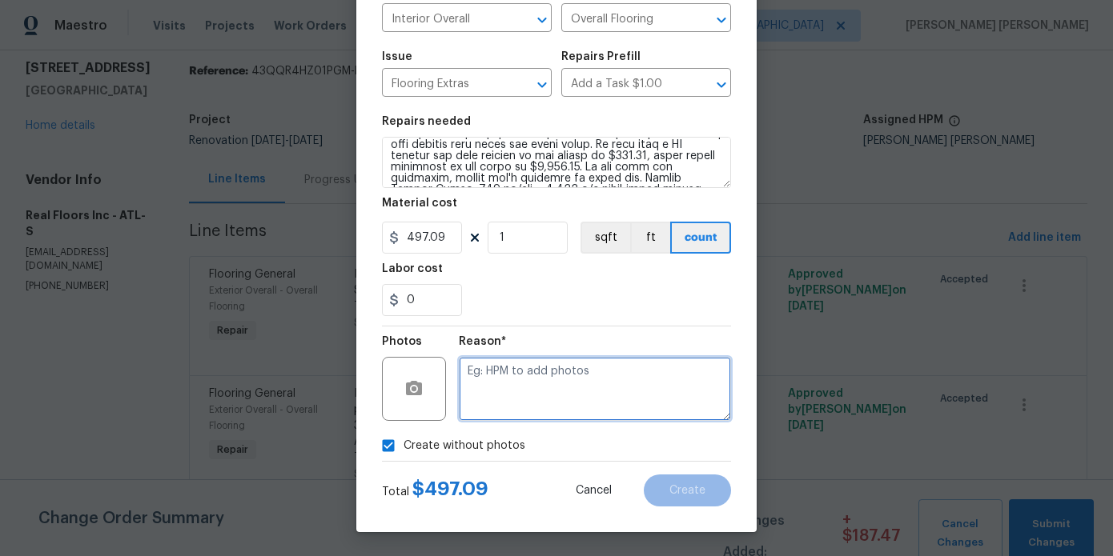
click at [532, 392] on textarea at bounding box center [595, 389] width 272 height 64
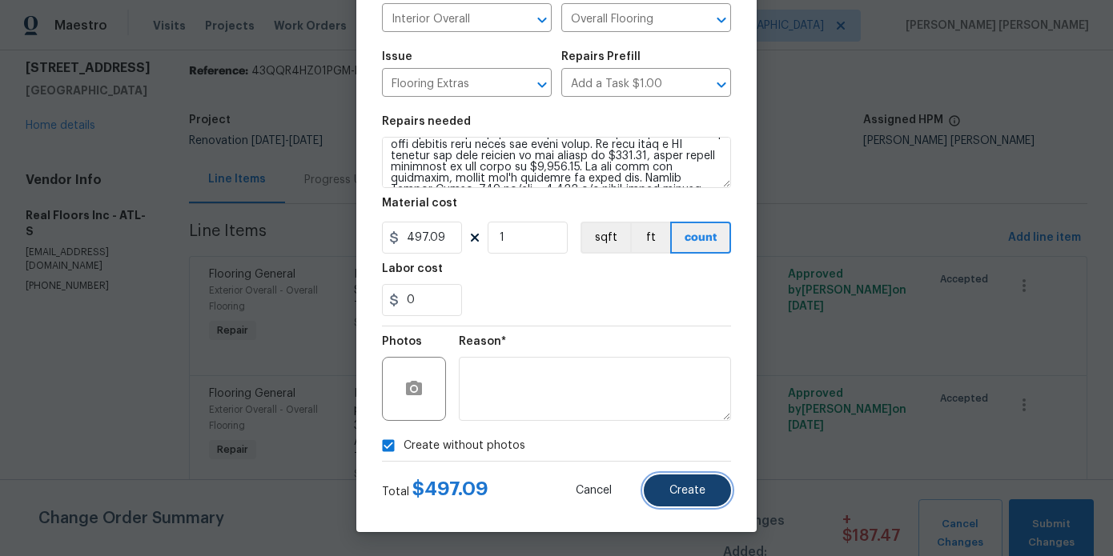
click at [694, 491] on span "Create" at bounding box center [687, 491] width 36 height 12
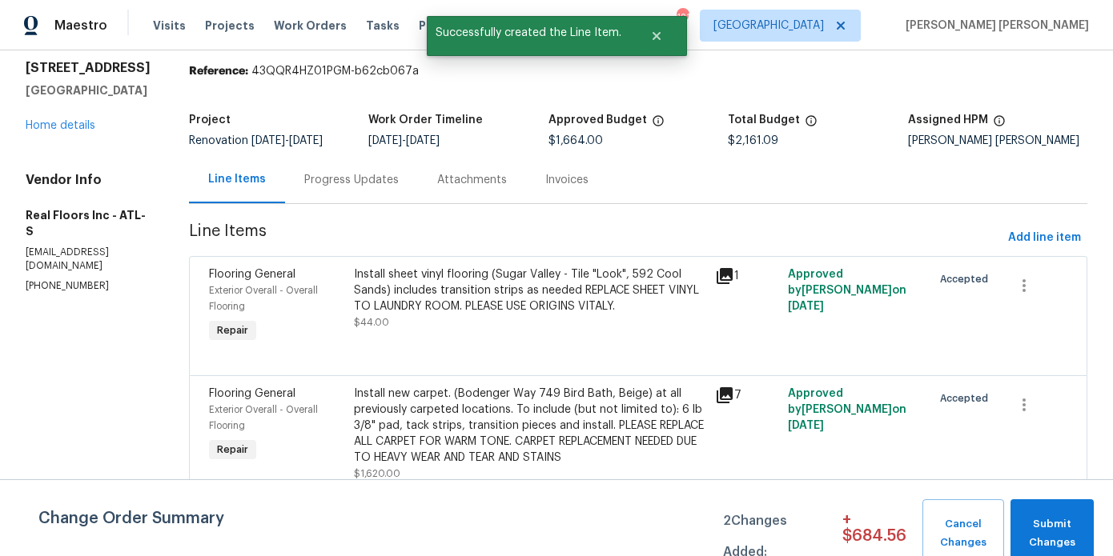
scroll to position [0, 0]
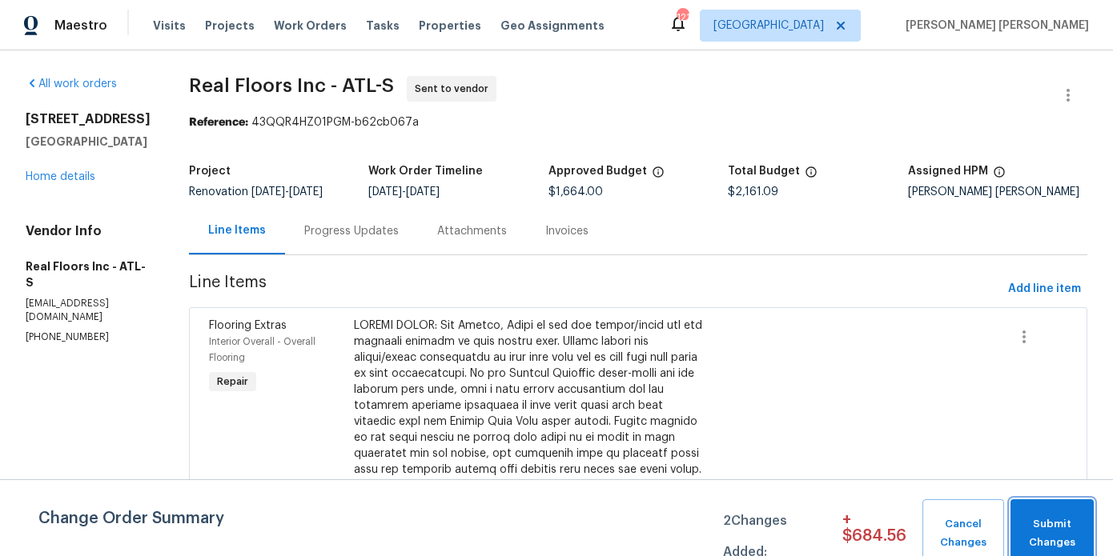
click at [1067, 536] on span "Submit Changes" at bounding box center [1051, 534] width 67 height 37
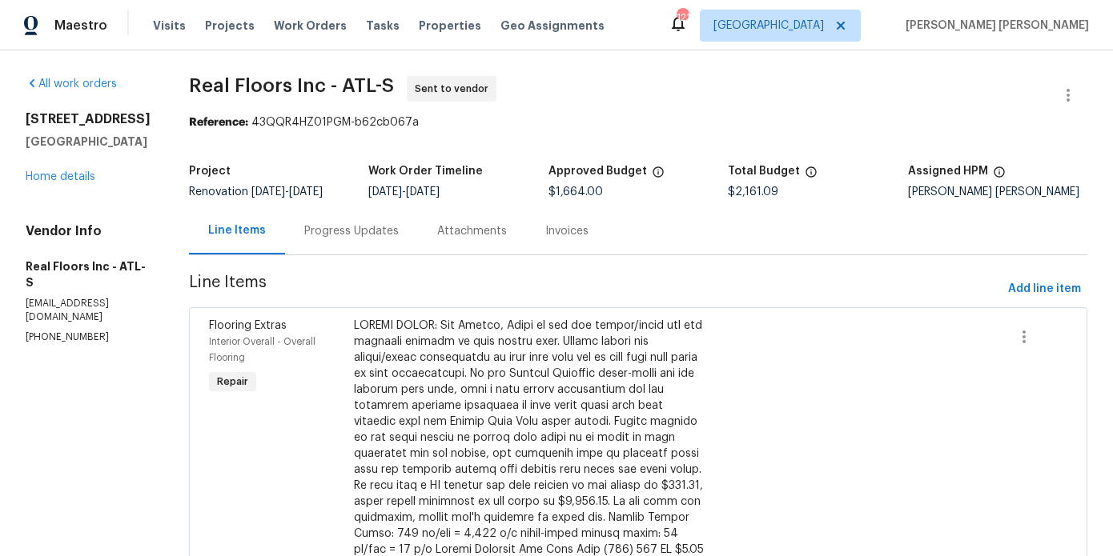
click at [345, 241] on div "Progress Updates" at bounding box center [351, 230] width 133 height 47
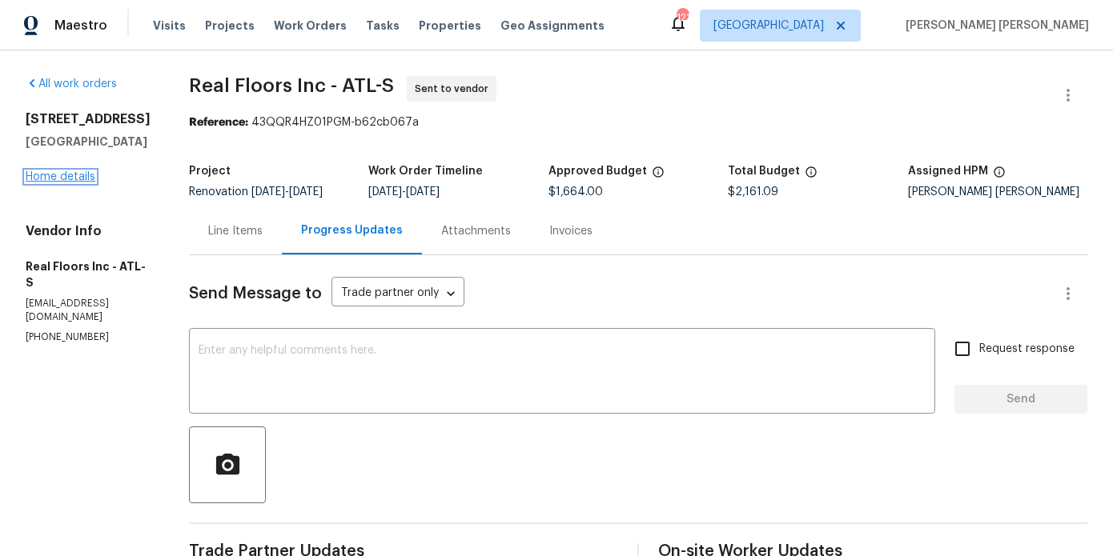
click at [74, 171] on link "Home details" at bounding box center [61, 176] width 70 height 11
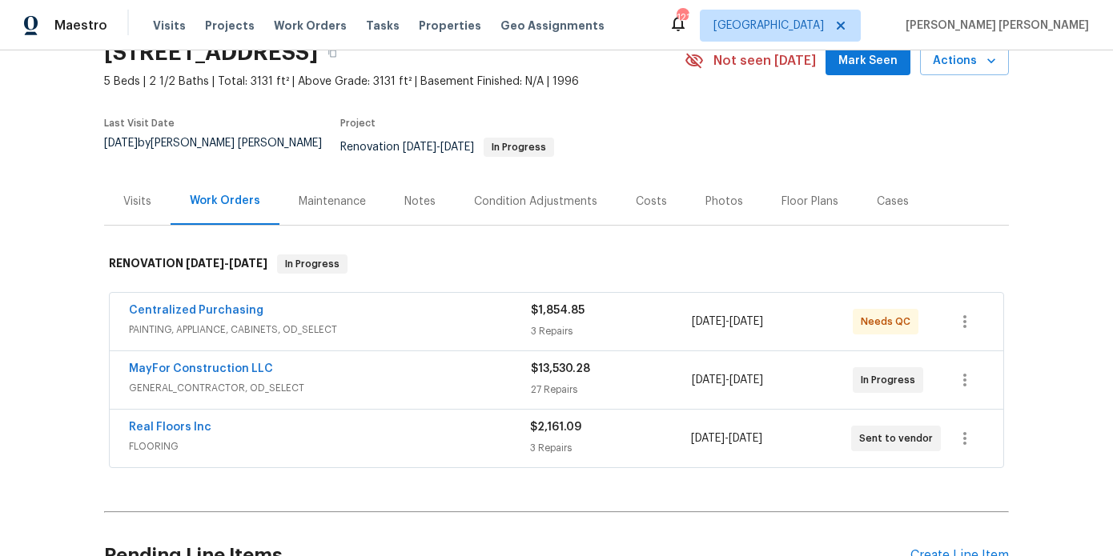
scroll to position [77, 0]
click at [206, 363] on link "MayFor Construction LLC" at bounding box center [201, 368] width 144 height 11
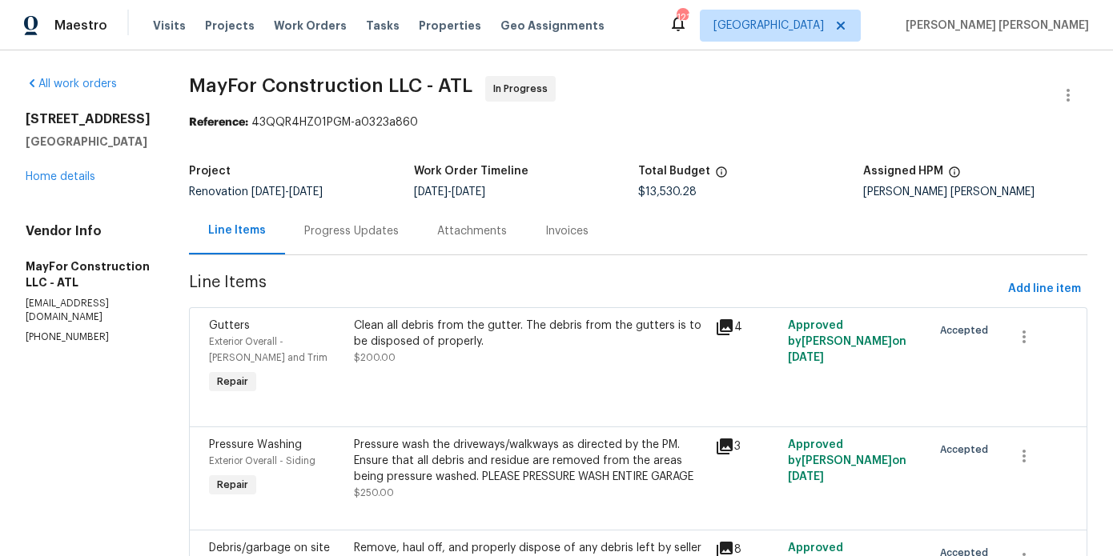
click at [367, 234] on div "Progress Updates" at bounding box center [351, 231] width 94 height 16
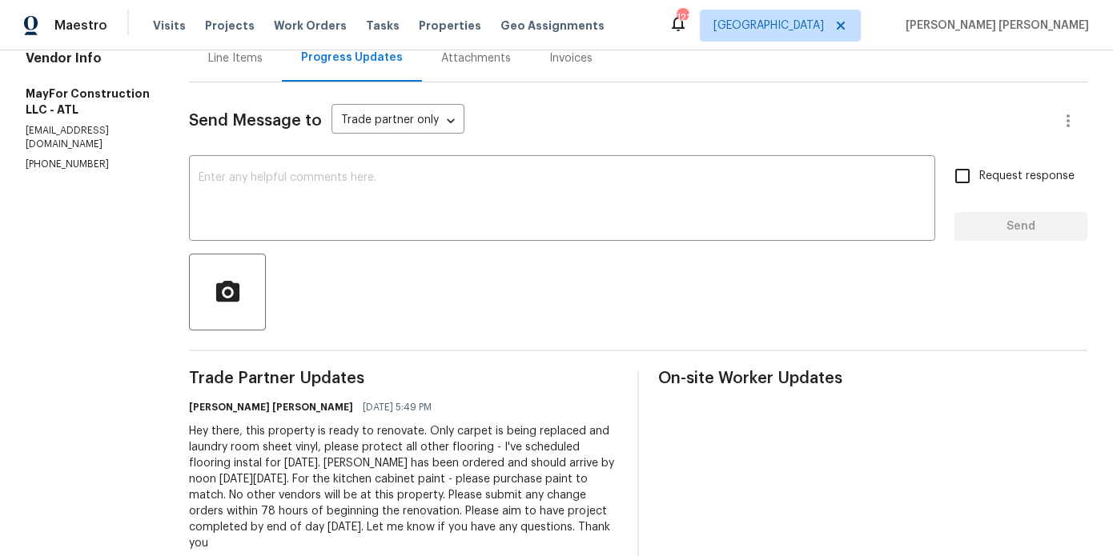
scroll to position [174, 0]
drag, startPoint x: 399, startPoint y: 461, endPoint x: 301, endPoint y: 457, distance: 98.5
click at [301, 457] on div "Hey there, this property is ready to renovate. Only carpet is being replaced an…" at bounding box center [403, 487] width 429 height 128
copy div "Friday, August 29th"
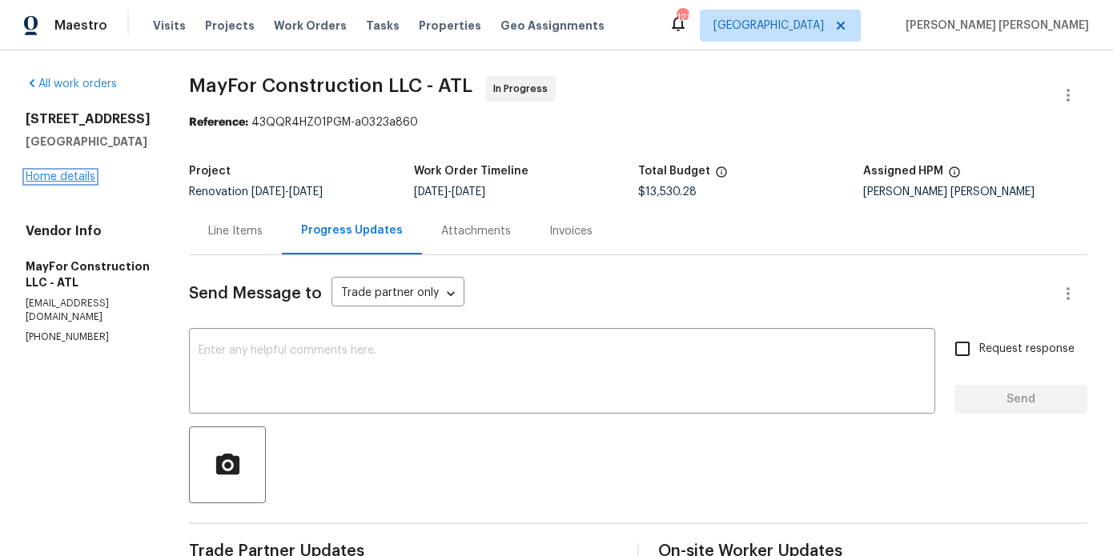
click at [82, 179] on link "Home details" at bounding box center [61, 176] width 70 height 11
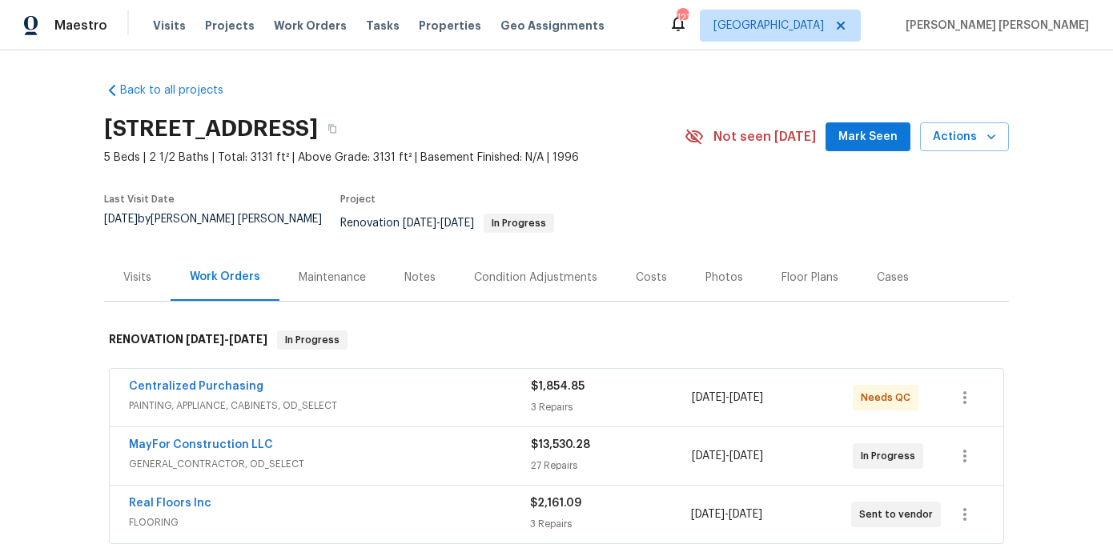
click at [425, 270] on div "Notes" at bounding box center [419, 278] width 31 height 16
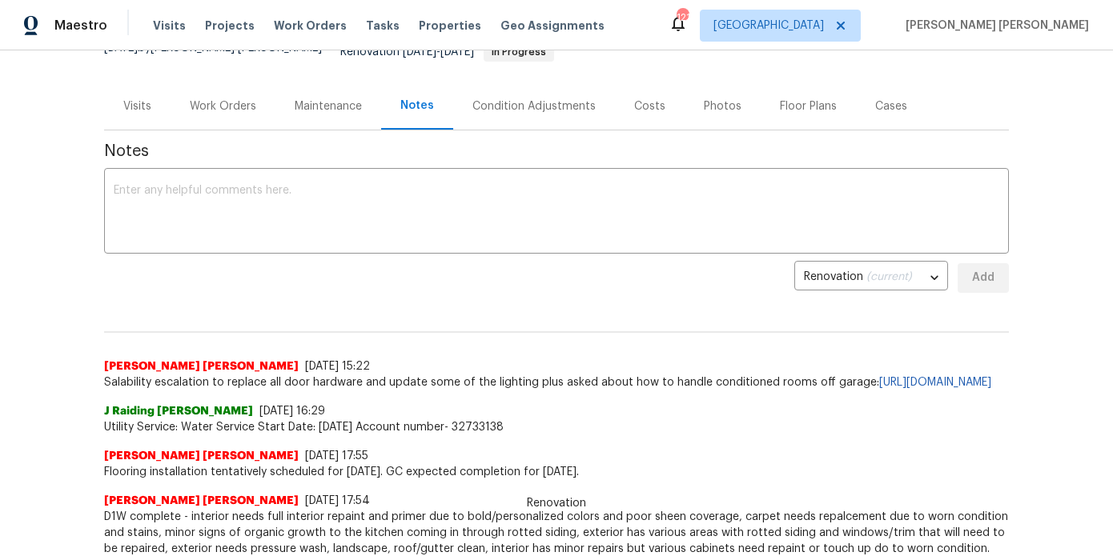
scroll to position [187, 0]
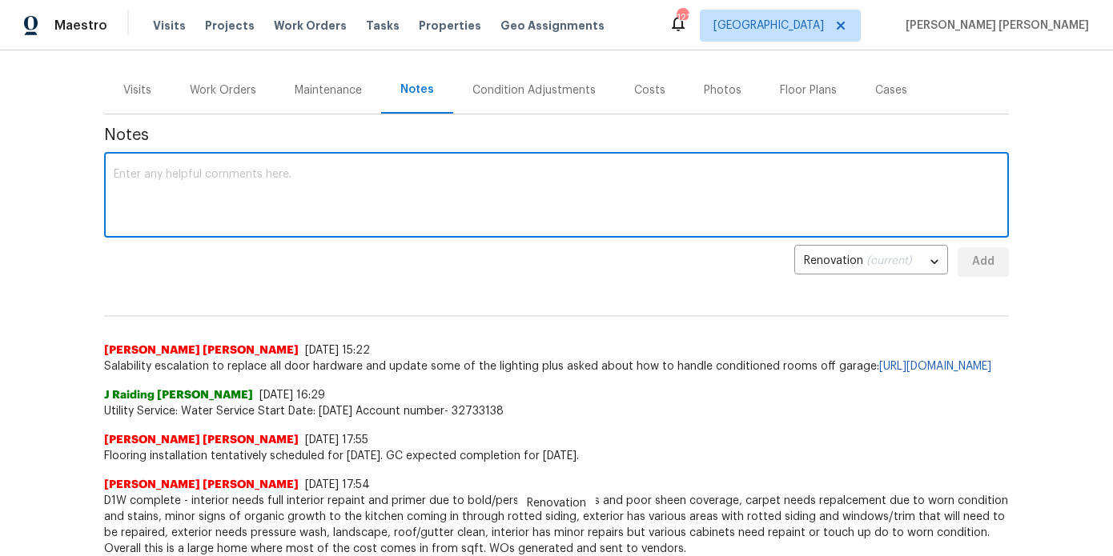
click at [422, 195] on textarea at bounding box center [556, 197] width 885 height 56
paste textarea "Friday, August 29th"
drag, startPoint x: 378, startPoint y: 159, endPoint x: 232, endPoint y: 158, distance: 145.7
click at [232, 169] on textarea "Flooring CO submitted: Friday, August 29th" at bounding box center [556, 197] width 885 height 56
type textarea "Flooring CO submitted"
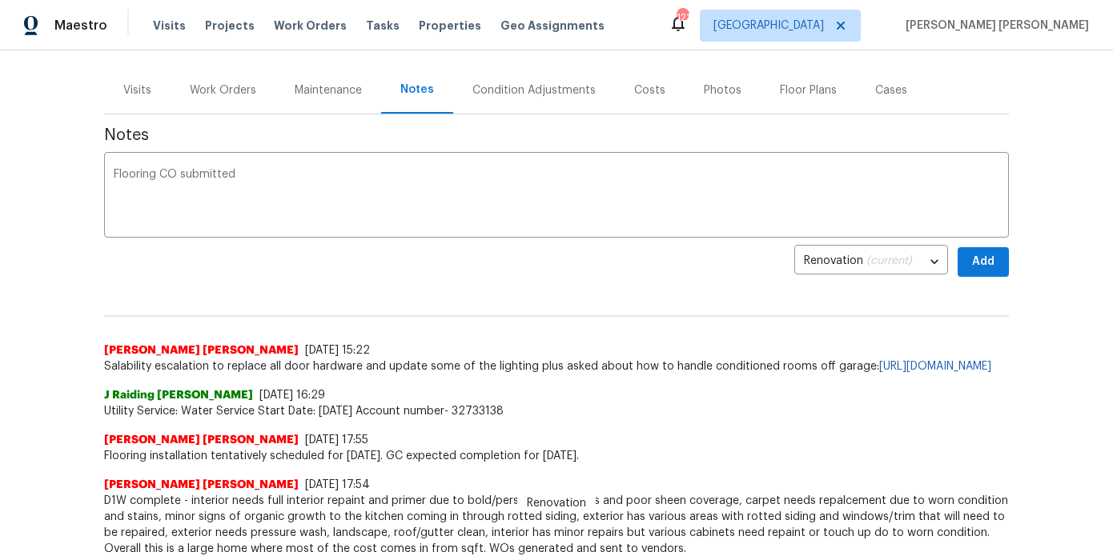
click at [227, 84] on div "Work Orders" at bounding box center [223, 90] width 66 height 16
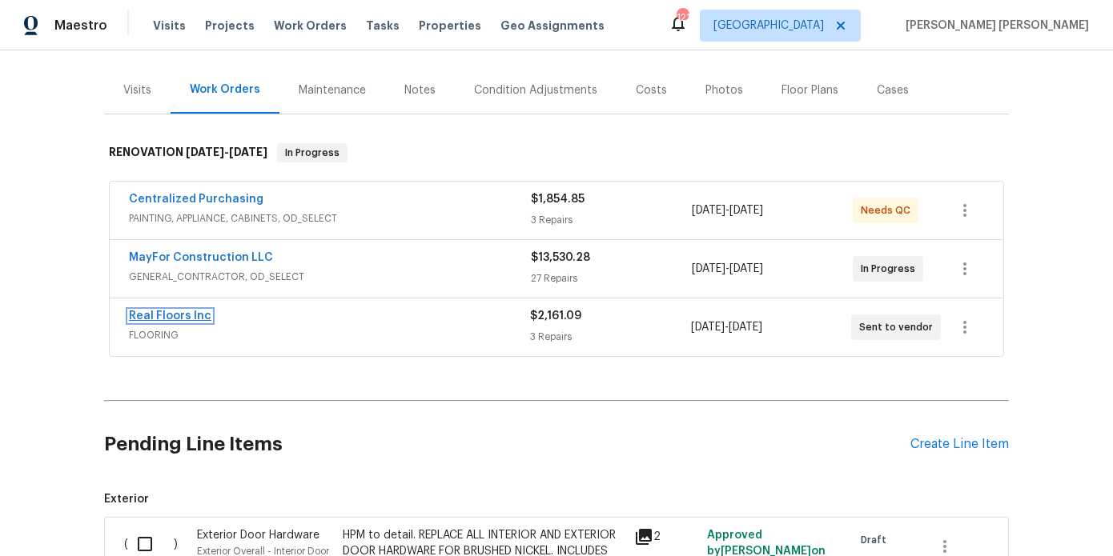
click at [179, 311] on link "Real Floors Inc" at bounding box center [170, 316] width 82 height 11
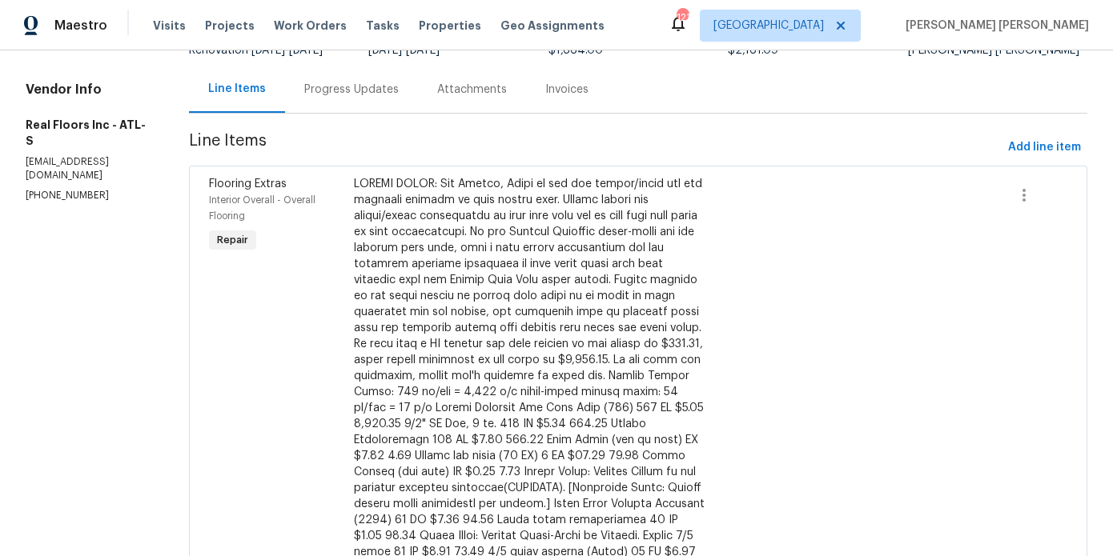
scroll to position [142, 0]
click at [451, 179] on div at bounding box center [530, 391] width 352 height 432
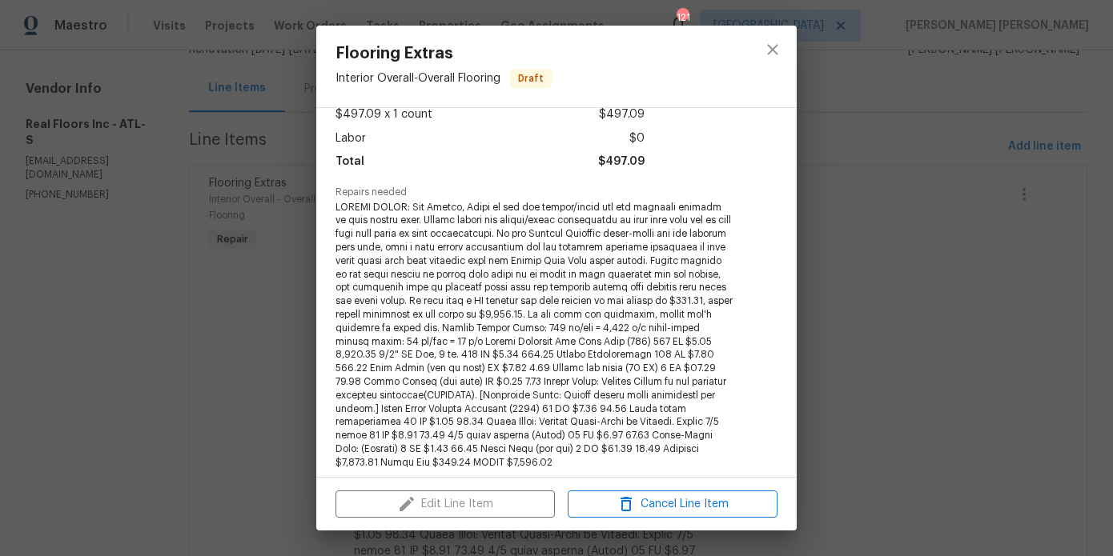
scroll to position [101, 0]
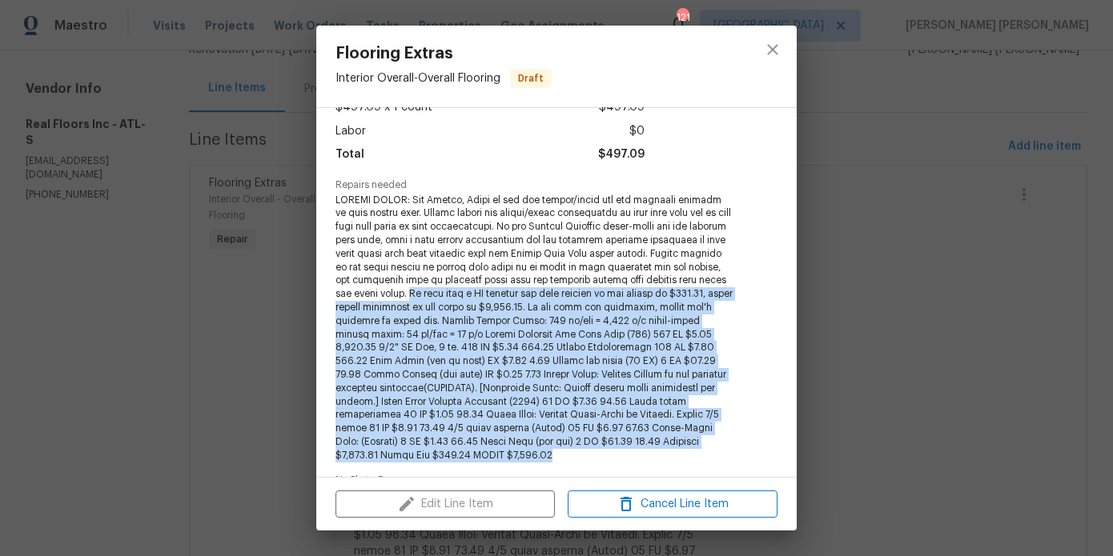
drag, startPoint x: 447, startPoint y: 292, endPoint x: 727, endPoint y: 438, distance: 315.1
click at [727, 438] on span at bounding box center [534, 328] width 398 height 269
copy span "We will need a CO request for this install to the amount of $497.09, total amou…"
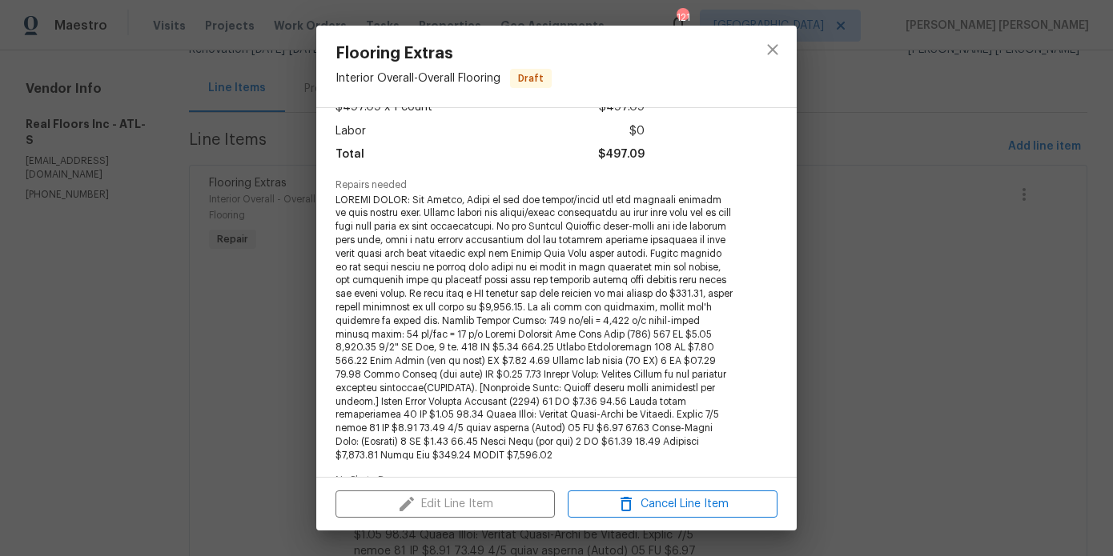
click at [224, 203] on div "Flooring Extras Interior Overall - Overall Flooring Draft Vendor Real Floors In…" at bounding box center [556, 278] width 1113 height 556
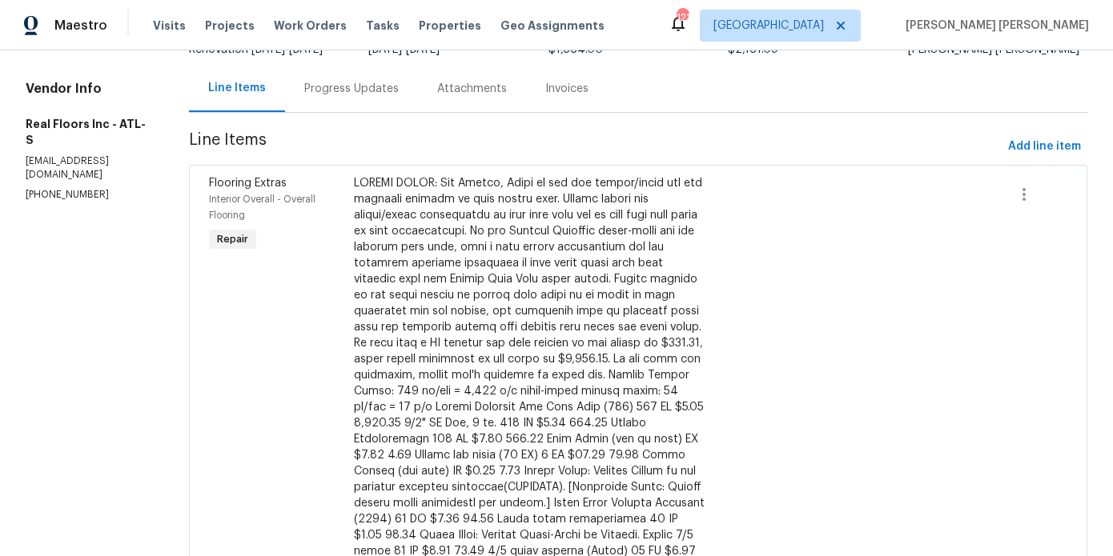
scroll to position [0, 0]
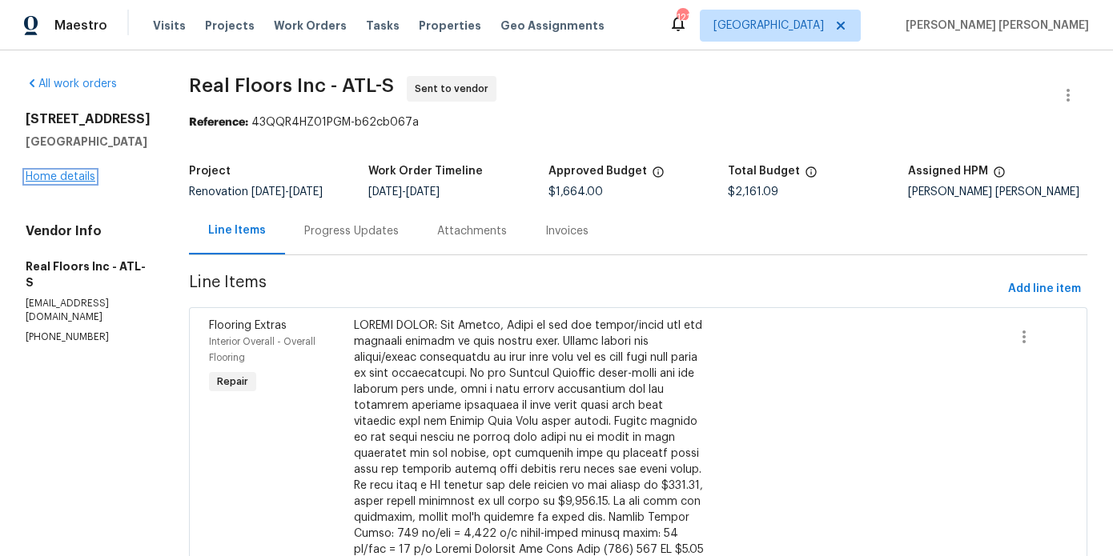
click at [58, 181] on link "Home details" at bounding box center [61, 176] width 70 height 11
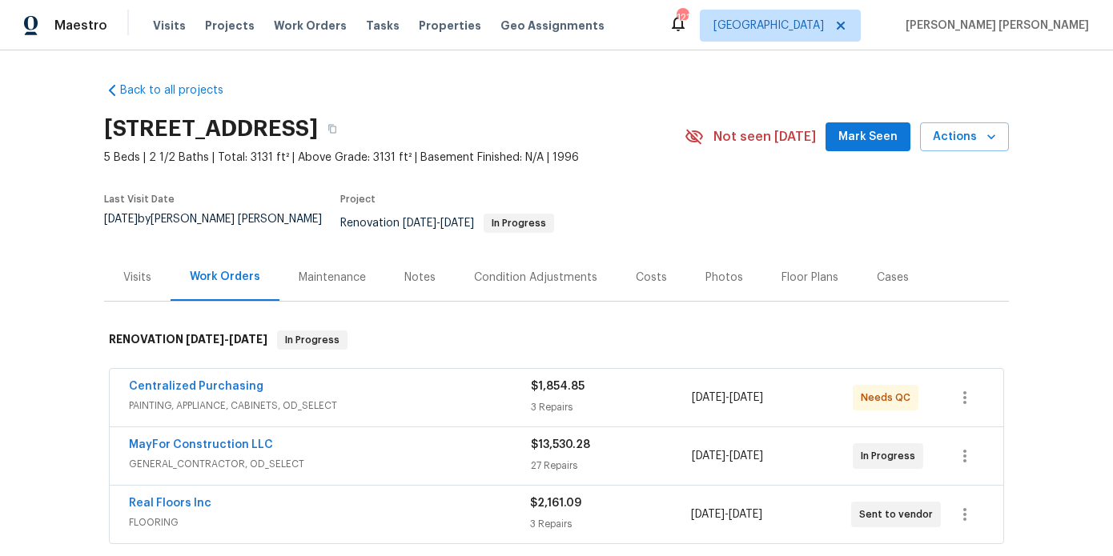
click at [425, 279] on div "Notes" at bounding box center [420, 277] width 70 height 47
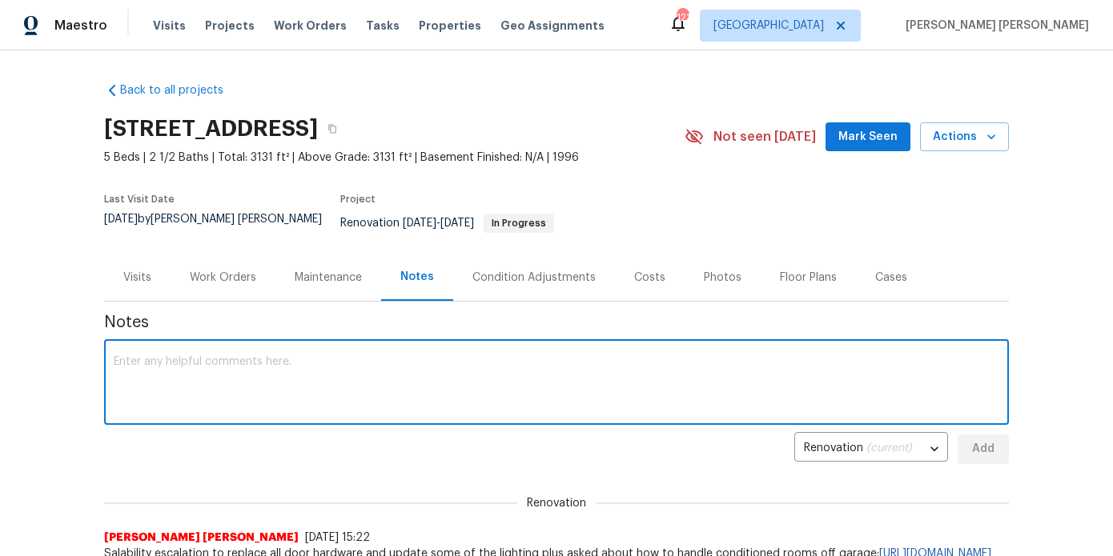
click at [376, 398] on textarea at bounding box center [556, 384] width 885 height 56
paste textarea "We will need a CO request for this install to the amount of $497.09, total amou…"
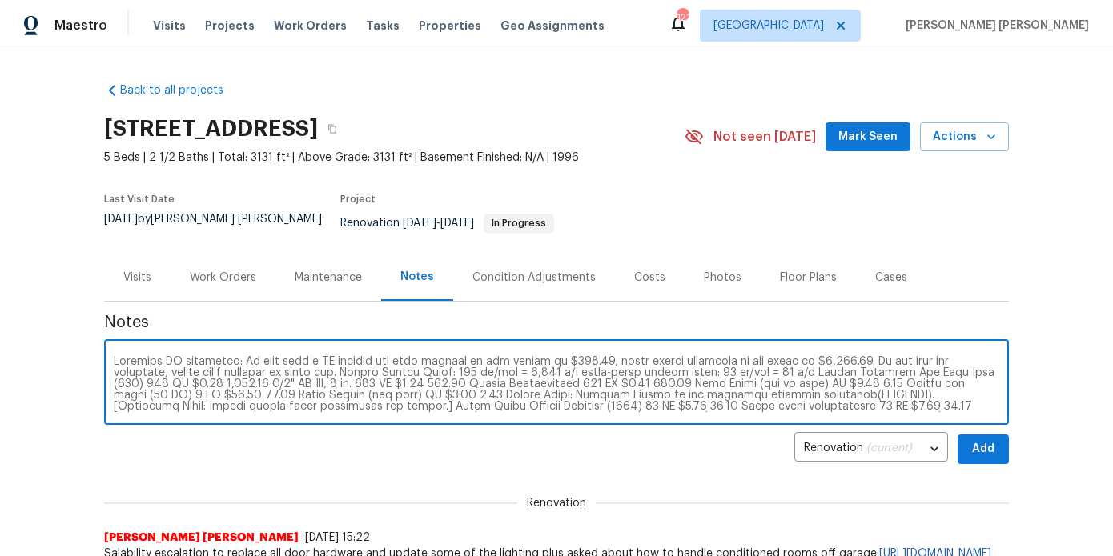
scroll to position [22, 0]
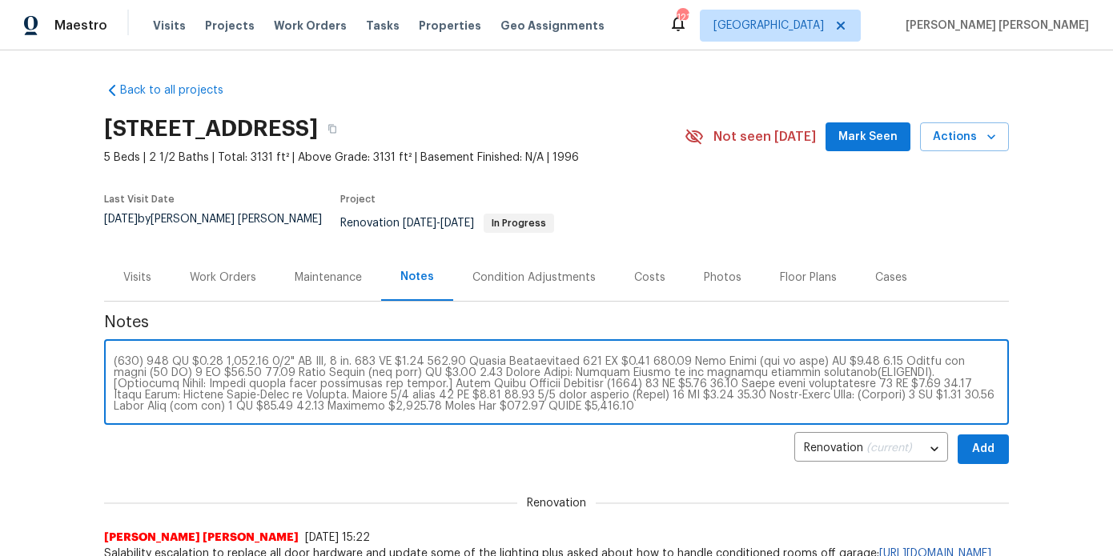
type textarea "Flooring CO submitted: We will need a CO request for this install to the amount…"
click at [1008, 435] on button "Add" at bounding box center [982, 450] width 51 height 30
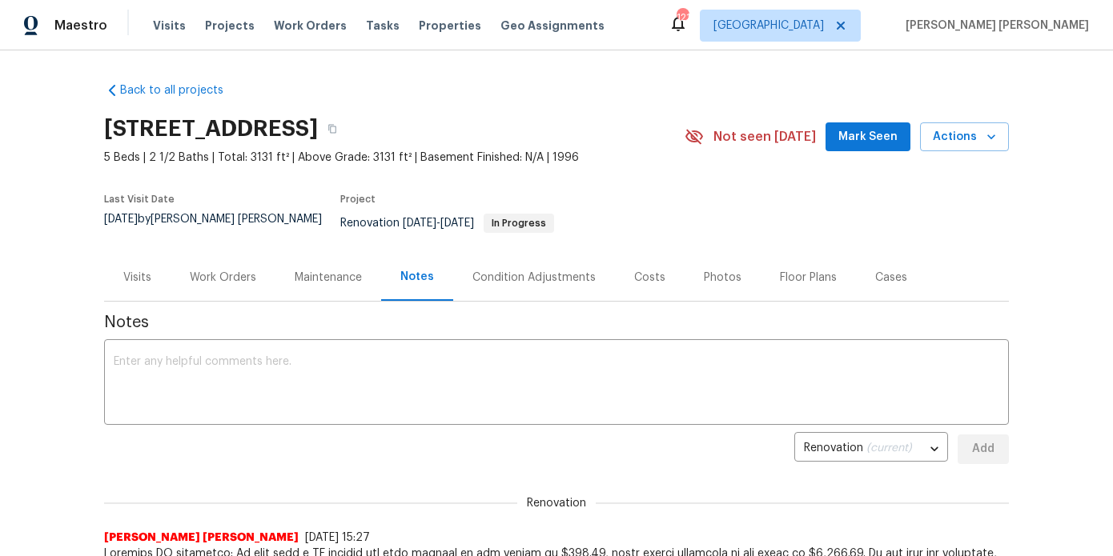
scroll to position [0, 0]
click at [869, 138] on span "Mark Seen" at bounding box center [867, 137] width 59 height 20
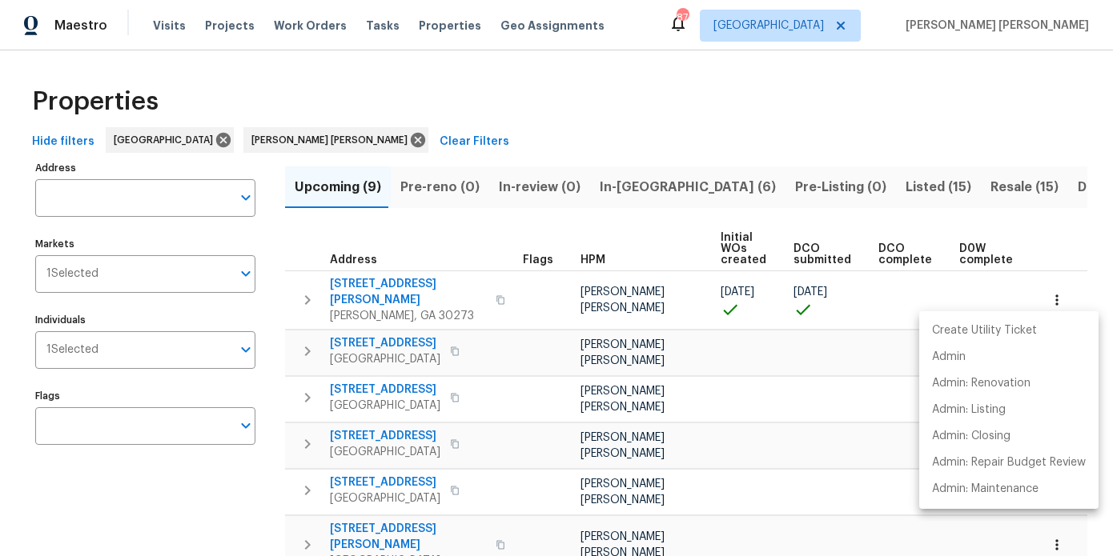
scroll to position [0, 235]
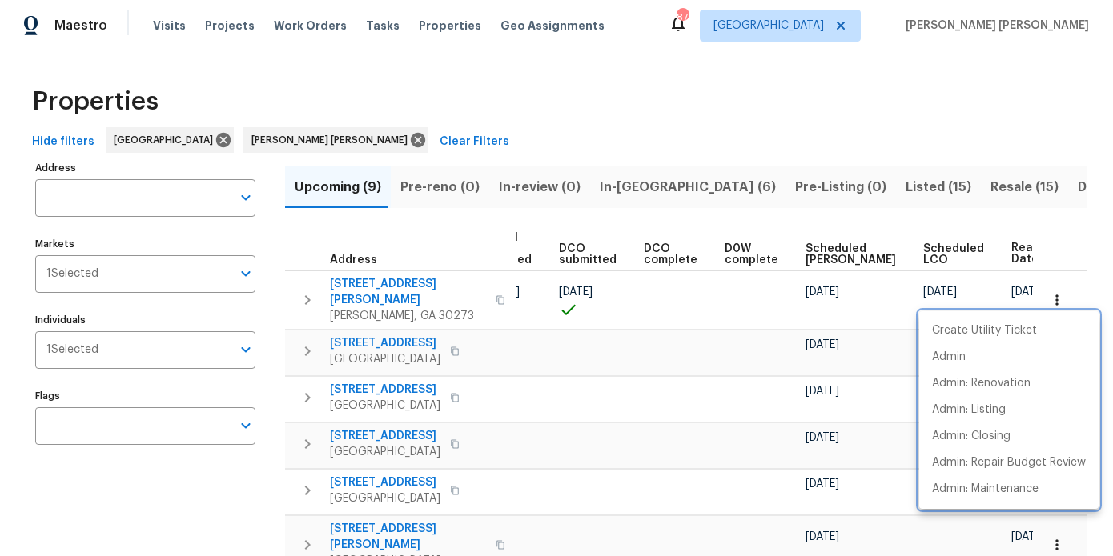
click at [655, 198] on div at bounding box center [556, 278] width 1113 height 556
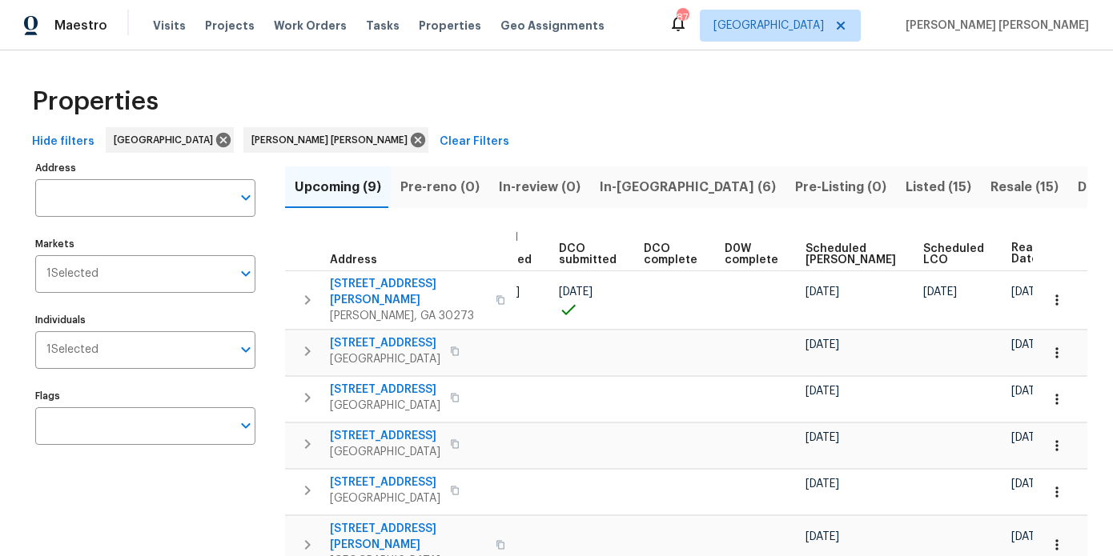
scroll to position [6, 0]
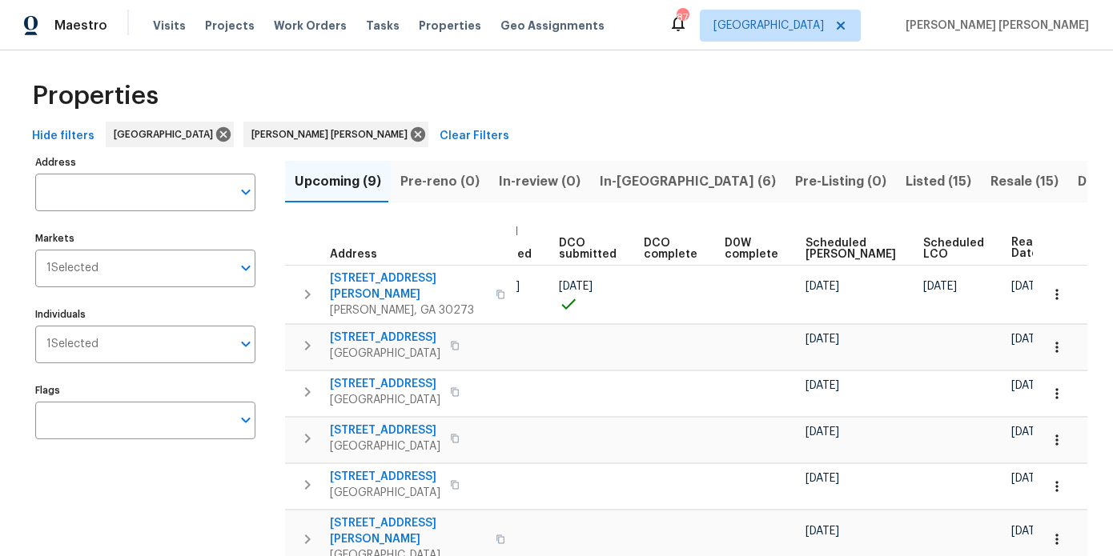
click at [632, 191] on span "In-reno (6)" at bounding box center [688, 182] width 176 height 22
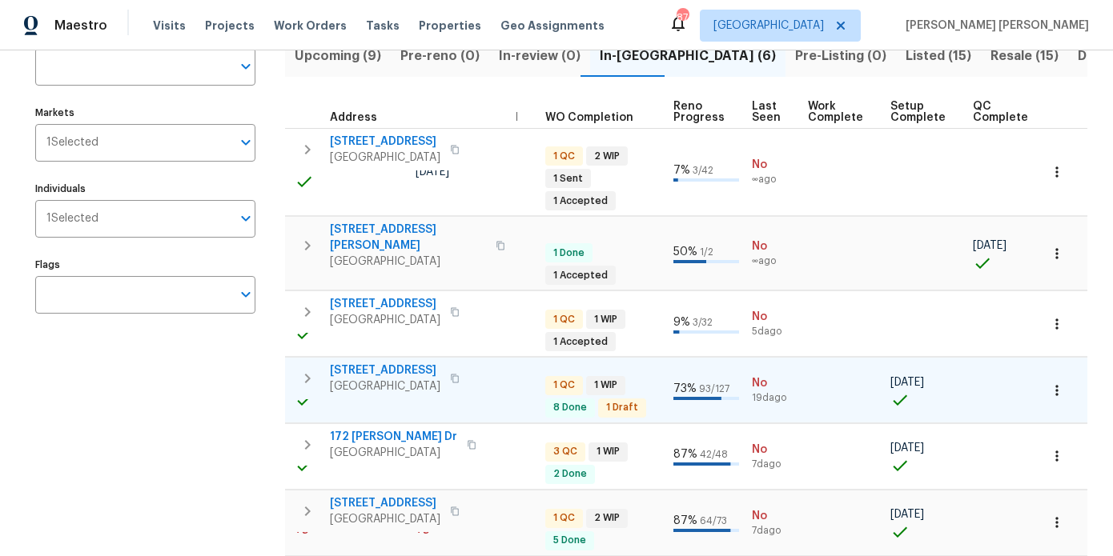
scroll to position [138, 0]
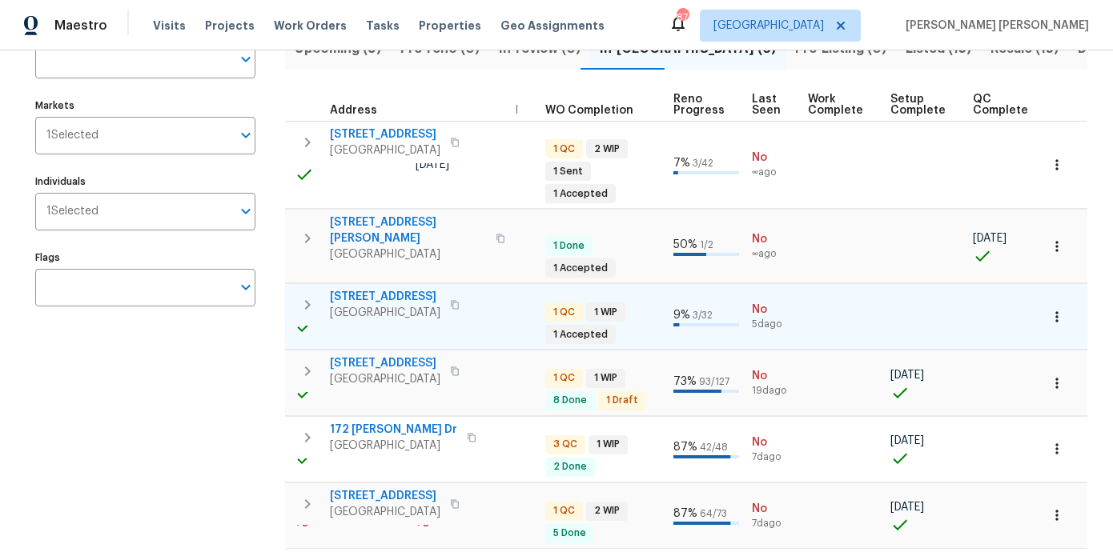
click at [1057, 299] on button "button" at bounding box center [1056, 316] width 35 height 35
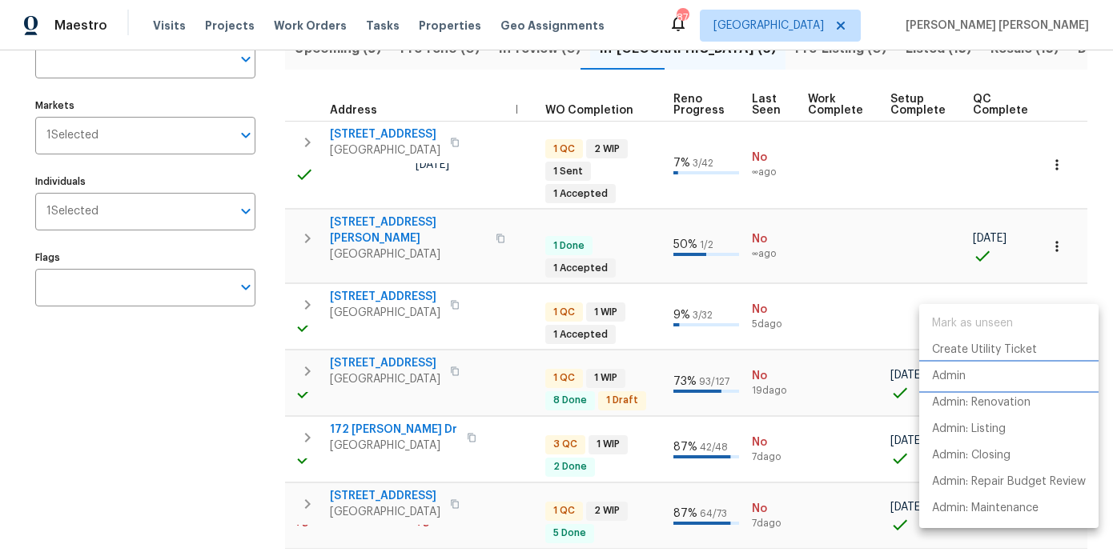
click at [965, 373] on p "Admin" at bounding box center [949, 376] width 34 height 17
click at [140, 371] on div at bounding box center [556, 278] width 1113 height 556
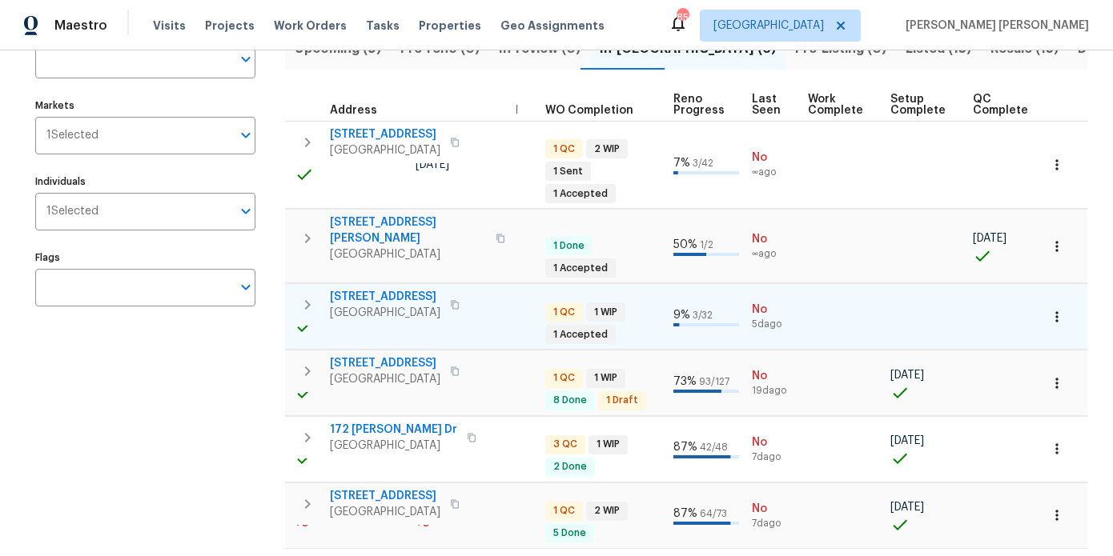
click at [1065, 299] on button "button" at bounding box center [1056, 316] width 35 height 35
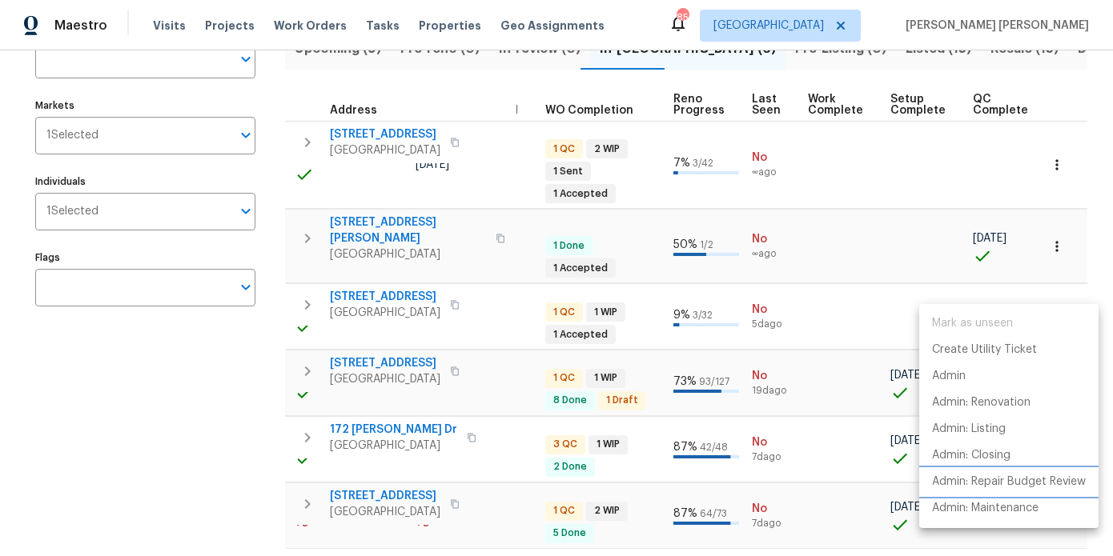
click at [961, 490] on p "Admin: Repair Budget Review" at bounding box center [1009, 482] width 154 height 17
click at [199, 429] on div at bounding box center [556, 278] width 1113 height 556
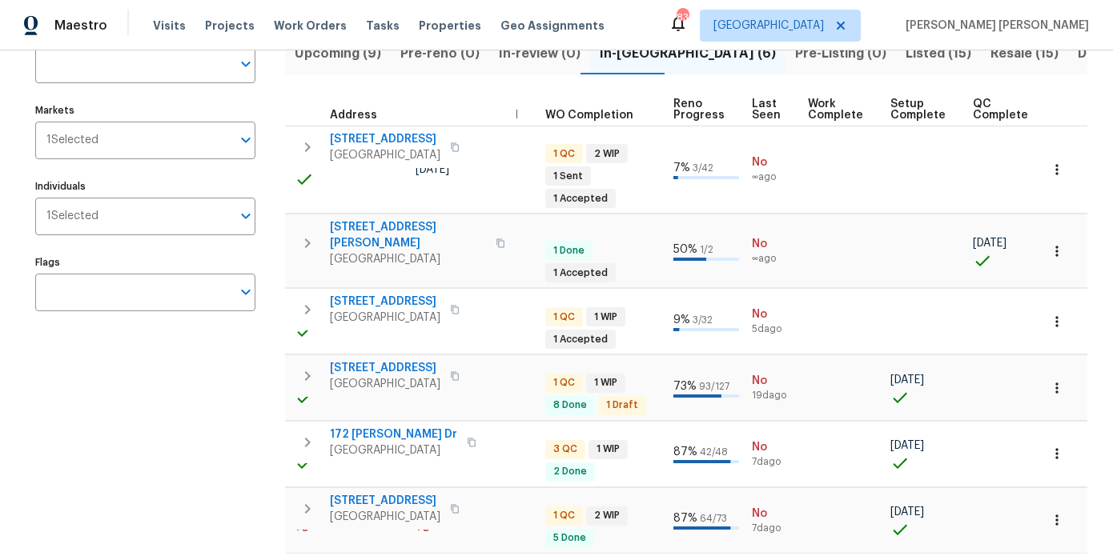
scroll to position [166, 0]
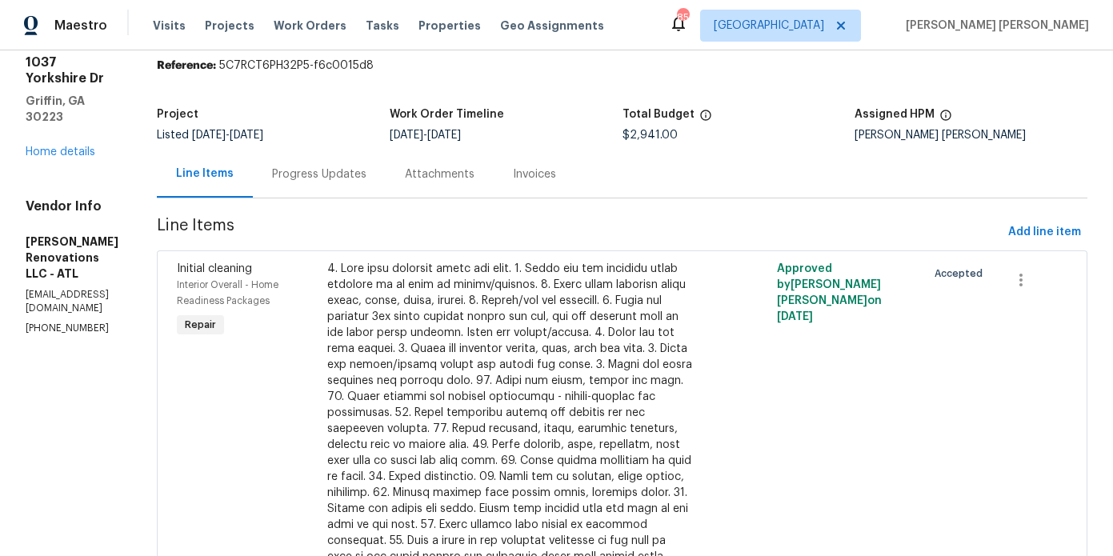
scroll to position [58, 0]
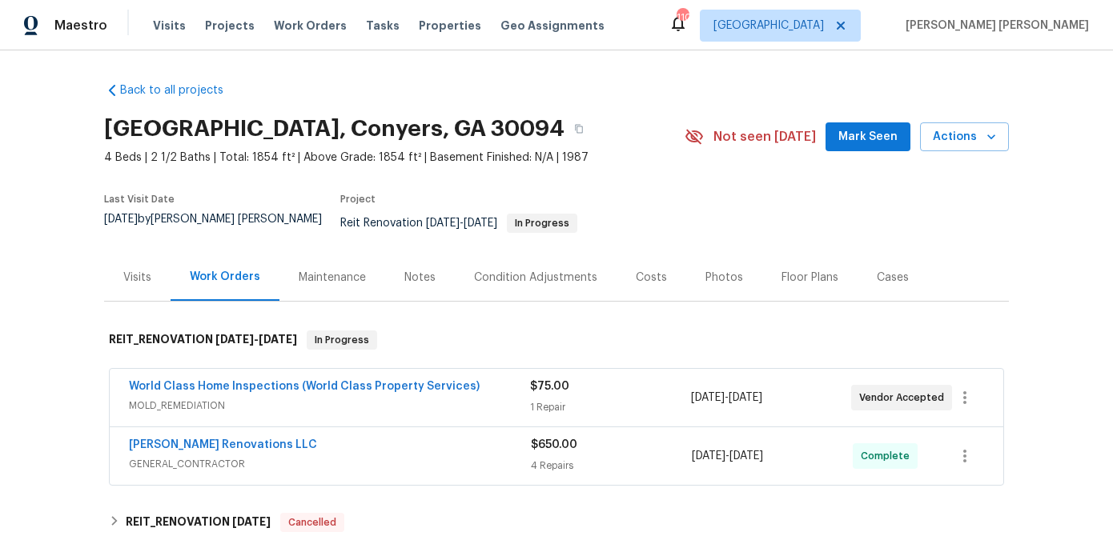
scroll to position [18, 0]
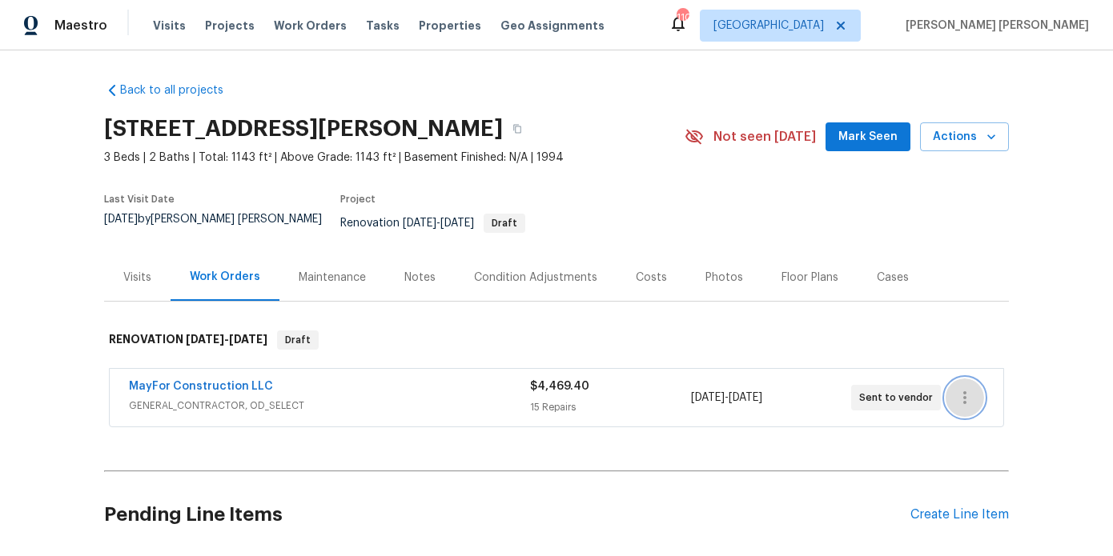
click at [964, 394] on icon "button" at bounding box center [964, 397] width 19 height 19
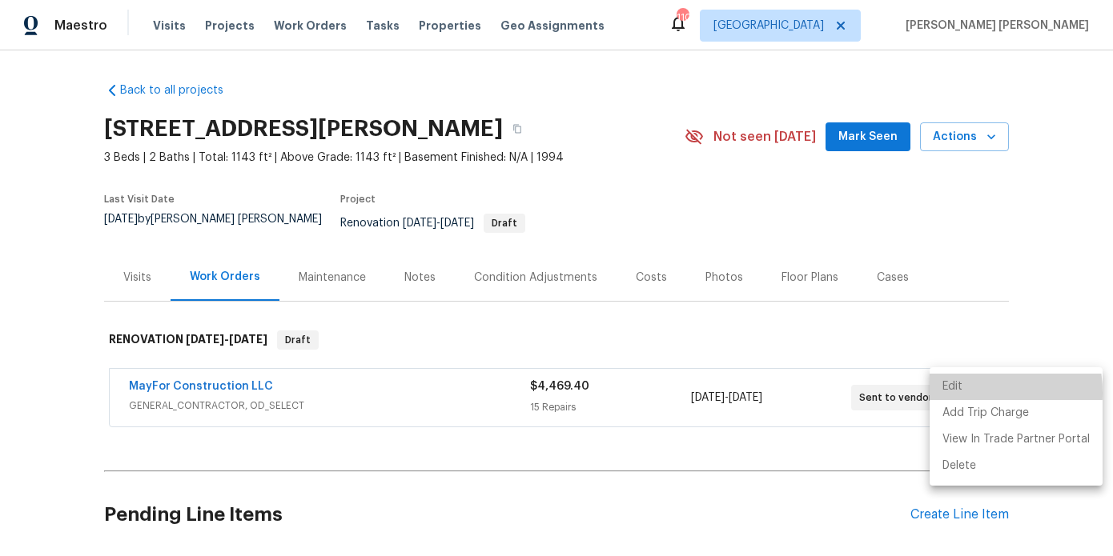
click at [956, 393] on li "Edit" at bounding box center [1015, 387] width 173 height 26
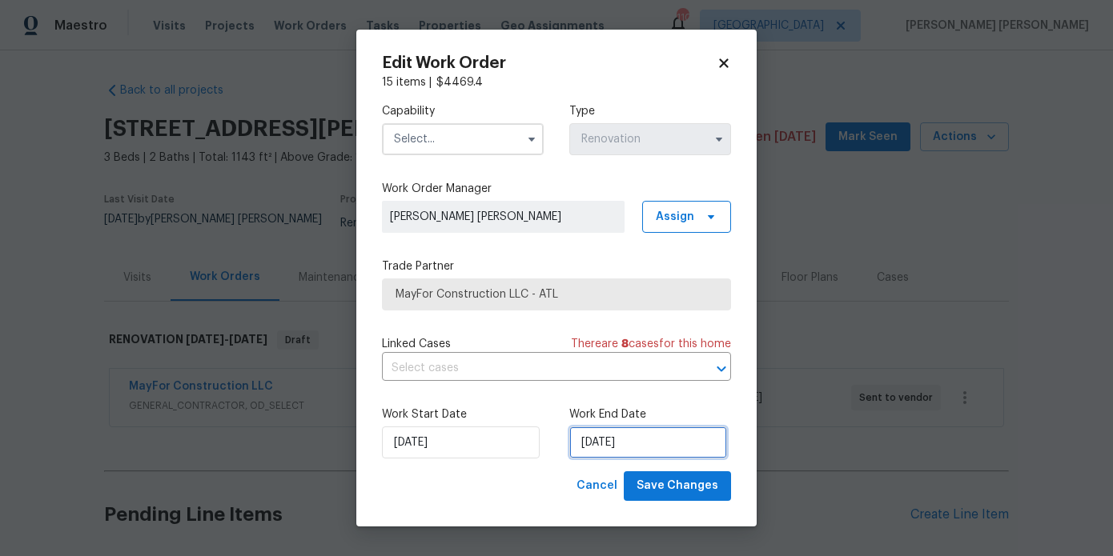
select select "8"
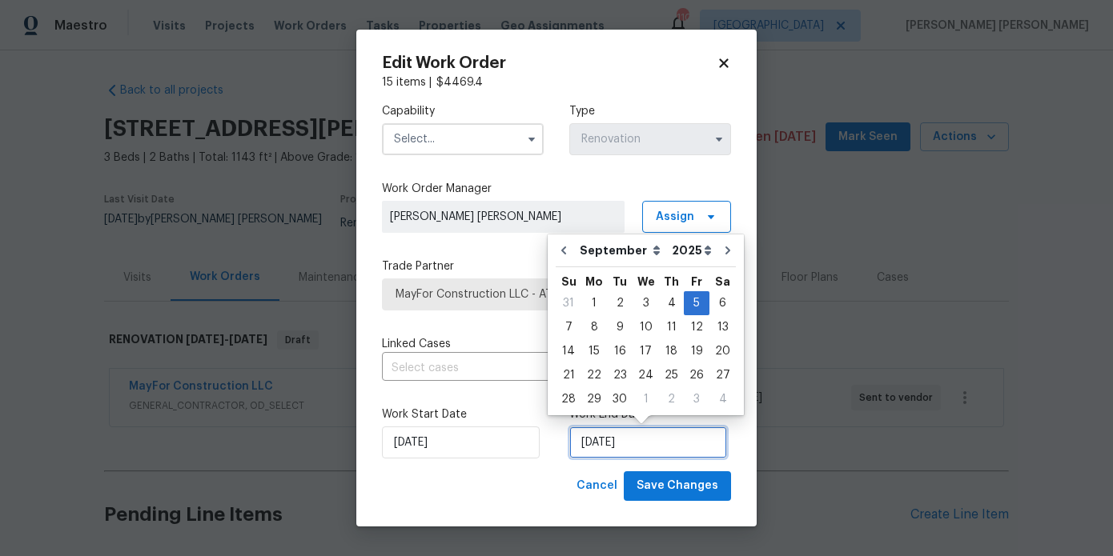
click at [640, 439] on input "[DATE]" at bounding box center [648, 443] width 158 height 32
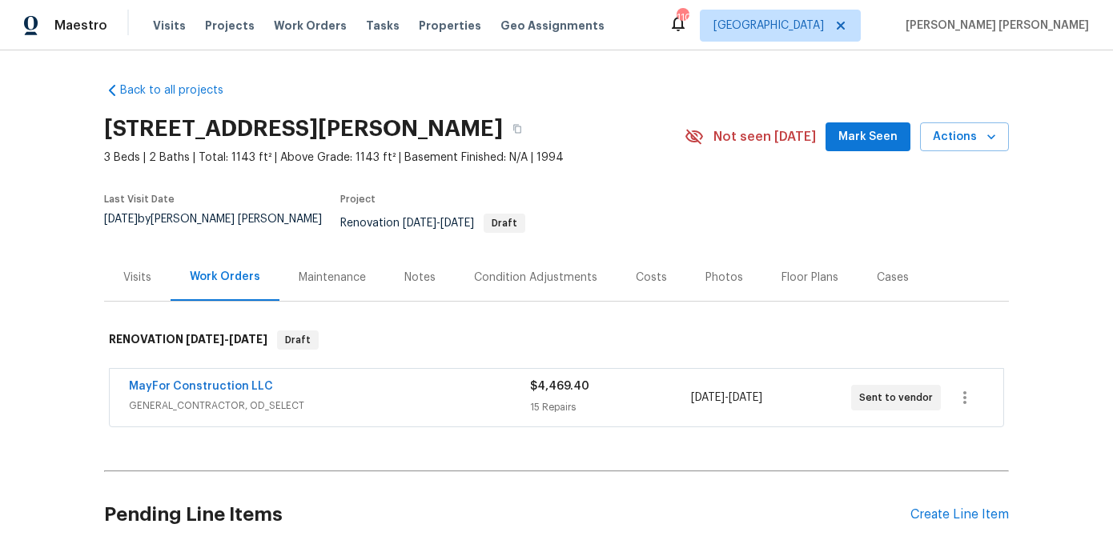
click at [910, 267] on body "Maestro Visits Projects Work Orders Tasks Properties Geo Assignments 110 [GEOGR…" at bounding box center [556, 278] width 1113 height 556
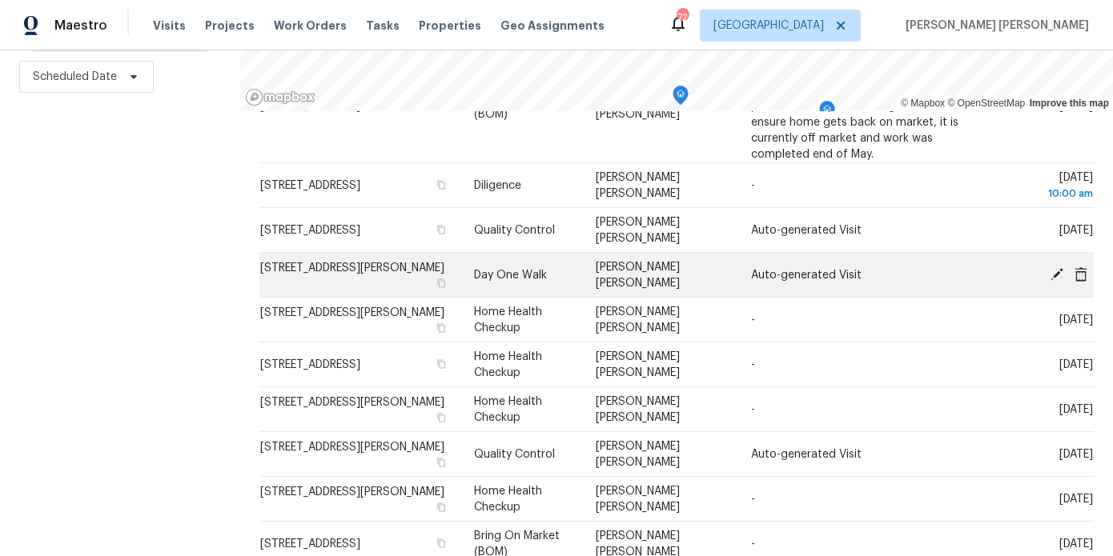
scroll to position [122, 0]
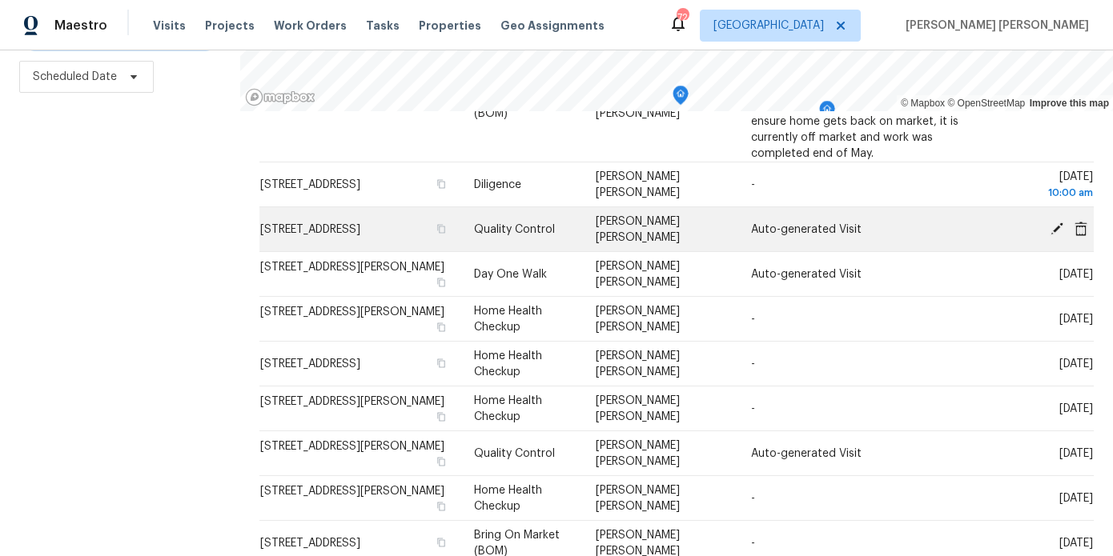
click at [1057, 221] on icon at bounding box center [1056, 228] width 14 height 14
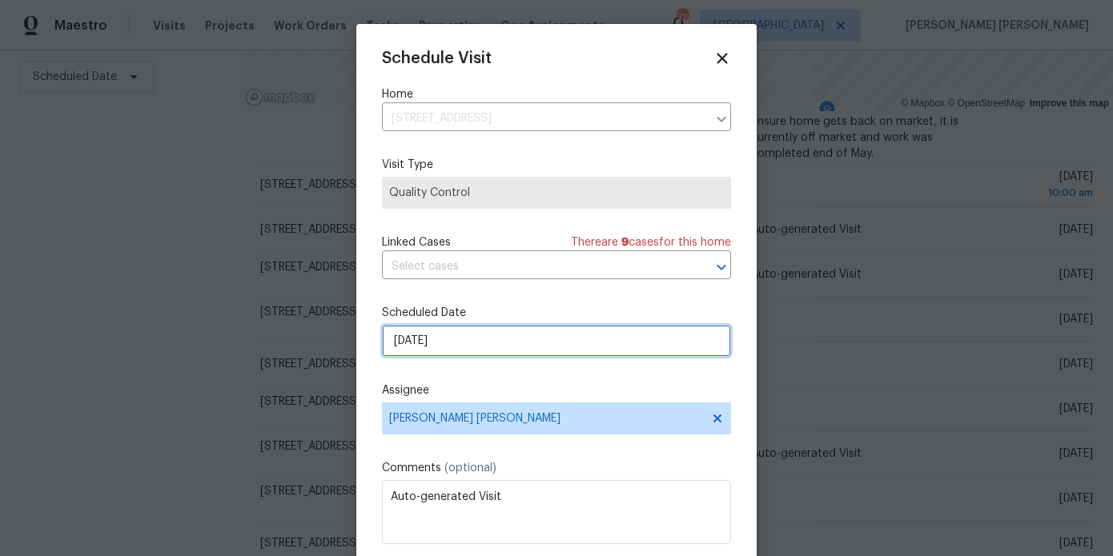
click at [466, 347] on input "[DATE]" at bounding box center [556, 341] width 349 height 32
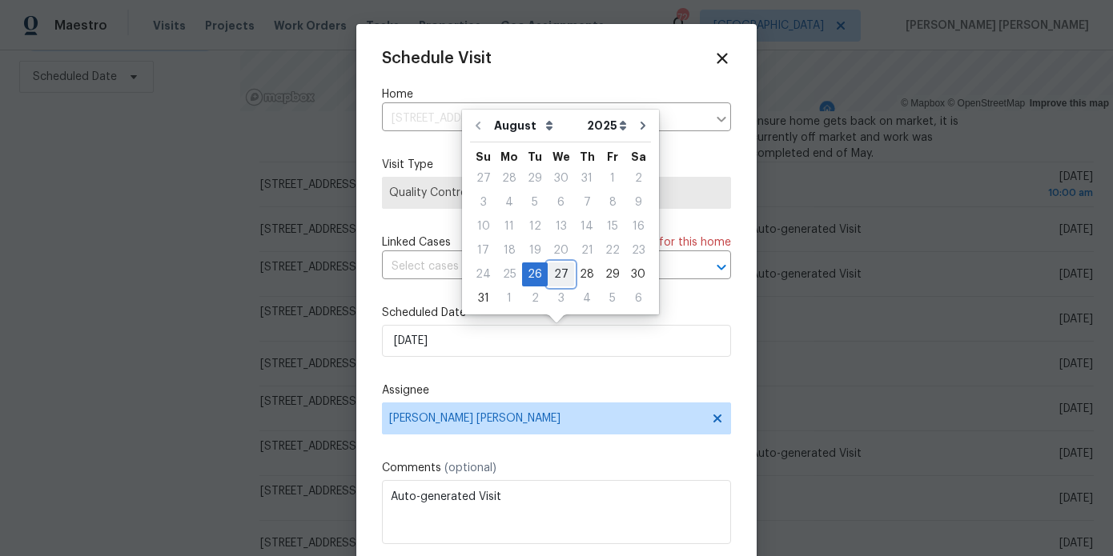
click at [560, 271] on div "27" at bounding box center [561, 274] width 26 height 22
type input "[DATE]"
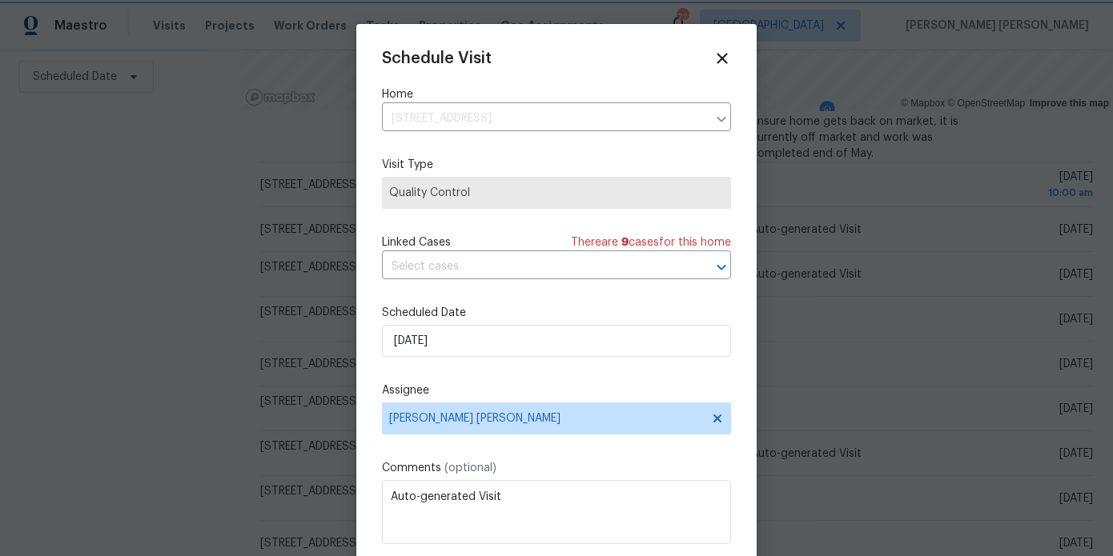
scroll to position [29, 0]
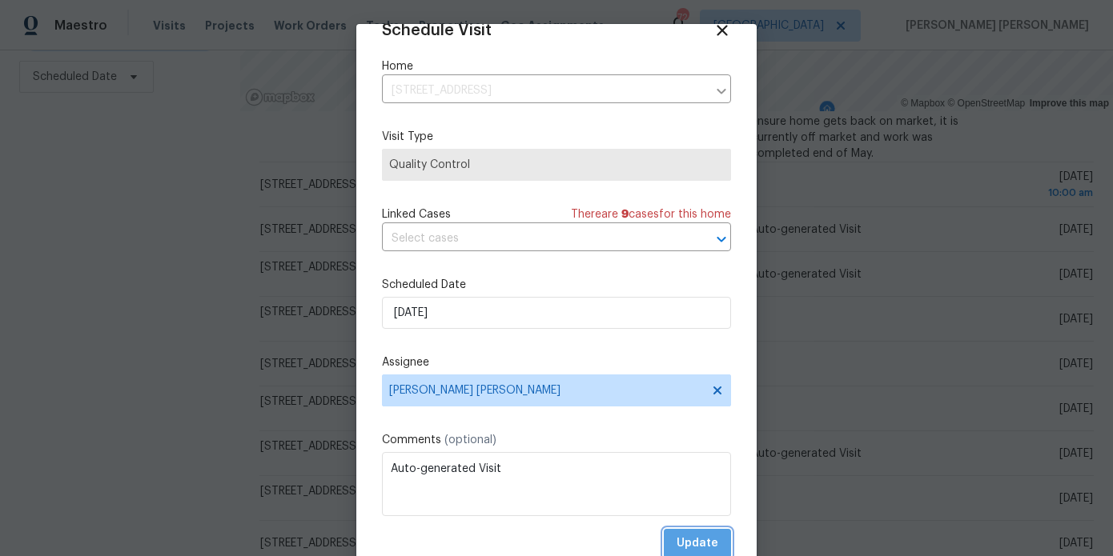
click at [701, 539] on span "Update" at bounding box center [697, 544] width 42 height 20
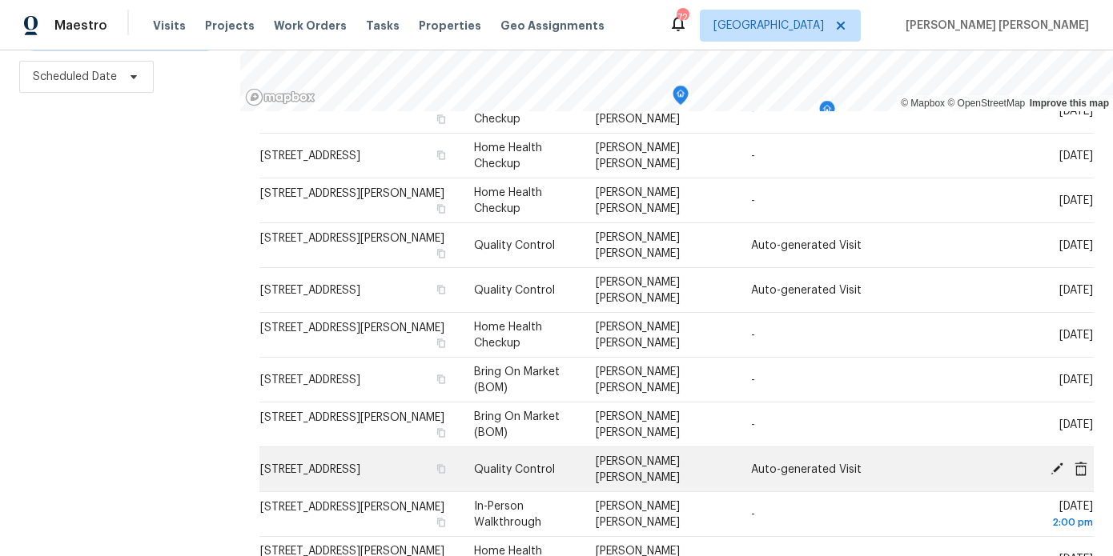
scroll to position [238, 0]
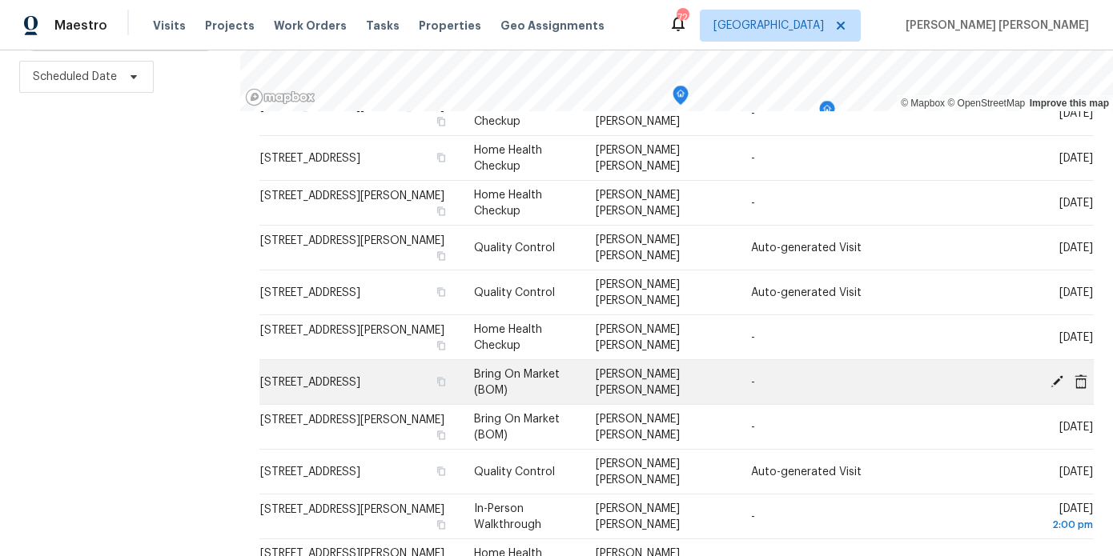
click at [1053, 375] on icon at bounding box center [1056, 381] width 13 height 13
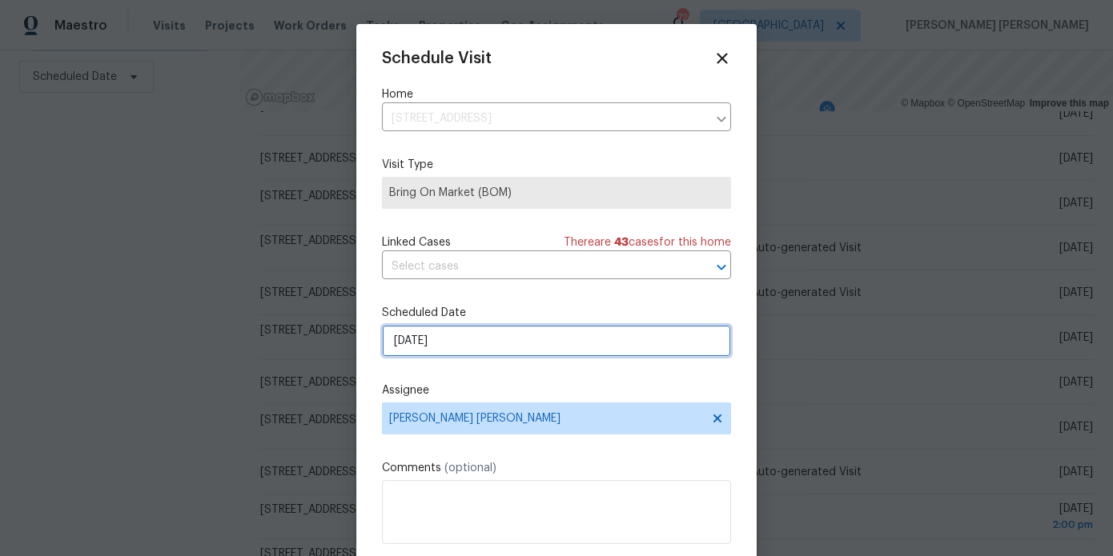
click at [461, 340] on input "[DATE]" at bounding box center [556, 341] width 349 height 32
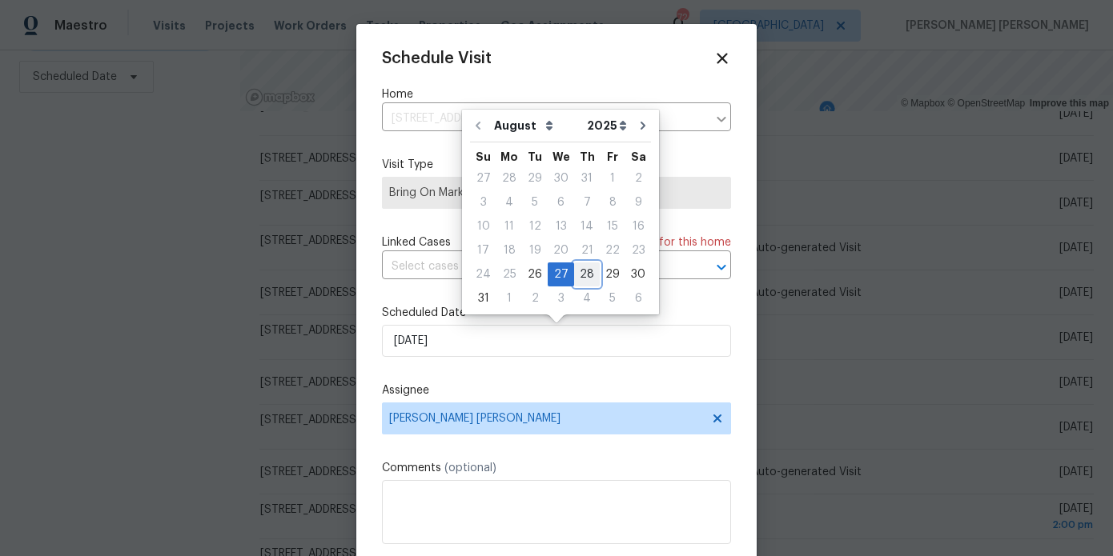
click at [582, 279] on div "28" at bounding box center [587, 274] width 26 height 22
type input "[DATE]"
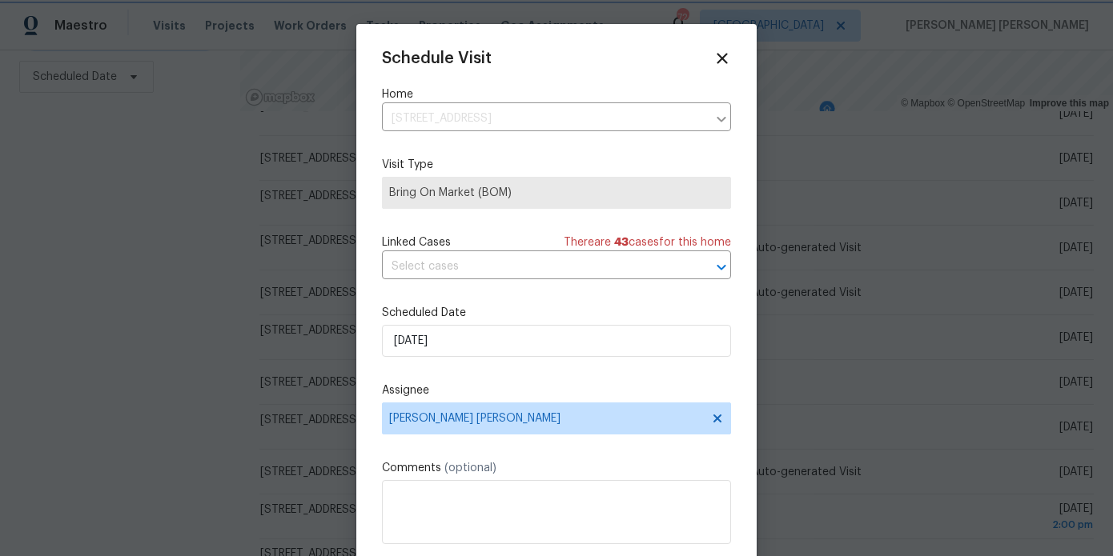
scroll to position [29, 0]
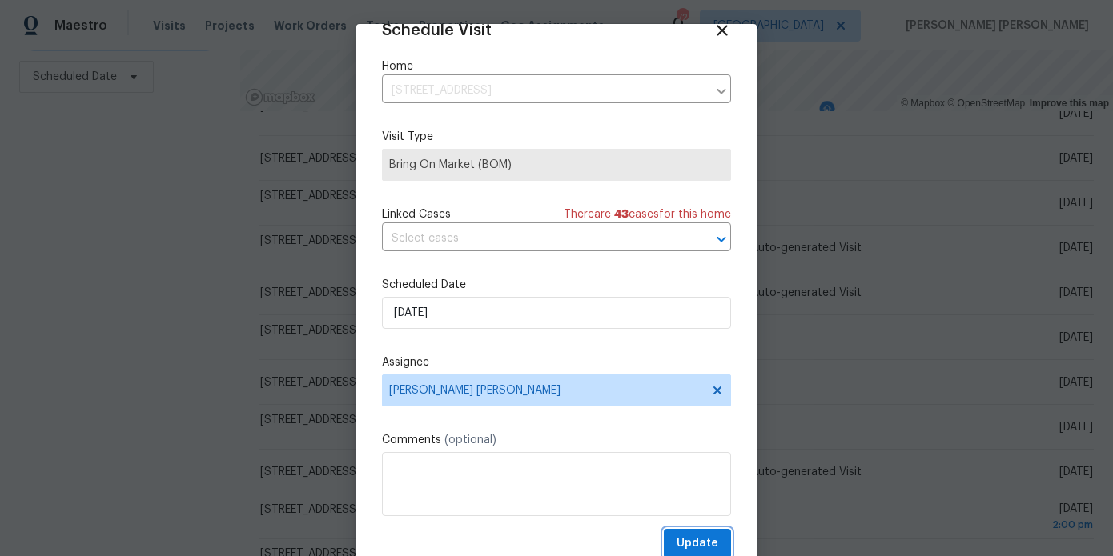
click at [694, 537] on span "Update" at bounding box center [697, 544] width 42 height 20
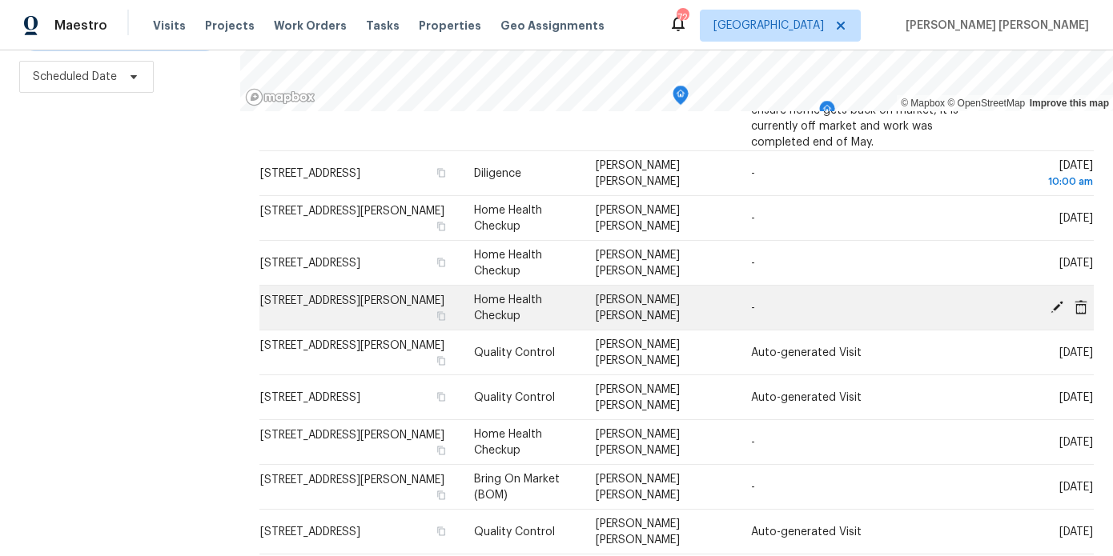
scroll to position [0, 0]
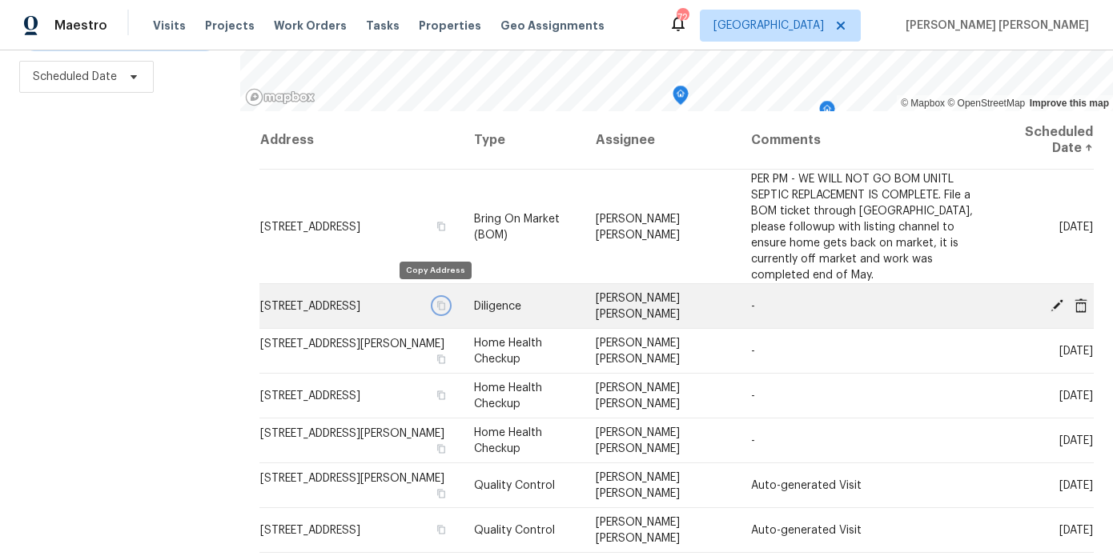
click at [436, 301] on icon "button" at bounding box center [441, 306] width 10 height 10
